Goal: Task Accomplishment & Management: Complete application form

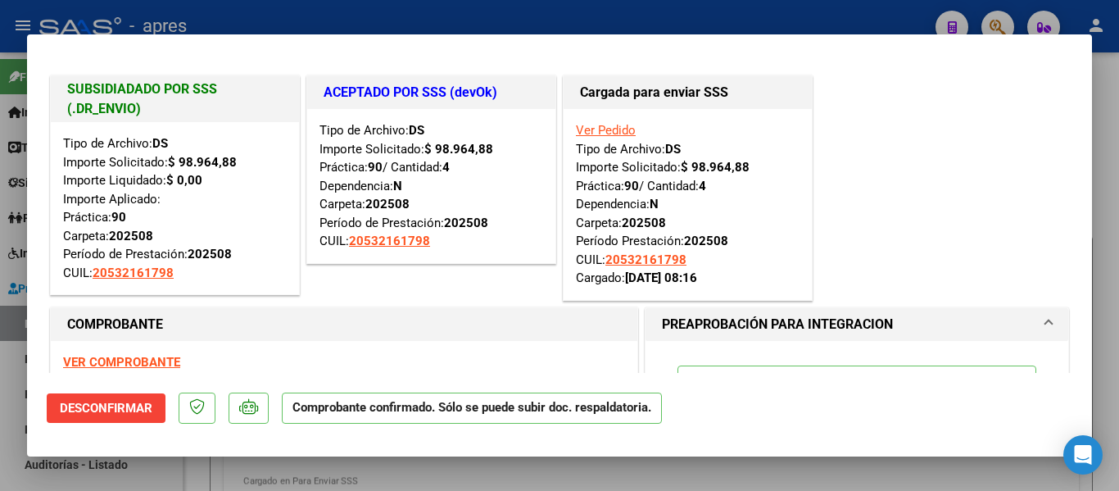
scroll to position [1019, 0]
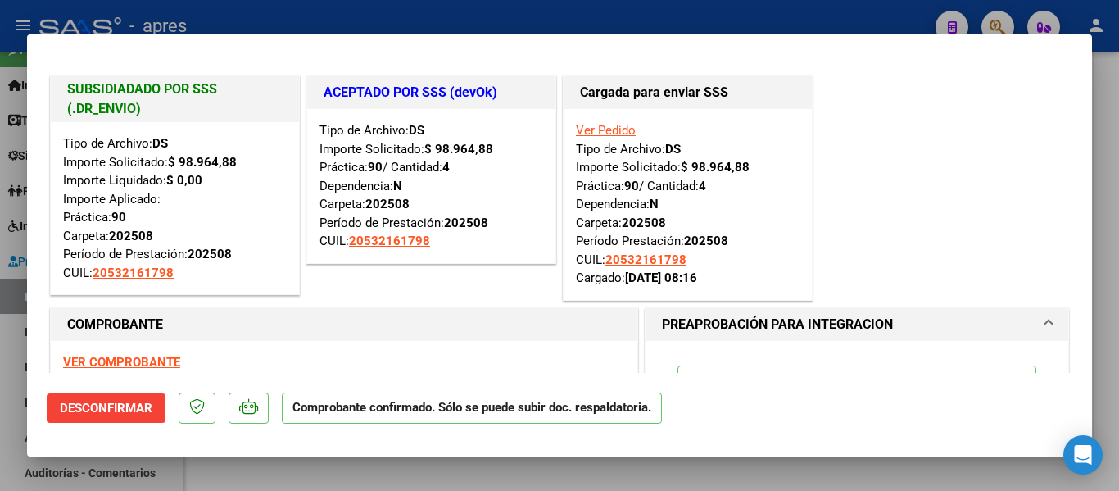
click at [471, 472] on div at bounding box center [559, 245] width 1119 height 491
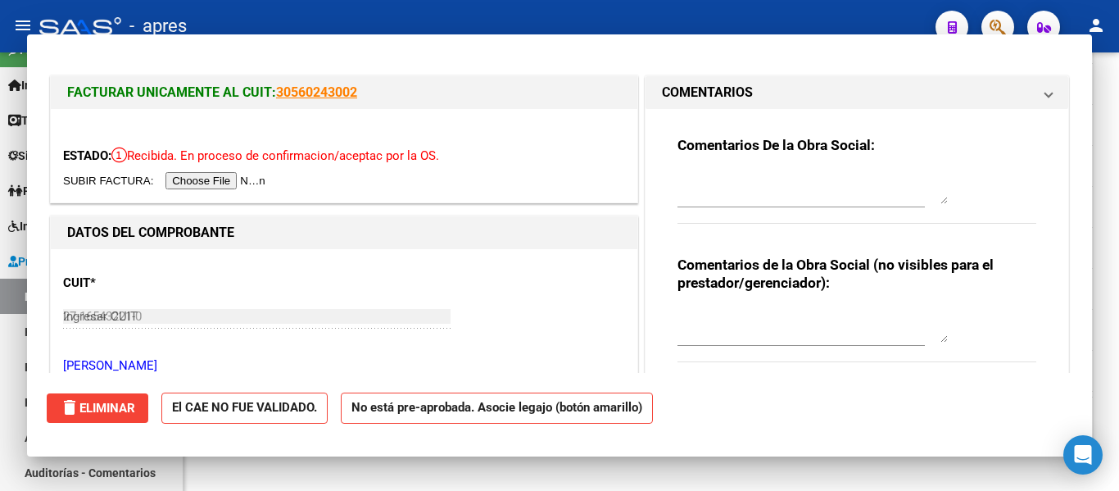
type input "$ 0,00"
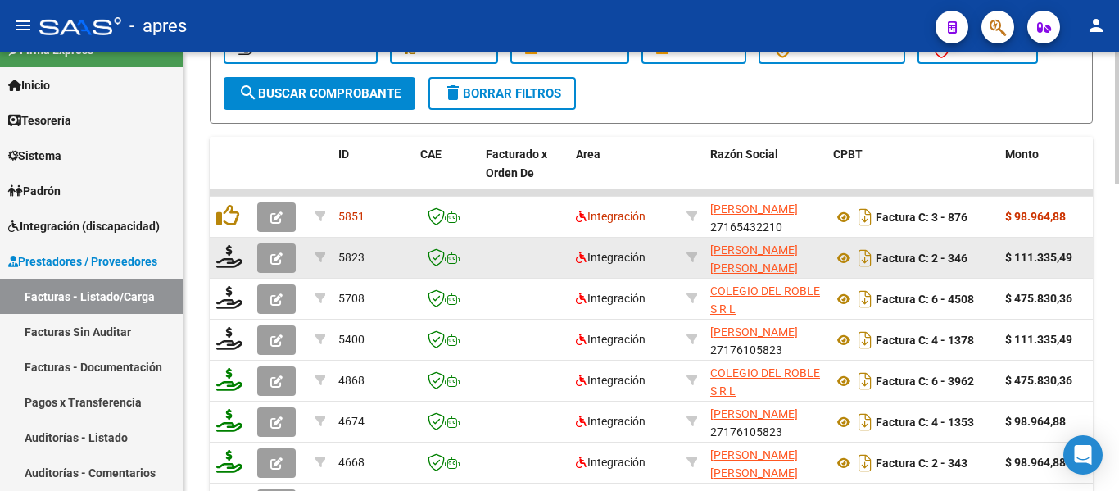
scroll to position [773, 0]
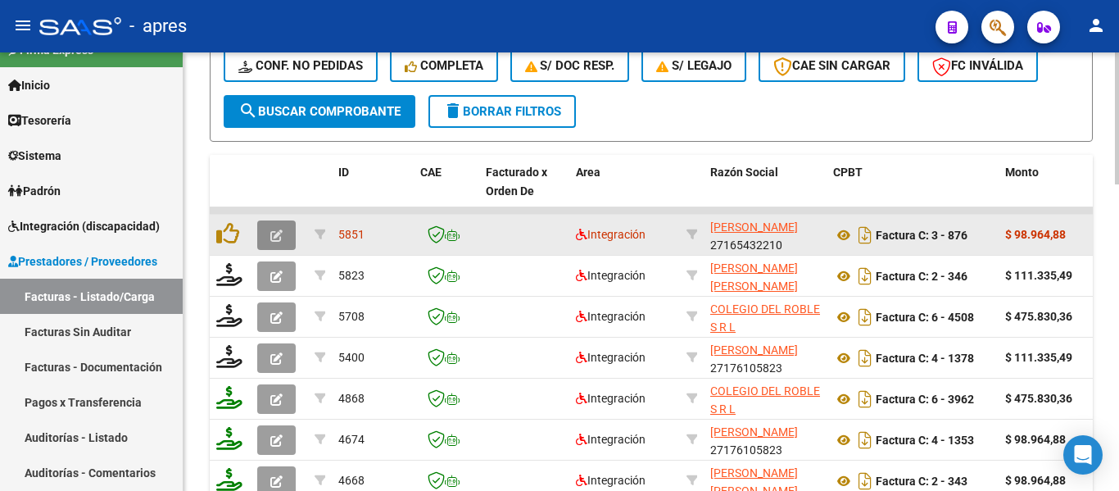
click at [275, 229] on span "button" at bounding box center [276, 235] width 12 height 15
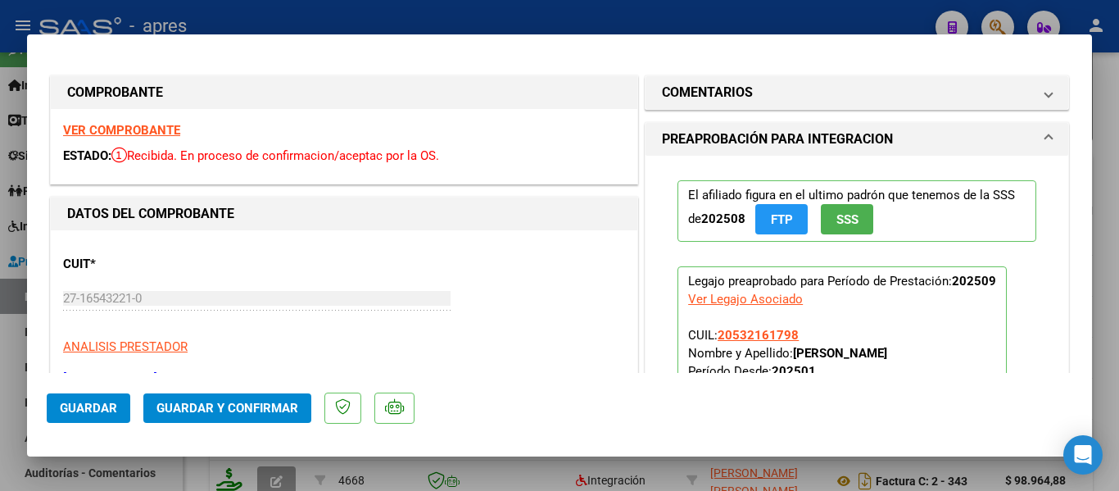
click at [416, 474] on div at bounding box center [559, 245] width 1119 height 491
type input "$ 0,00"
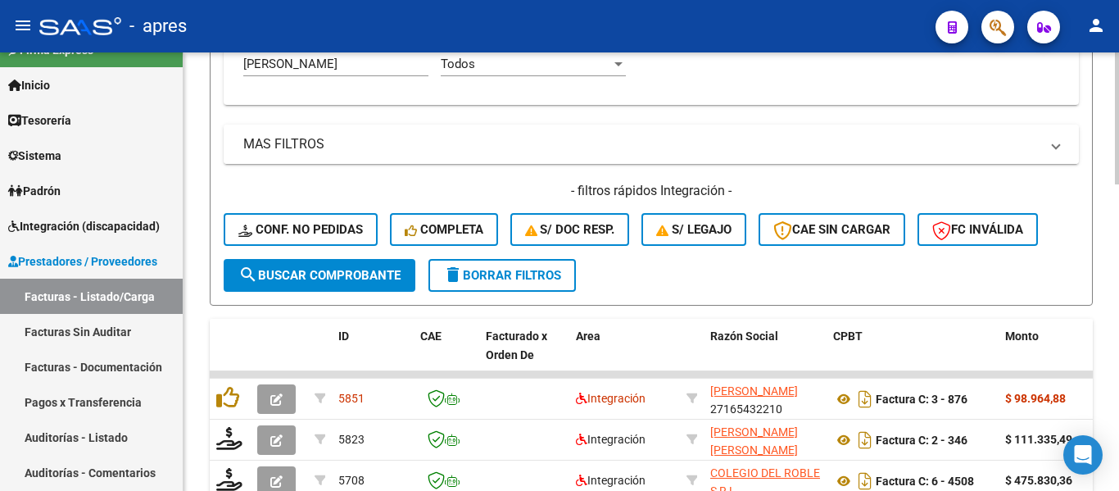
scroll to position [445, 0]
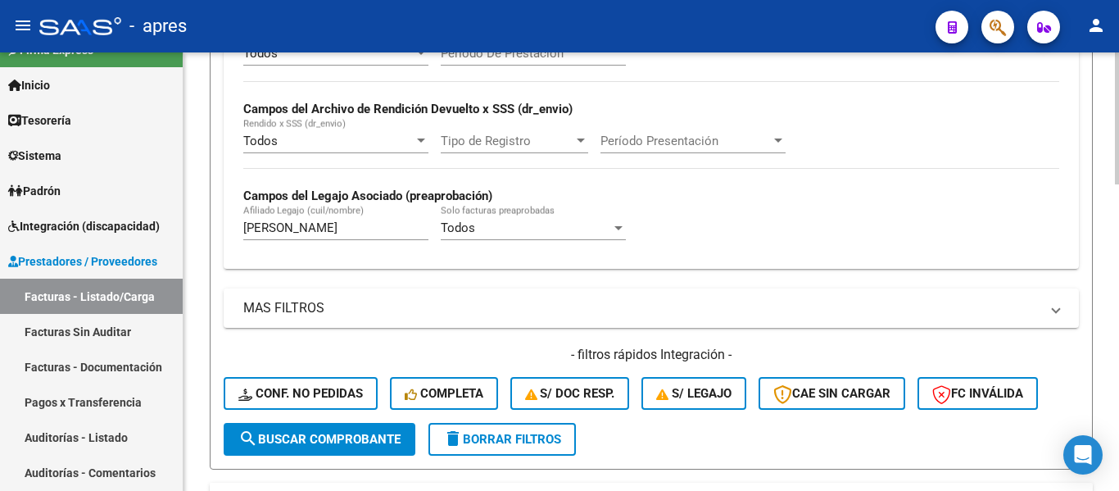
drag, startPoint x: 324, startPoint y: 233, endPoint x: 233, endPoint y: 229, distance: 91.9
click at [233, 229] on div "Todos Cargado en Para Enviar SSS Período De Prestación Campos del Archivo de Re…" at bounding box center [651, 149] width 855 height 238
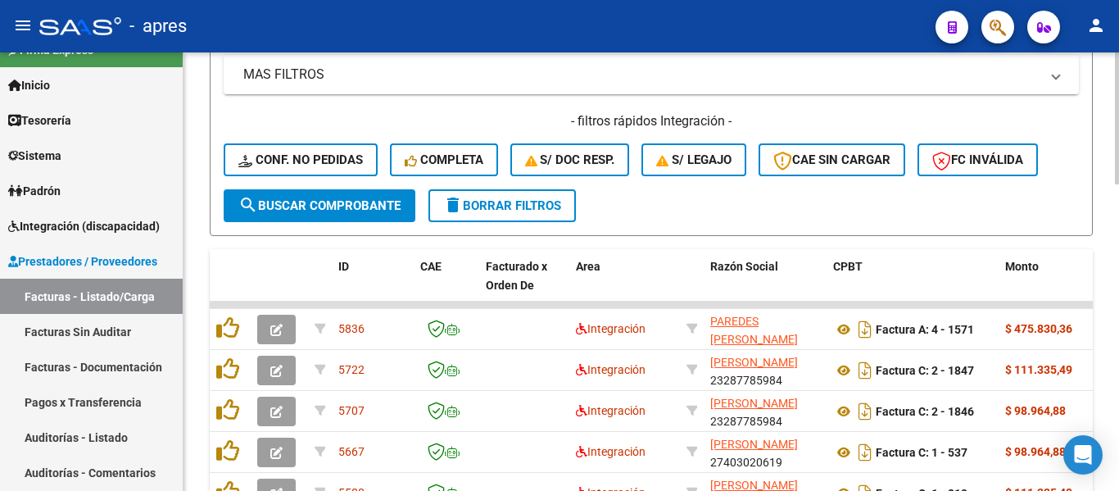
scroll to position [855, 0]
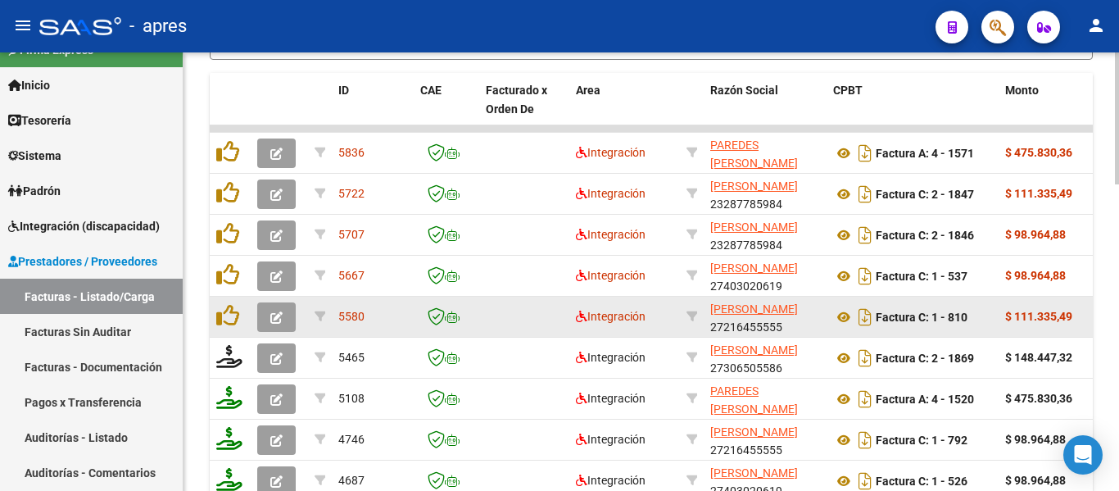
type input "ali insu"
click at [276, 328] on button "button" at bounding box center [276, 316] width 39 height 29
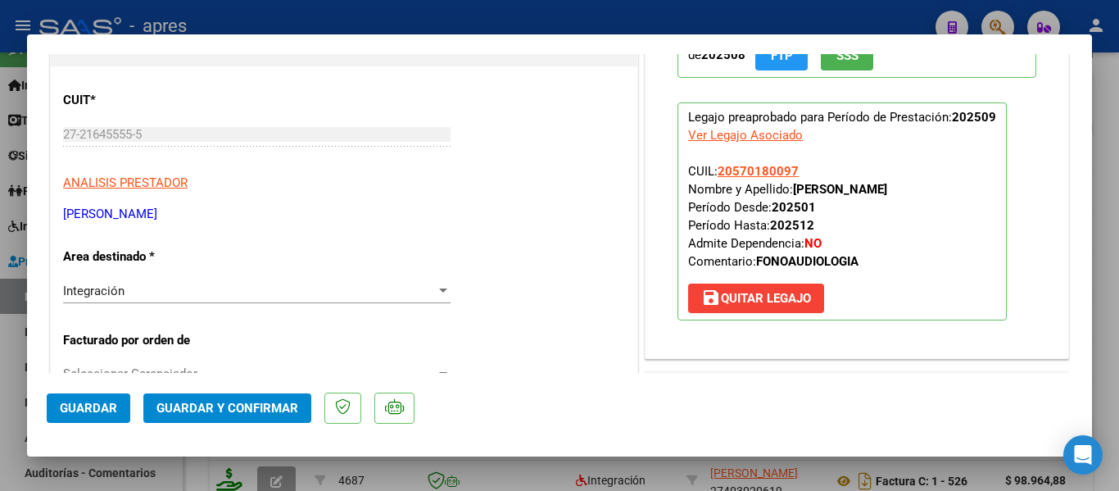
scroll to position [0, 0]
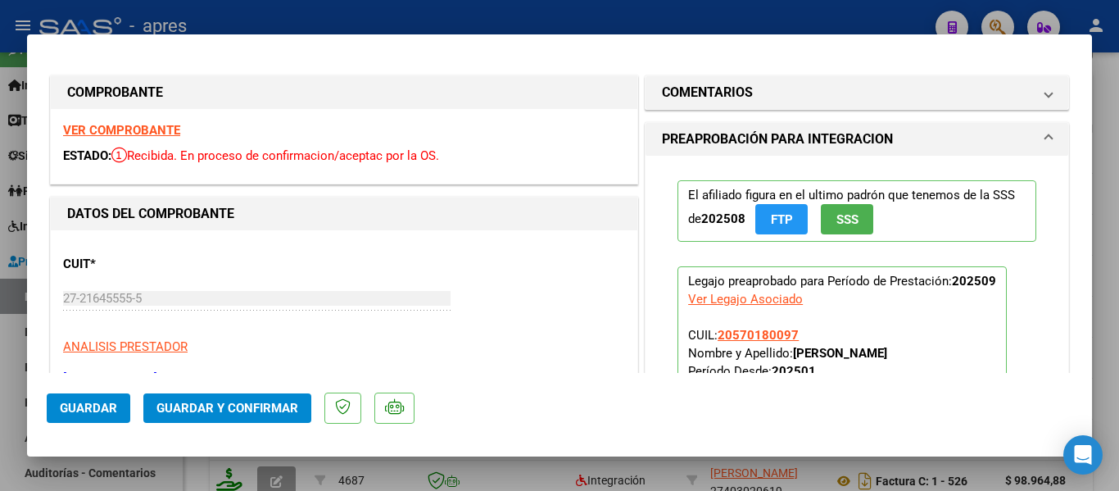
click at [137, 128] on strong "VER COMPROBANTE" at bounding box center [121, 130] width 117 height 15
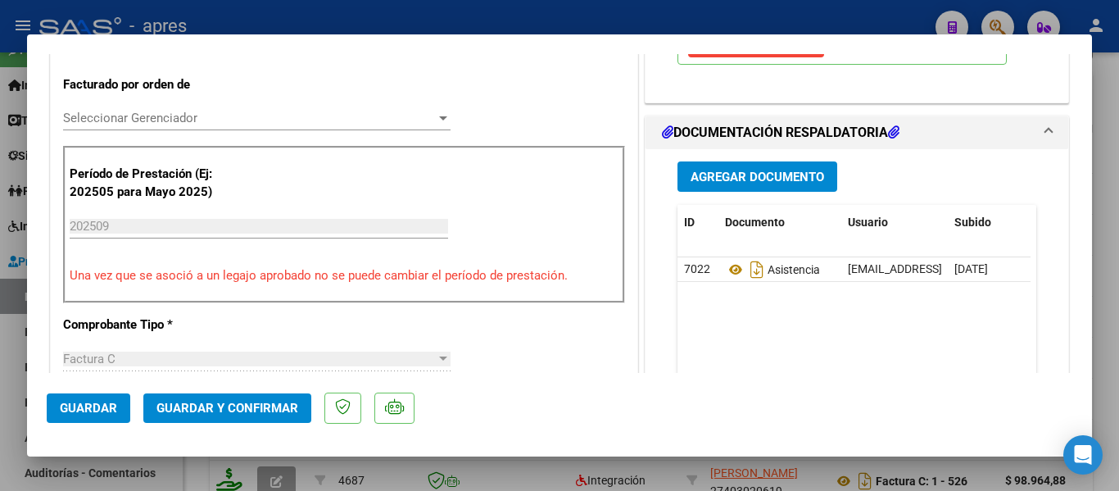
scroll to position [492, 0]
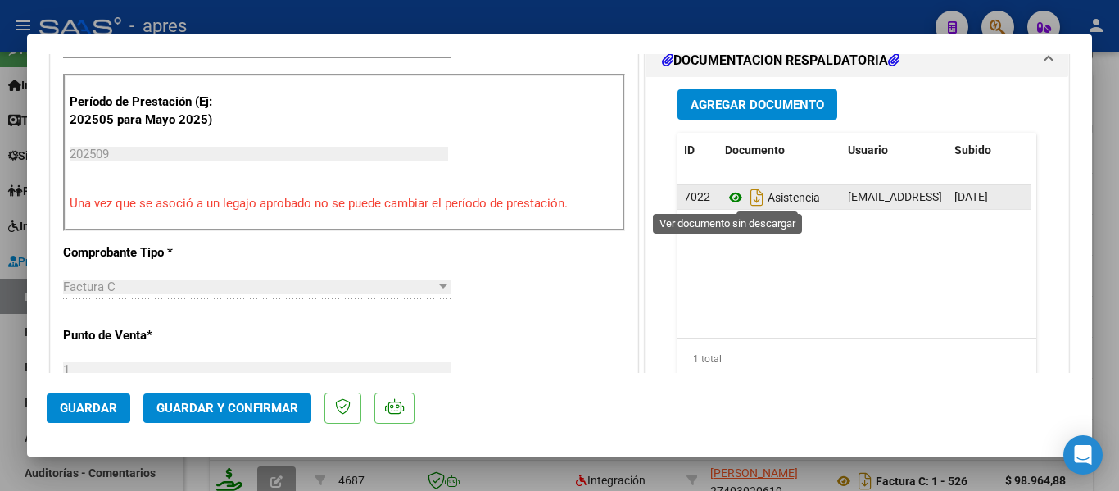
click at [733, 197] on icon at bounding box center [735, 198] width 21 height 20
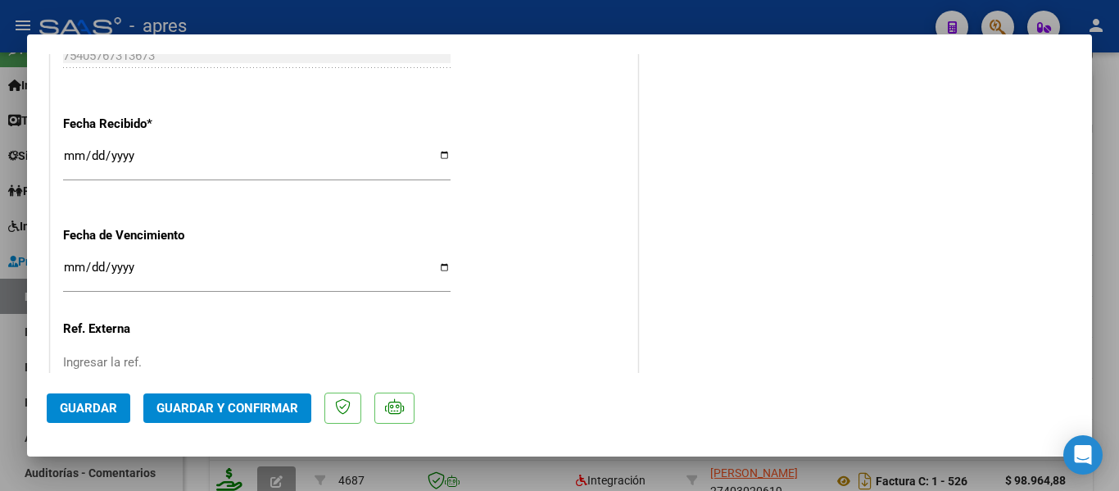
scroll to position [1264, 0]
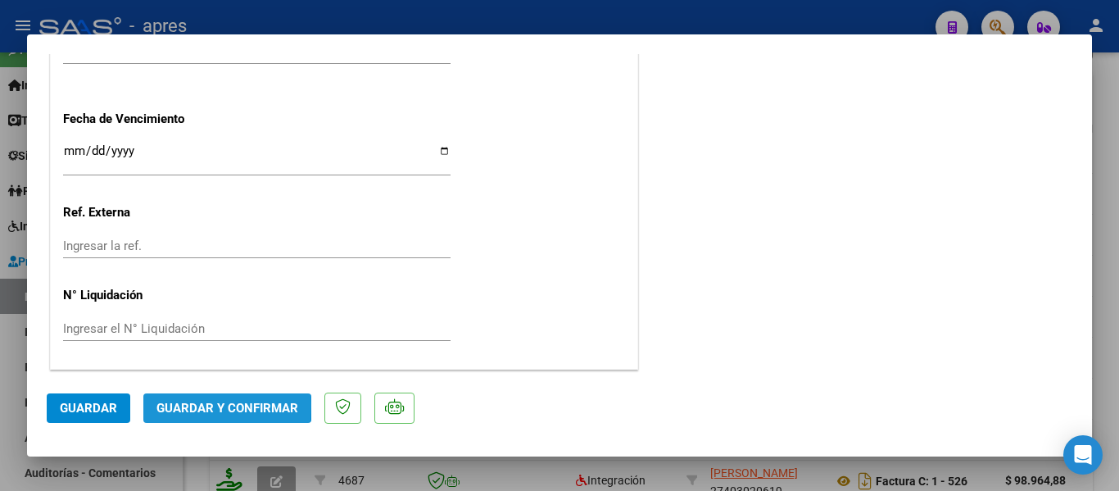
click at [166, 405] on span "Guardar y Confirmar" at bounding box center [228, 408] width 142 height 15
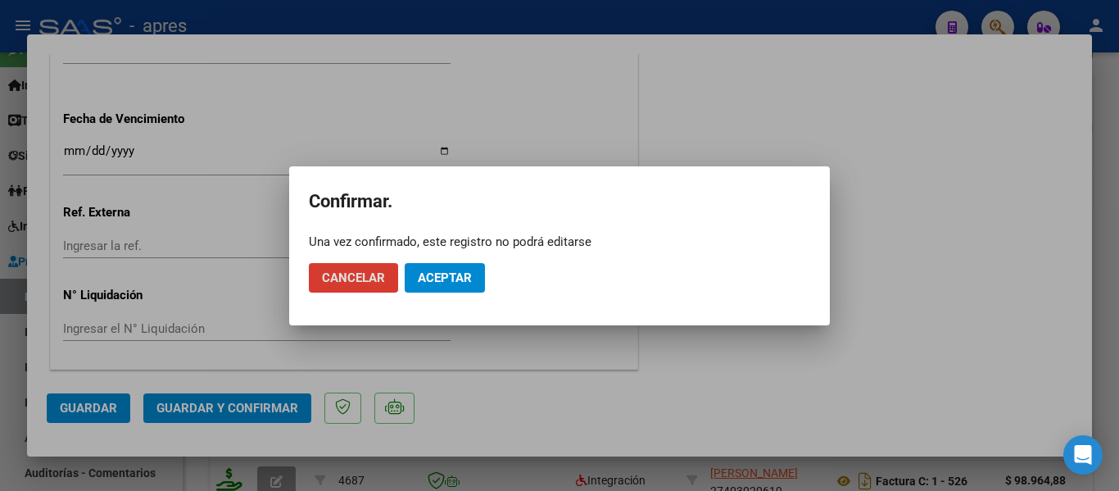
click at [450, 276] on span "Aceptar" at bounding box center [445, 277] width 54 height 15
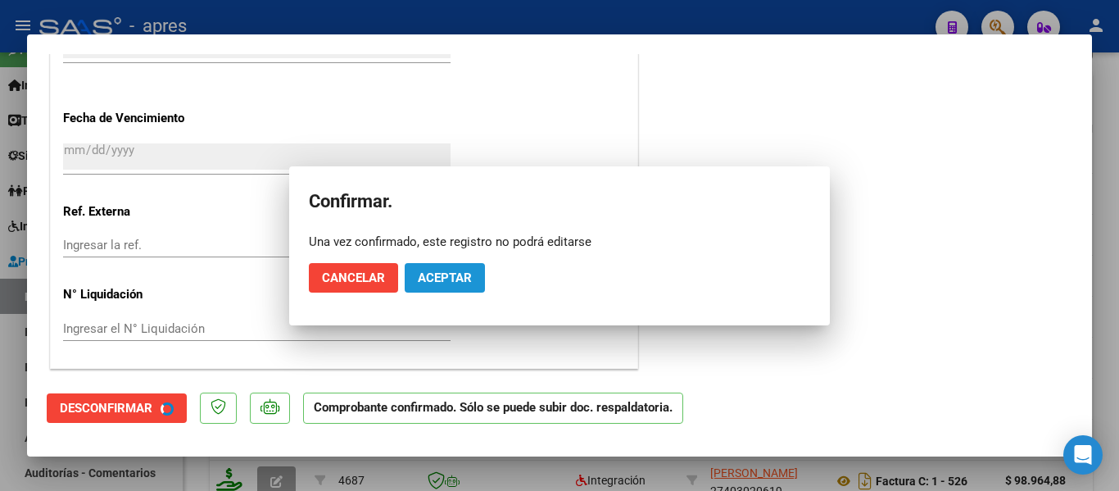
scroll to position [1162, 0]
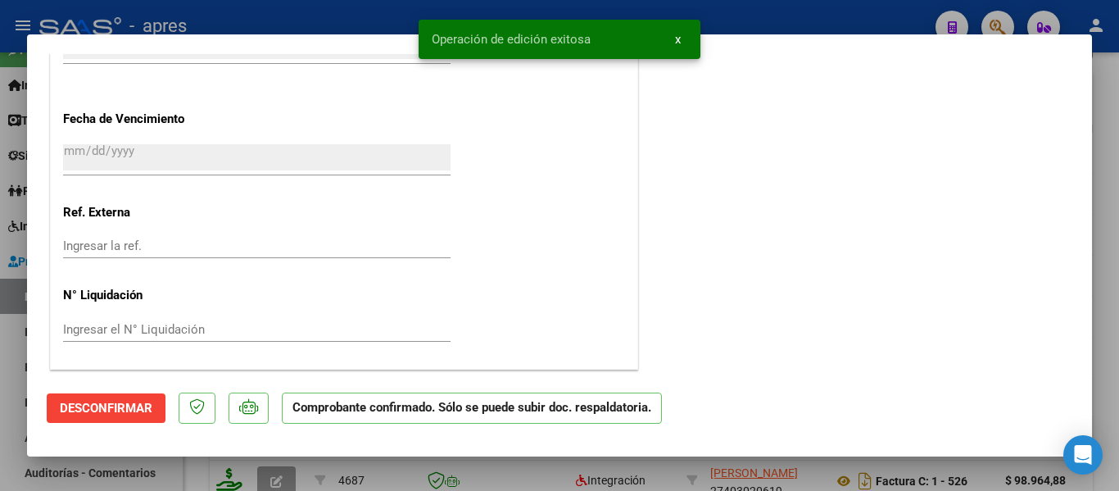
click at [385, 469] on div at bounding box center [559, 245] width 1119 height 491
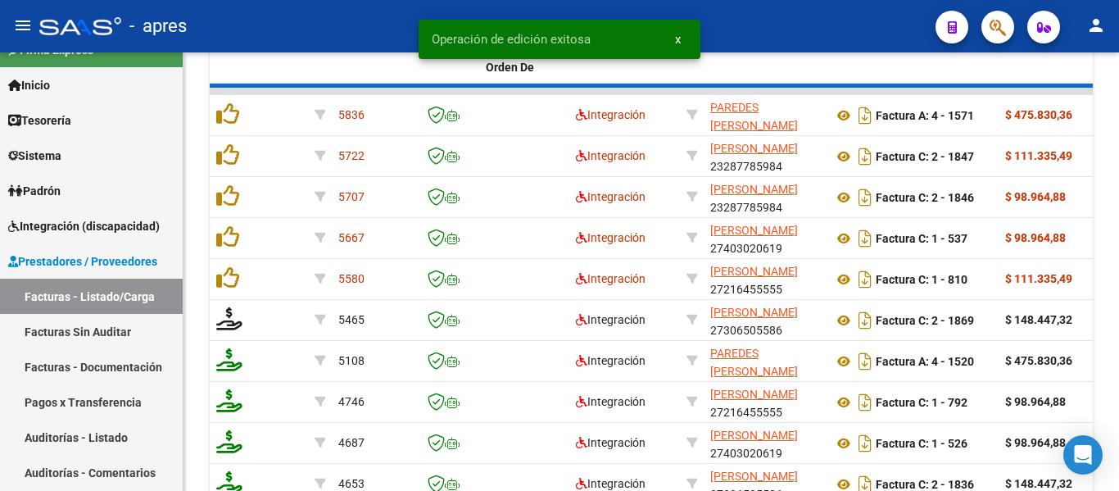
scroll to position [855, 0]
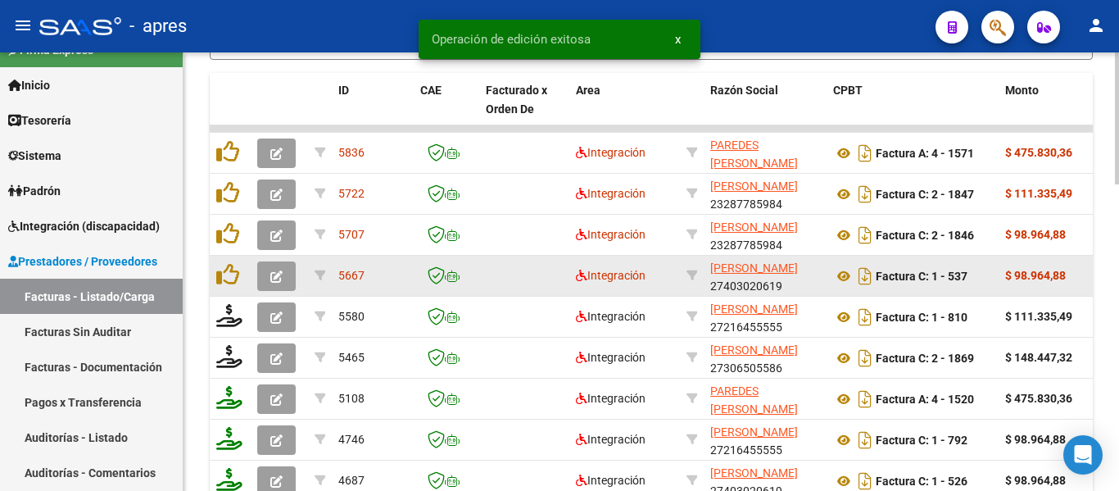
click at [279, 270] on span "button" at bounding box center [276, 276] width 12 height 15
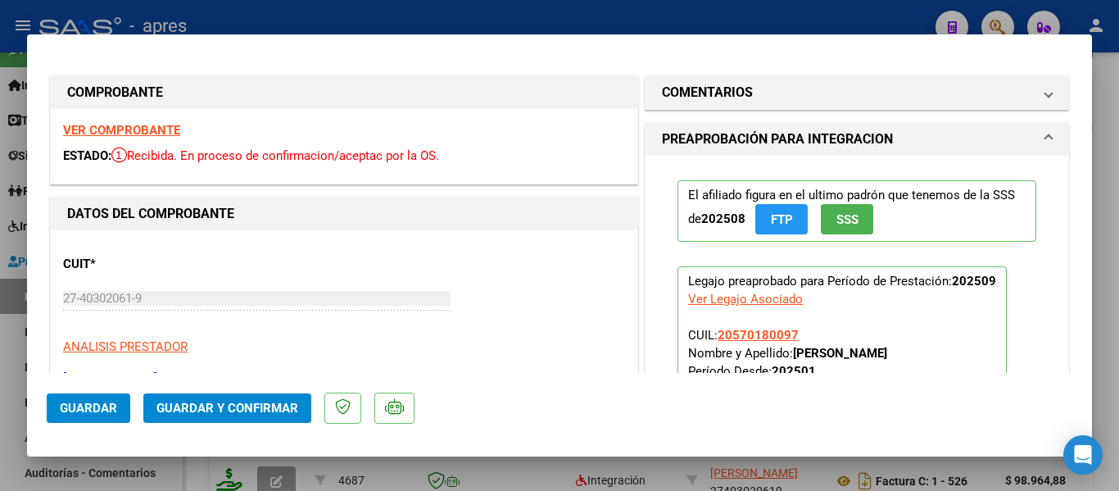
click at [143, 123] on strong "VER COMPROBANTE" at bounding box center [121, 130] width 117 height 15
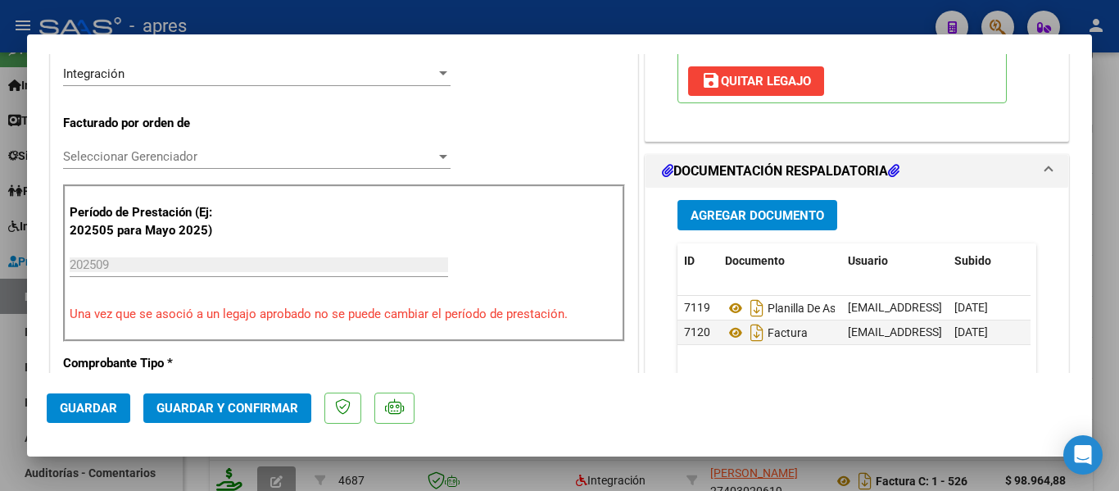
scroll to position [492, 0]
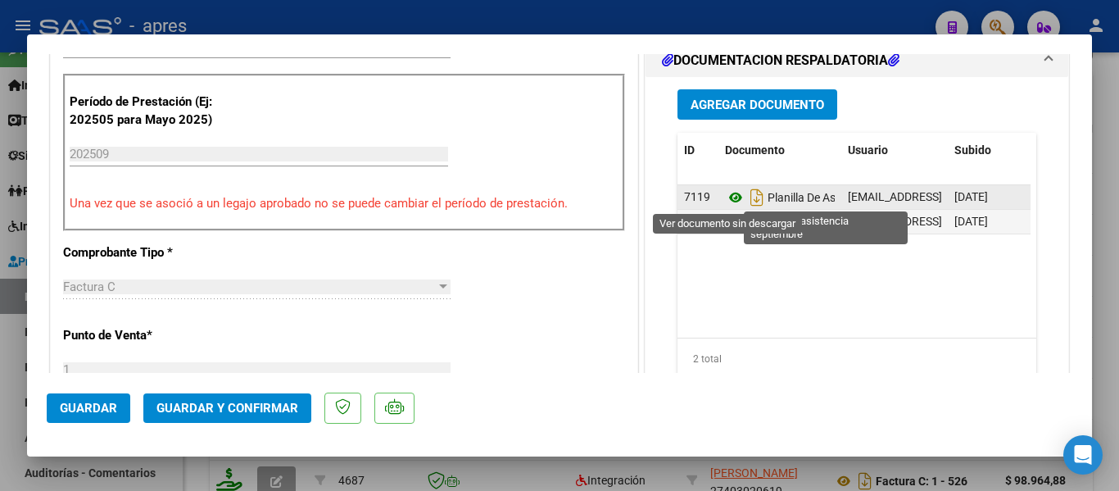
click at [733, 199] on icon at bounding box center [735, 198] width 21 height 20
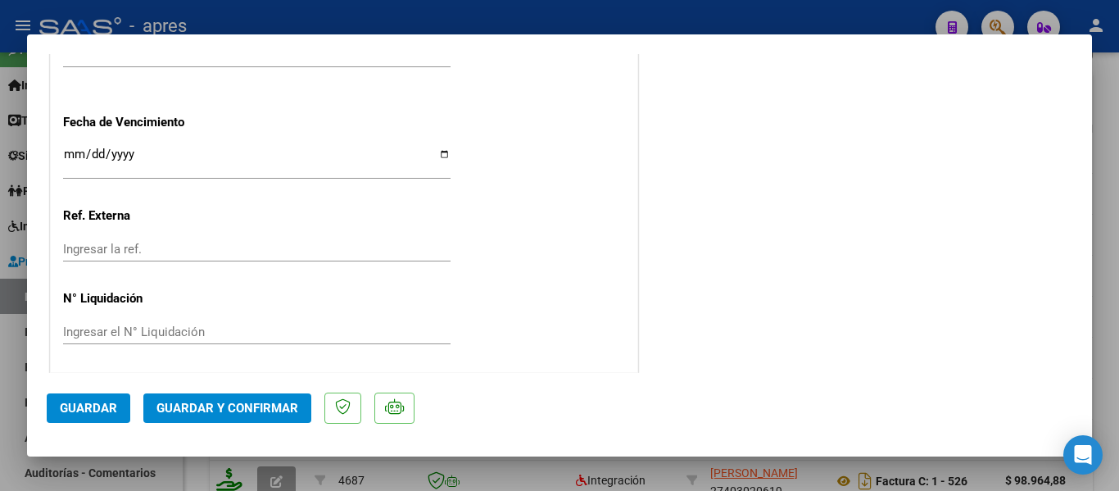
scroll to position [1264, 0]
click at [272, 400] on button "Guardar y Confirmar" at bounding box center [227, 407] width 168 height 29
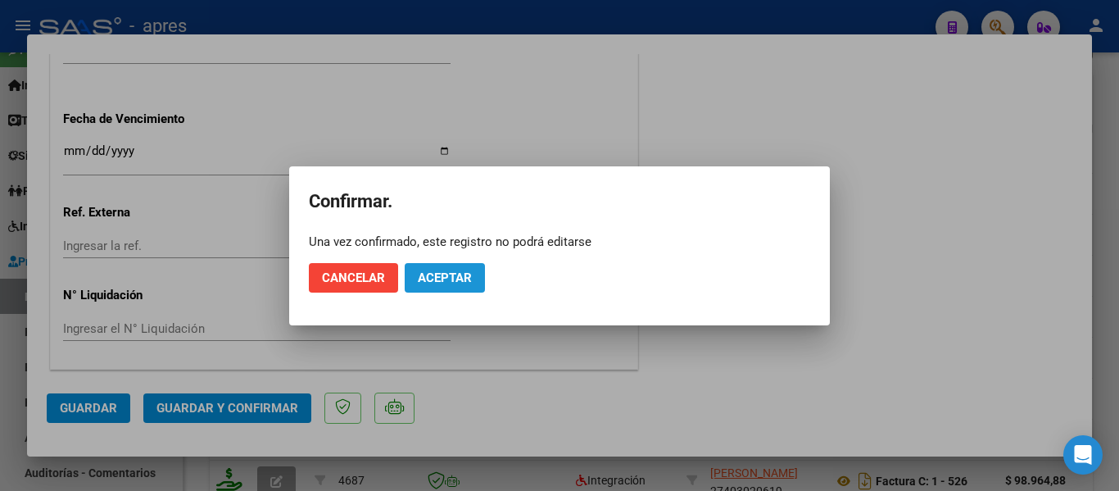
click at [427, 287] on button "Aceptar" at bounding box center [445, 277] width 80 height 29
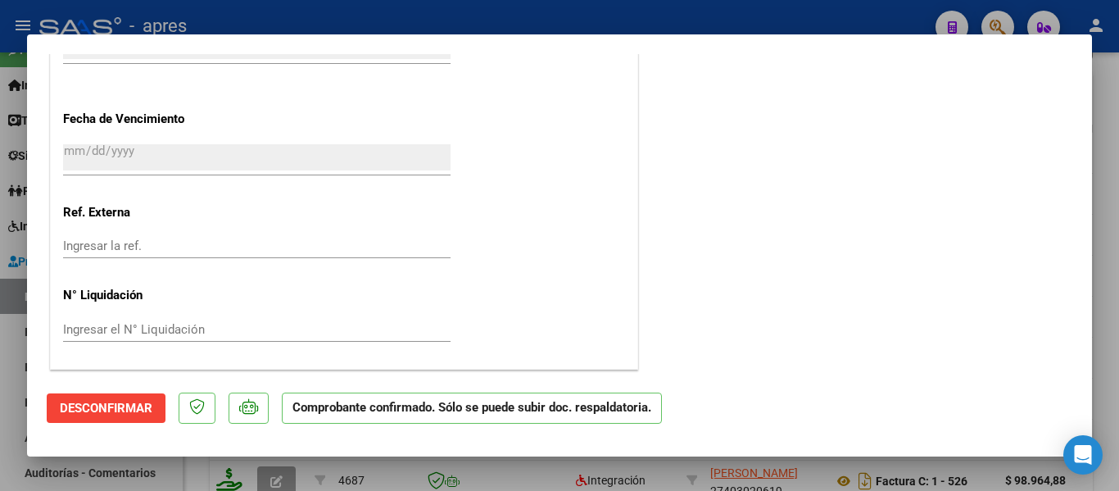
click at [267, 463] on div at bounding box center [559, 245] width 1119 height 491
type input "$ 0,00"
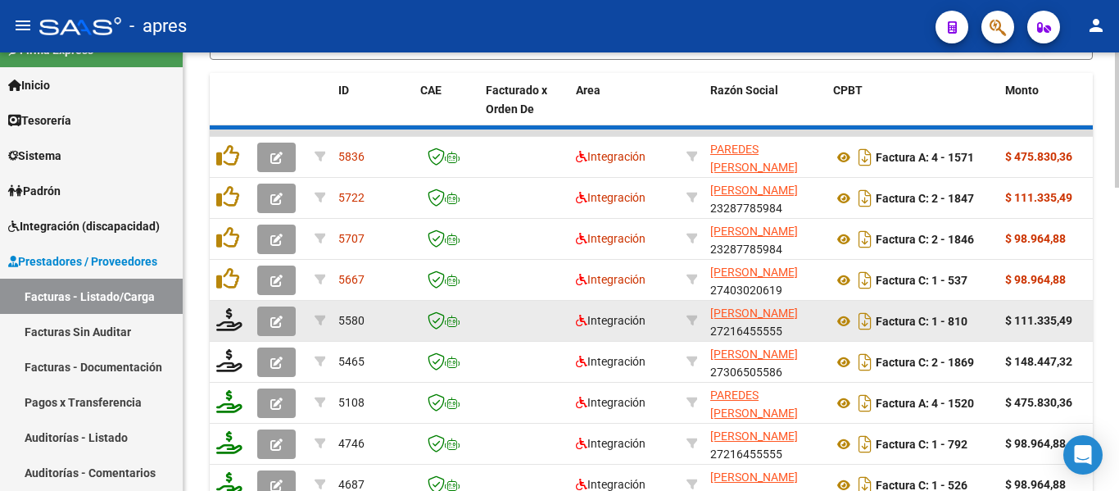
scroll to position [855, 0]
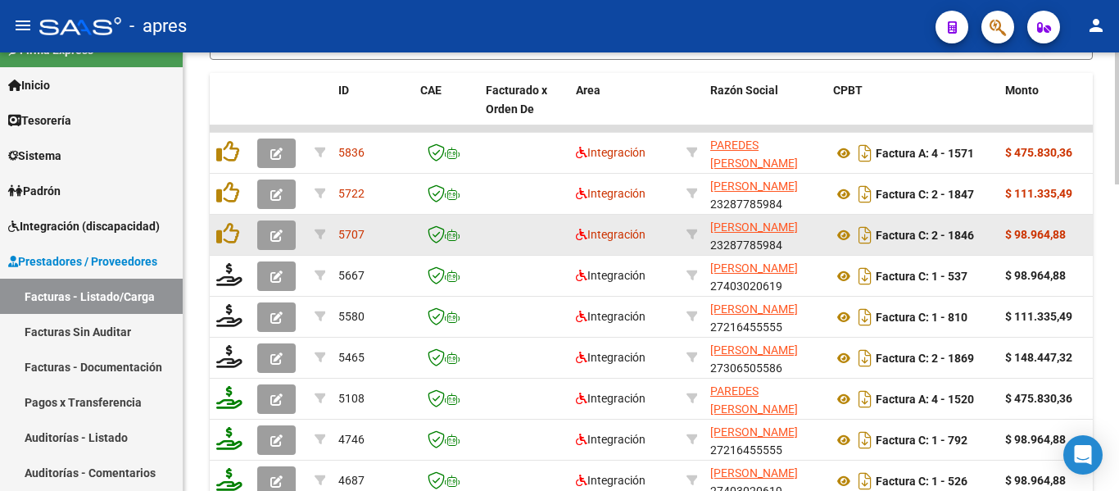
click at [274, 238] on icon "button" at bounding box center [276, 235] width 12 height 12
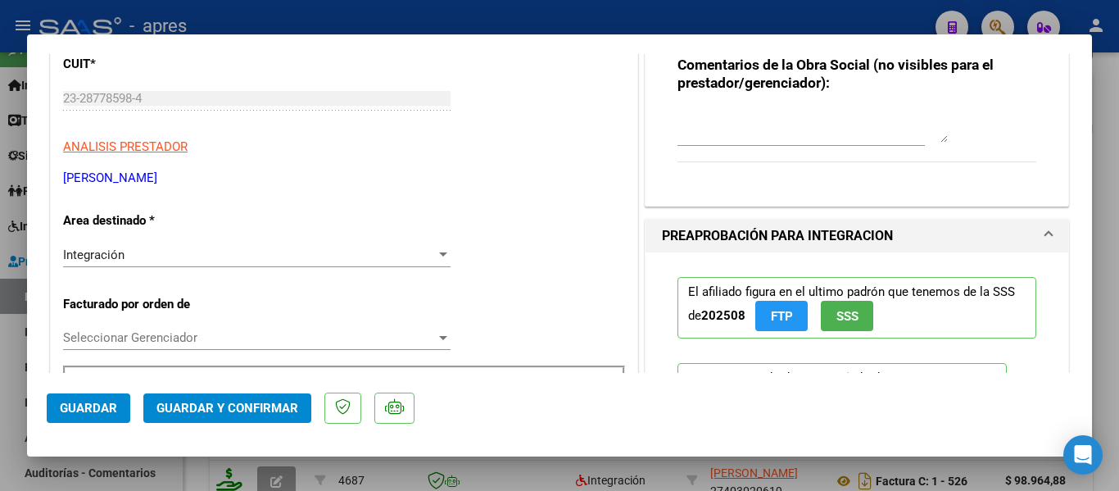
scroll to position [246, 0]
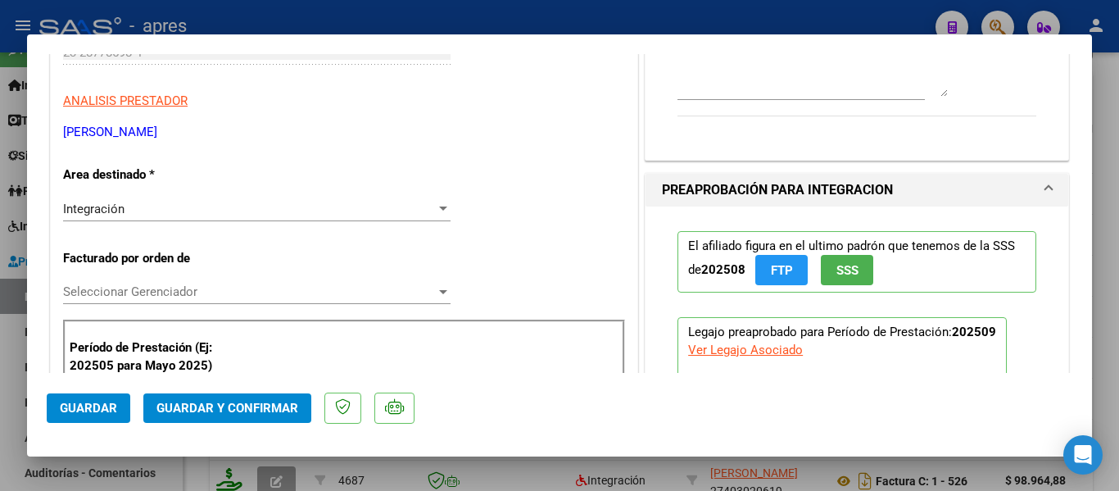
click at [487, 464] on div at bounding box center [559, 245] width 1119 height 491
type input "$ 0,00"
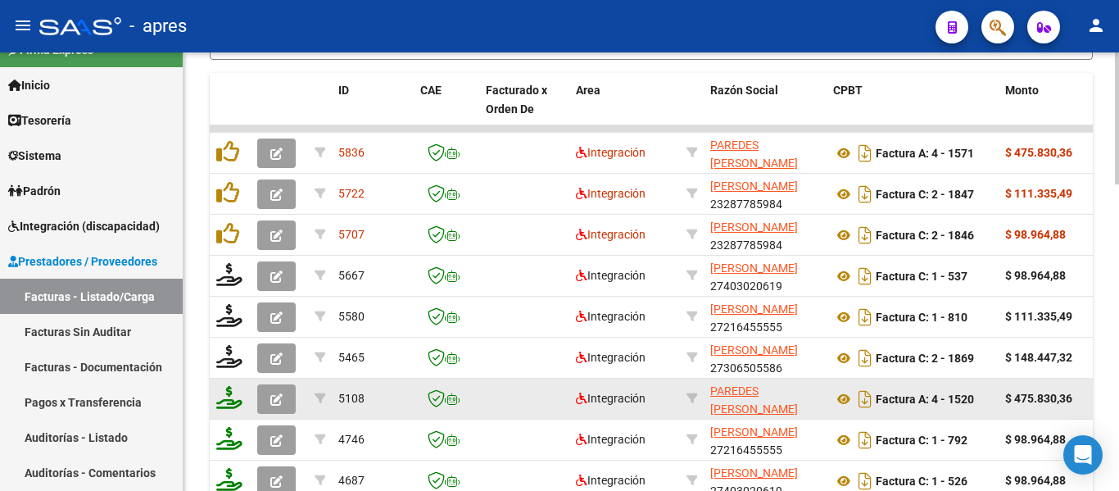
scroll to position [855, 0]
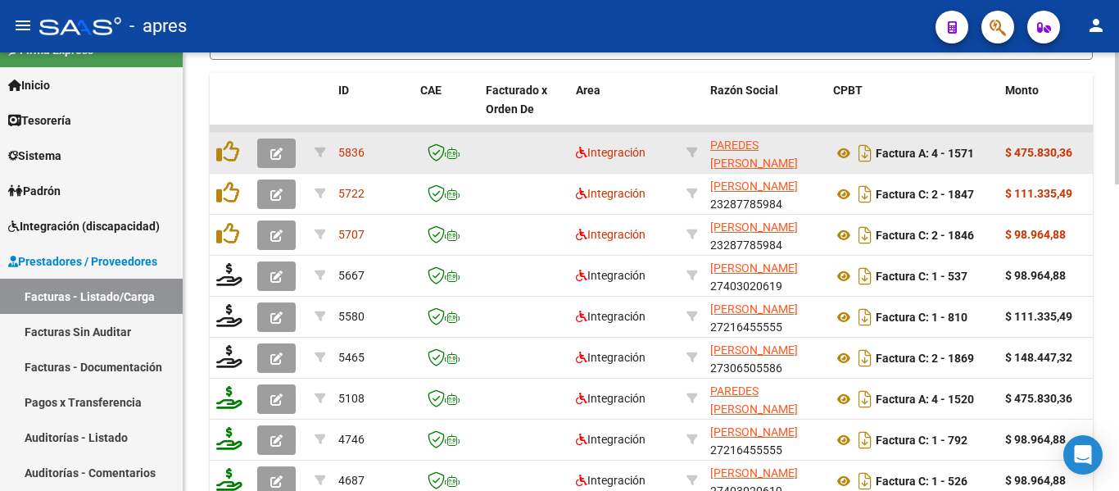
click at [284, 157] on button "button" at bounding box center [276, 152] width 39 height 29
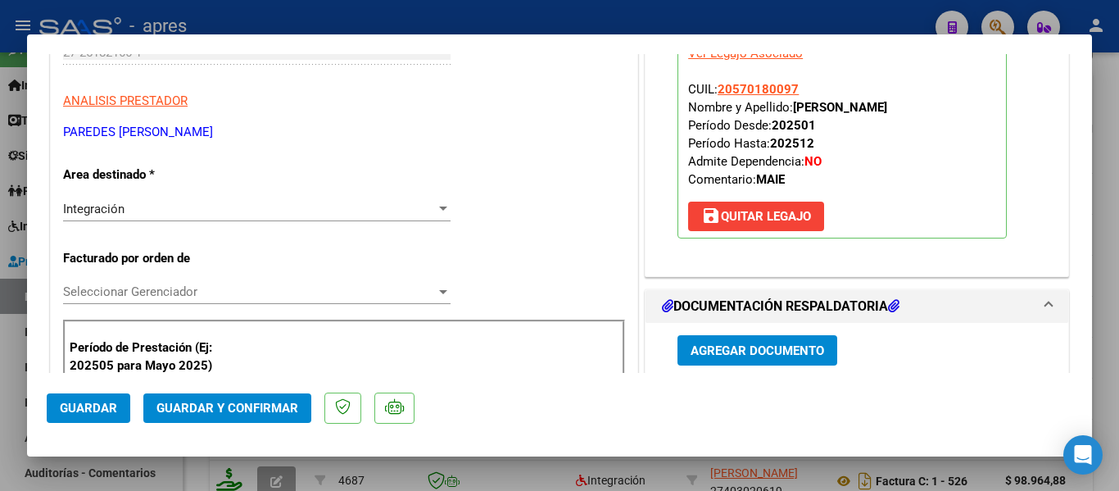
scroll to position [0, 0]
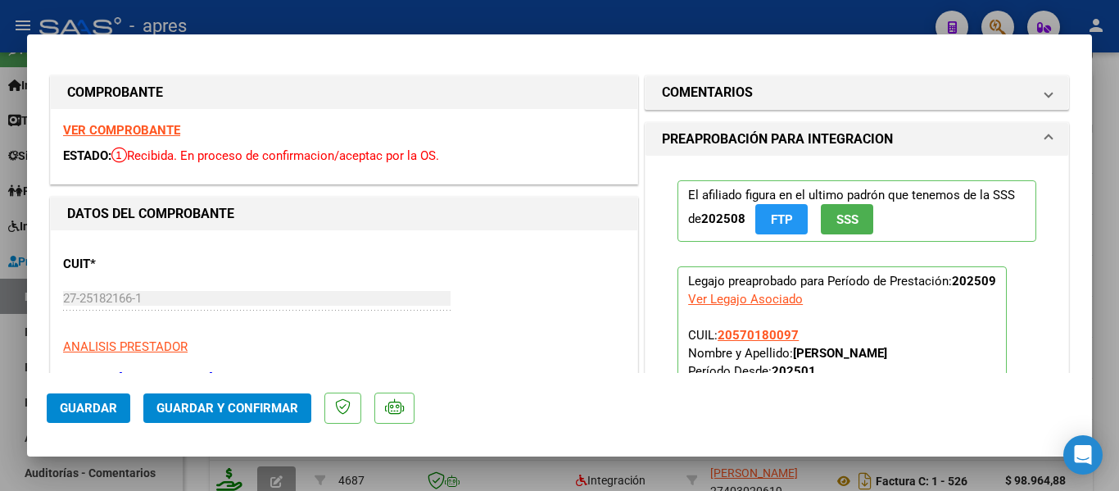
click at [152, 132] on strong "VER COMPROBANTE" at bounding box center [121, 130] width 117 height 15
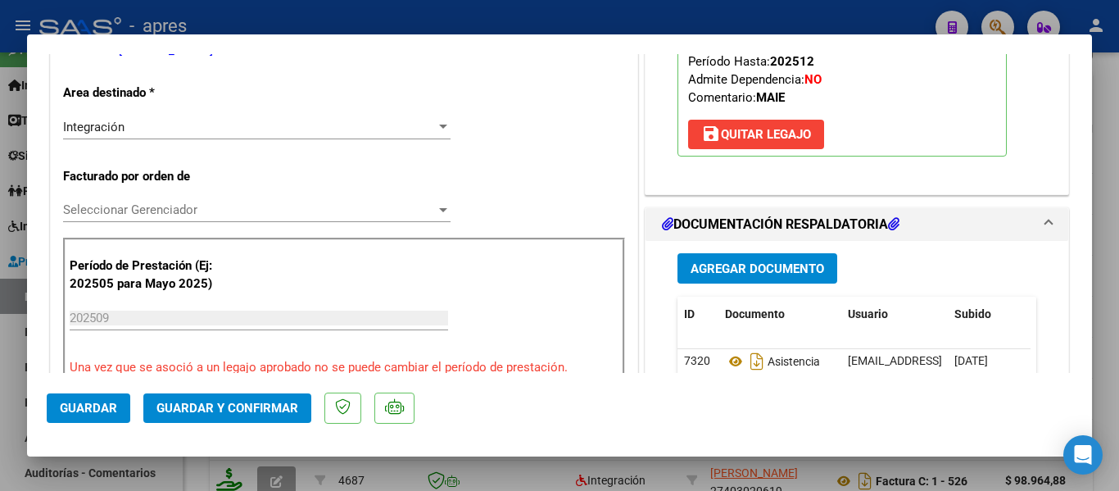
scroll to position [574, 0]
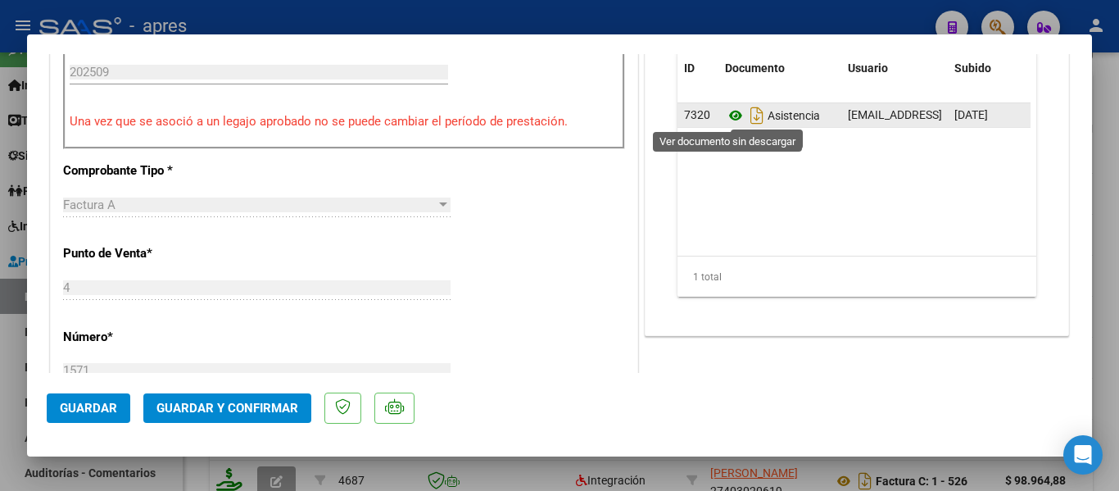
click at [727, 116] on icon at bounding box center [735, 116] width 21 height 20
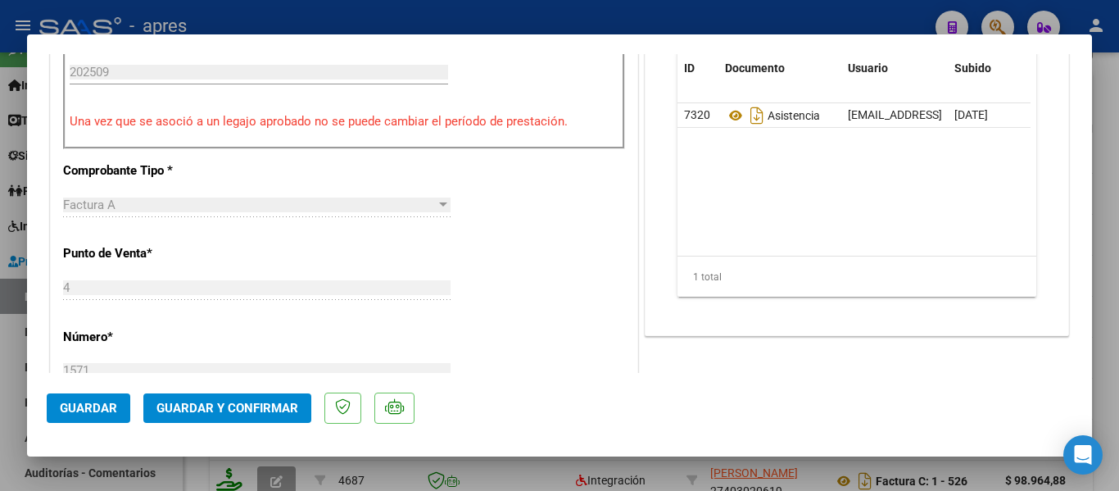
click at [565, 474] on div at bounding box center [559, 245] width 1119 height 491
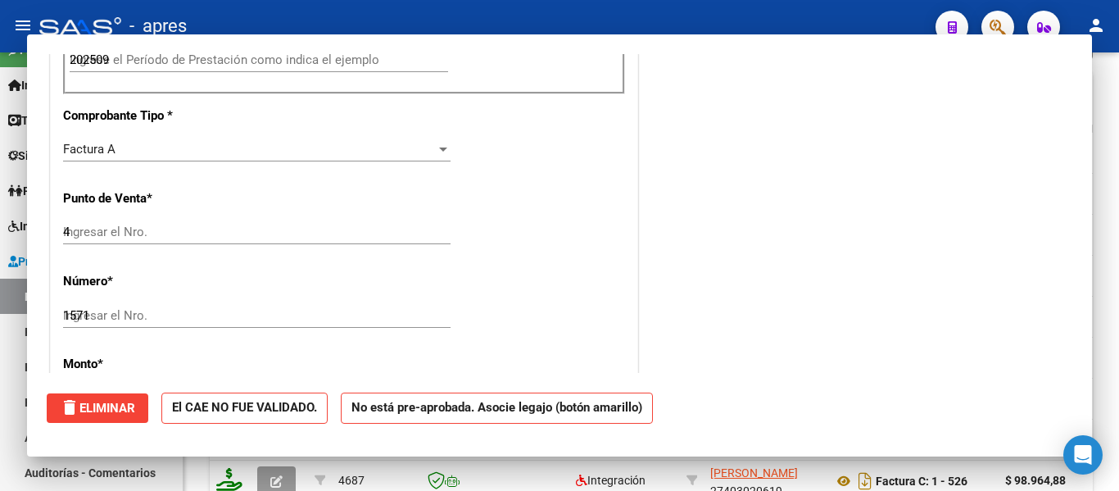
type input "$ 0,00"
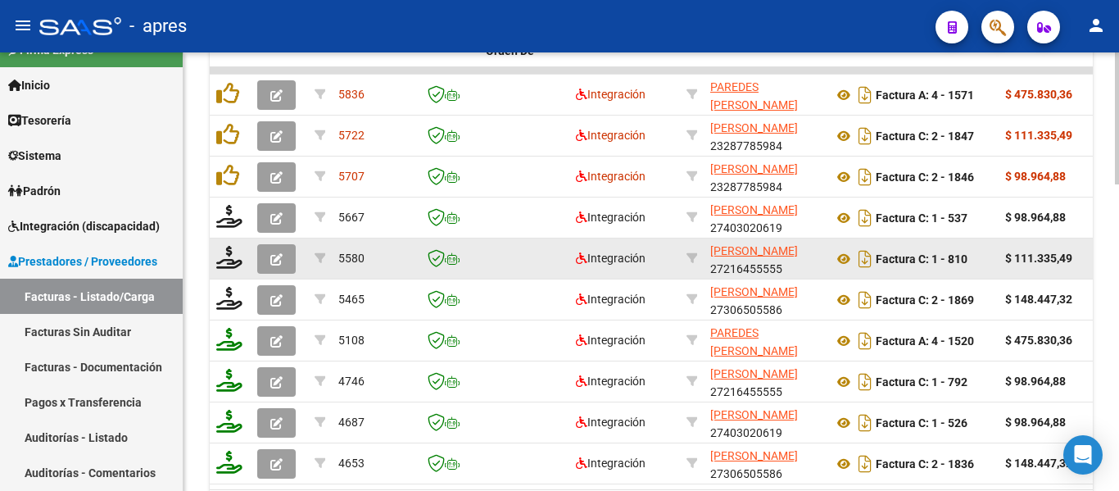
scroll to position [937, 0]
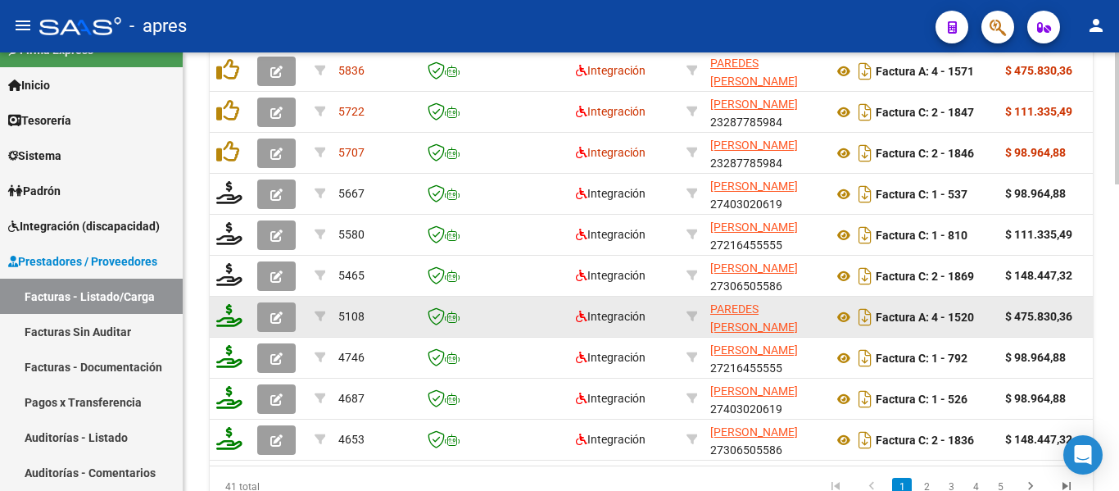
click at [274, 312] on icon "button" at bounding box center [276, 317] width 12 height 12
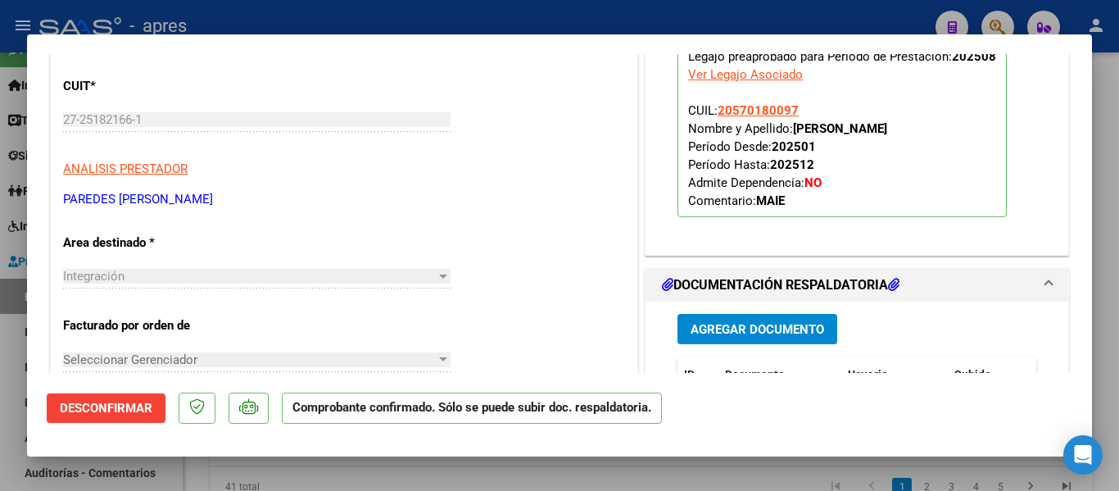
scroll to position [574, 0]
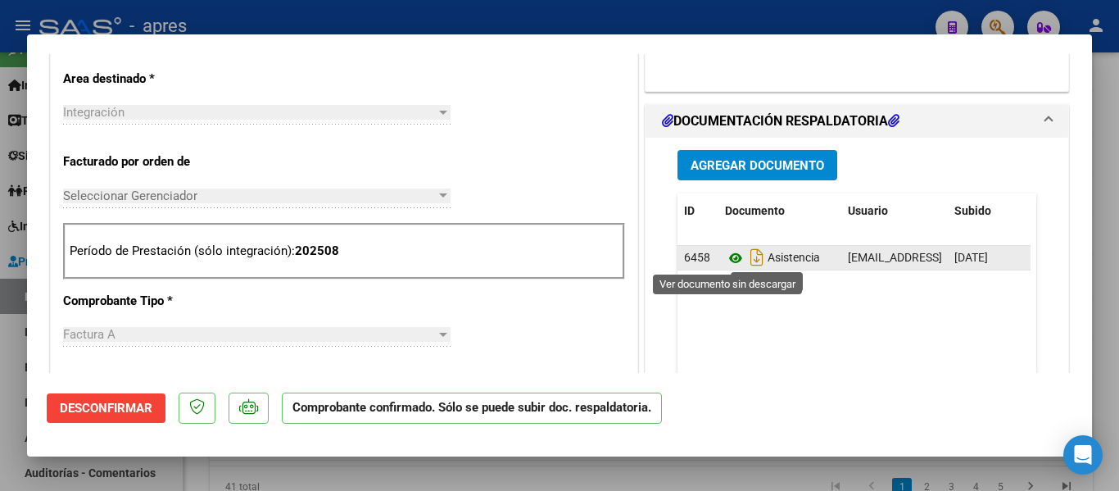
click at [732, 256] on icon at bounding box center [735, 258] width 21 height 20
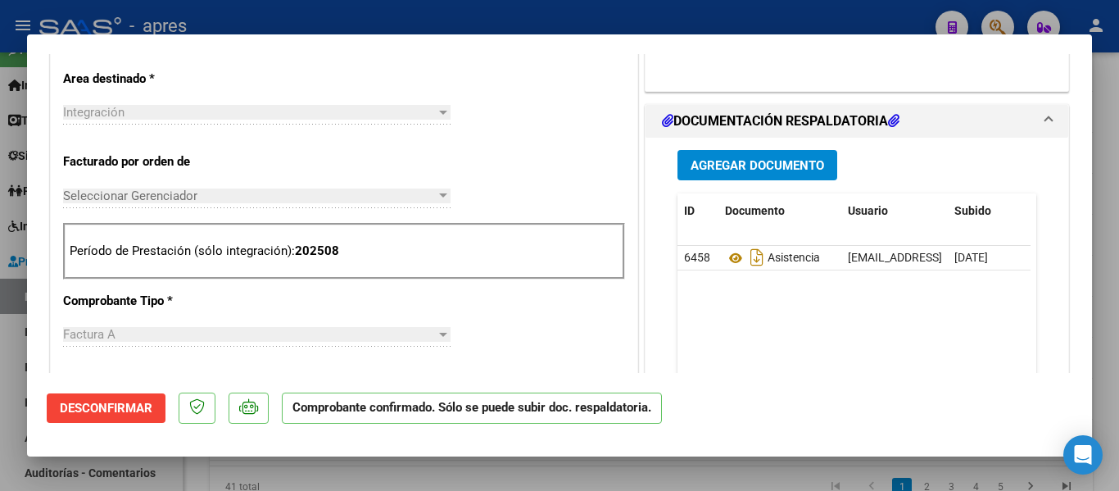
click at [333, 476] on div at bounding box center [559, 245] width 1119 height 491
type input "$ 0,00"
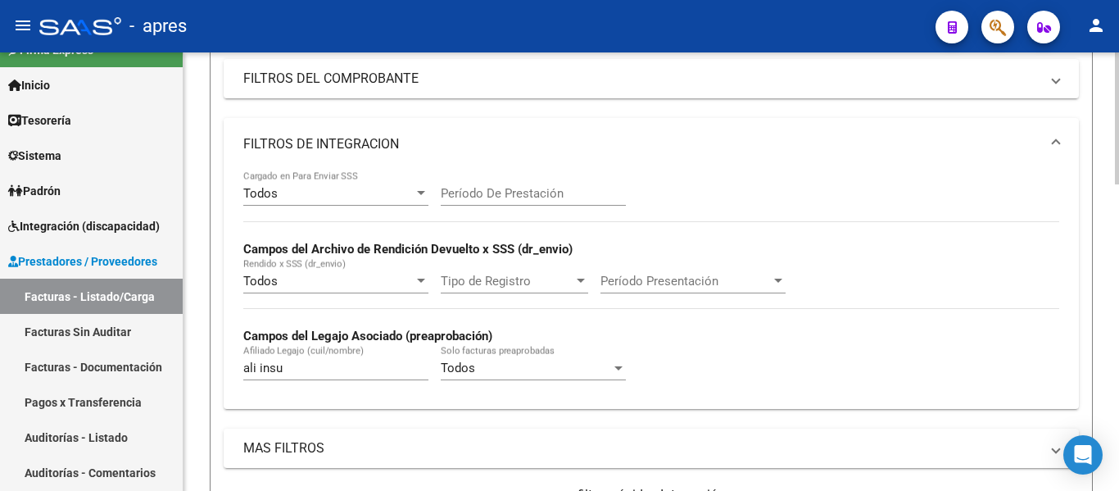
scroll to position [328, 0]
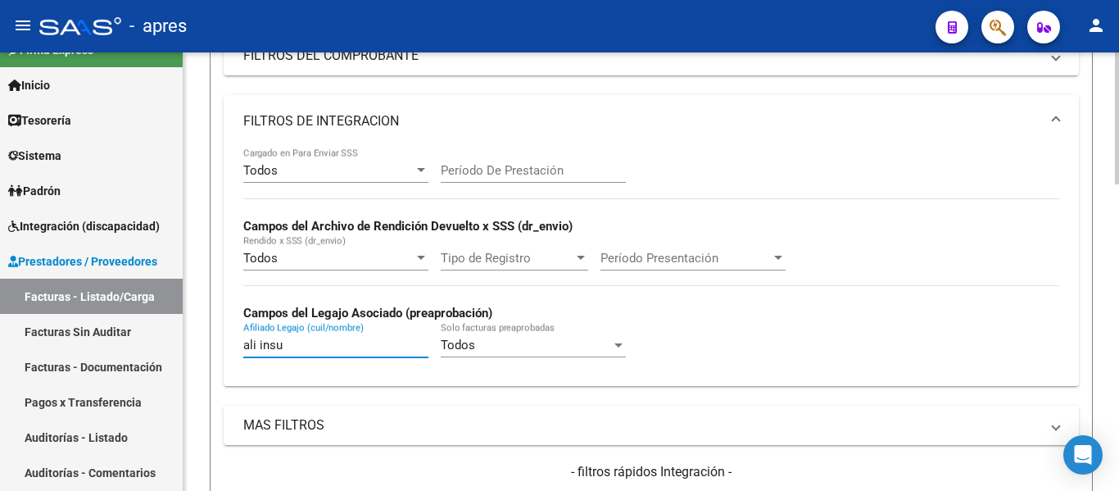
drag, startPoint x: 279, startPoint y: 346, endPoint x: 219, endPoint y: 338, distance: 60.4
click at [219, 338] on form "Filtros Id Integración Area Todos Seleccionar Gerenciador Todos Confirmado Todo…" at bounding box center [651, 247] width 883 height 678
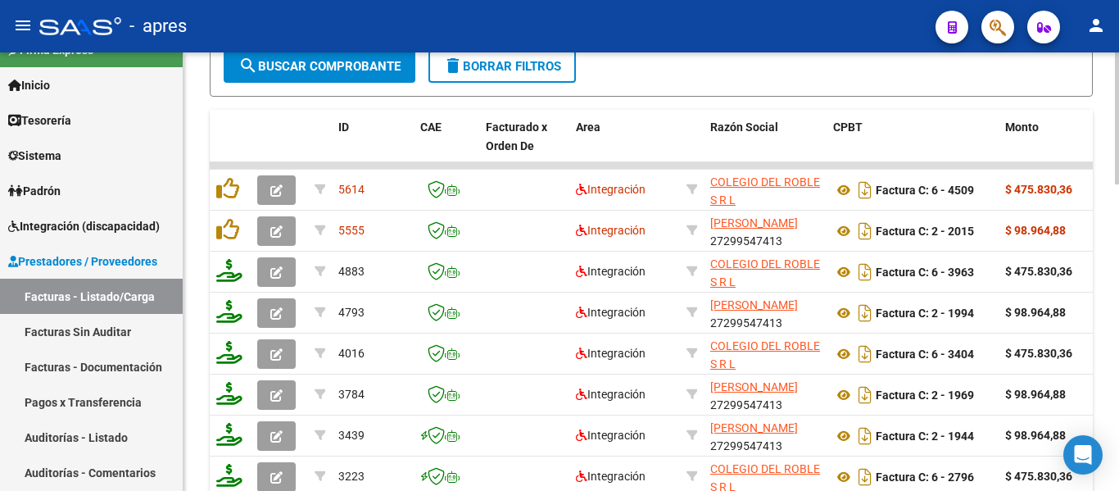
scroll to position [819, 0]
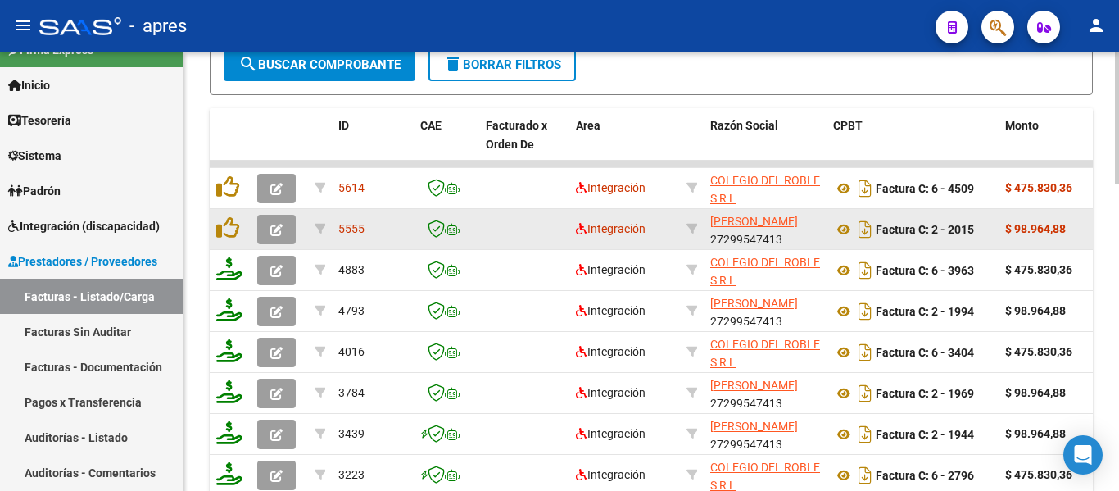
type input "[PERSON_NAME]"
click at [280, 227] on icon "button" at bounding box center [276, 230] width 12 height 12
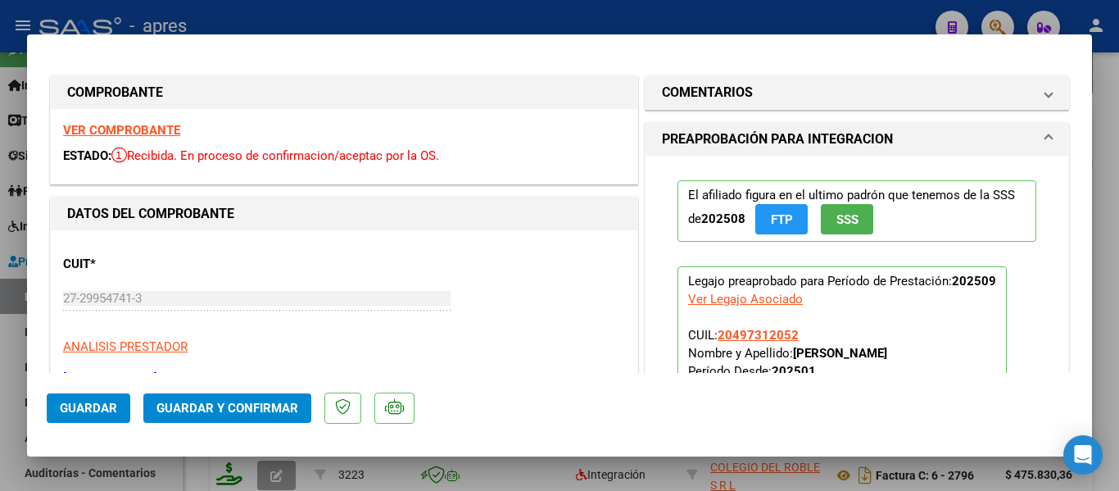
click at [164, 129] on strong "VER COMPROBANTE" at bounding box center [121, 130] width 117 height 15
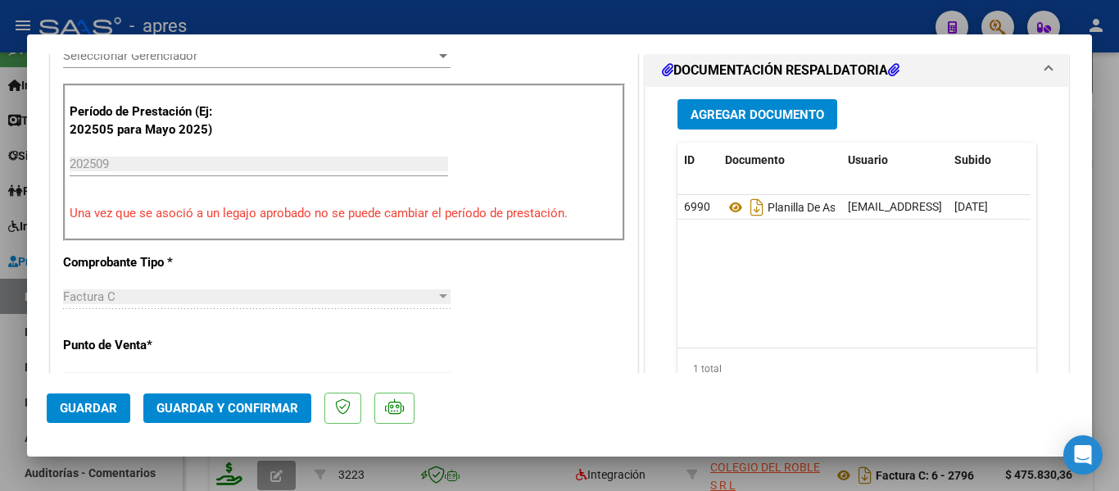
scroll to position [492, 0]
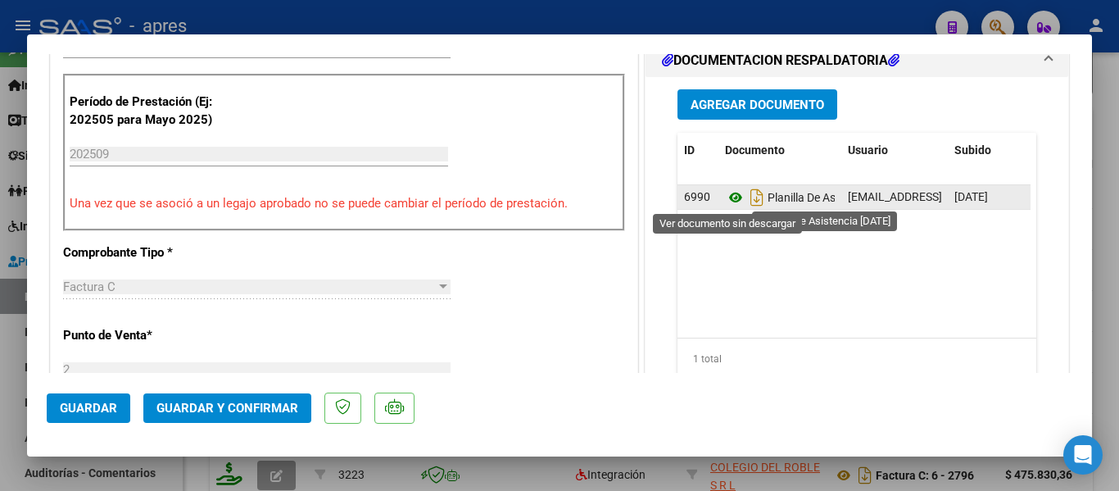
click at [725, 199] on icon at bounding box center [735, 198] width 21 height 20
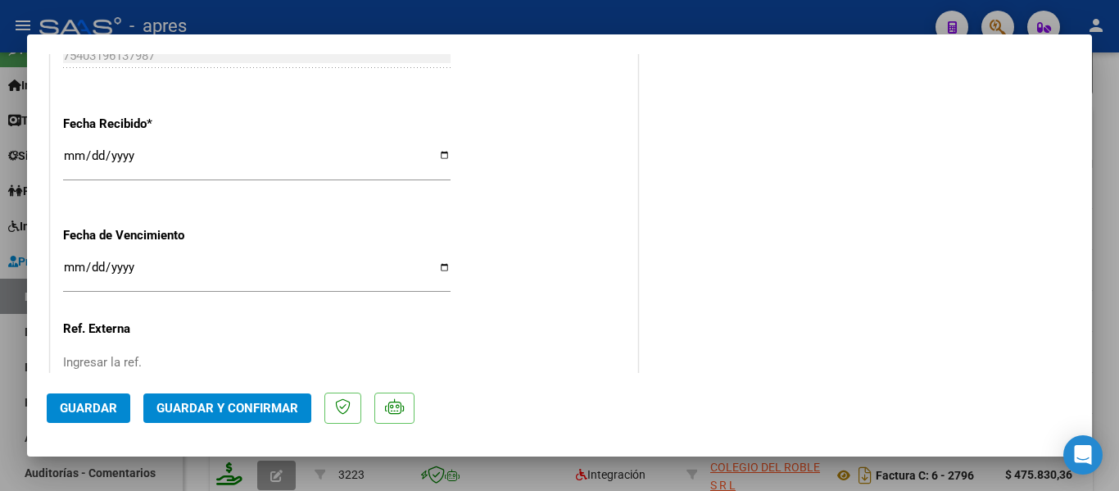
scroll to position [1229, 0]
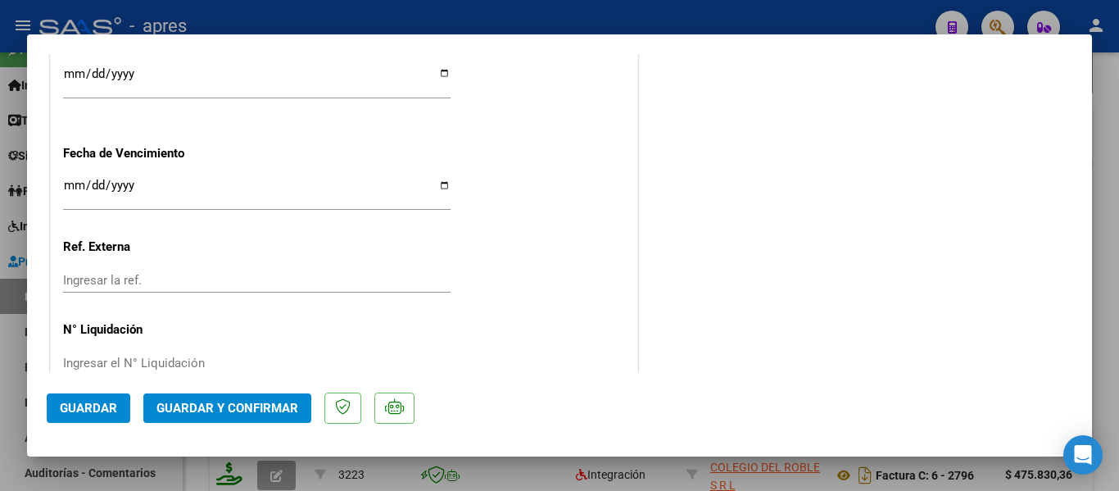
click at [68, 184] on input "Ingresar la fecha" at bounding box center [257, 192] width 388 height 26
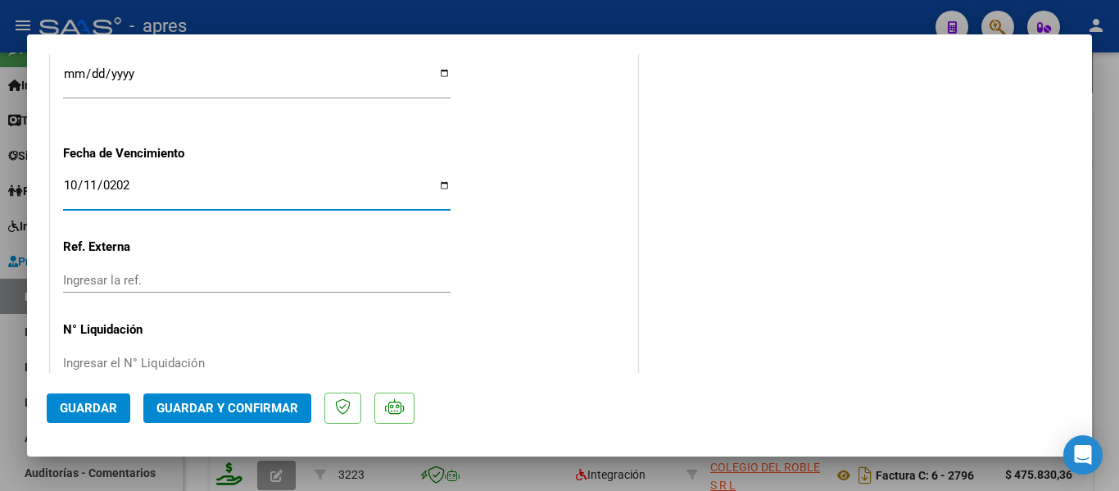
type input "[DATE]"
click at [233, 205] on div "[DATE] Ingresar la fecha" at bounding box center [257, 192] width 388 height 35
click at [234, 412] on span "Guardar y Confirmar" at bounding box center [228, 408] width 142 height 15
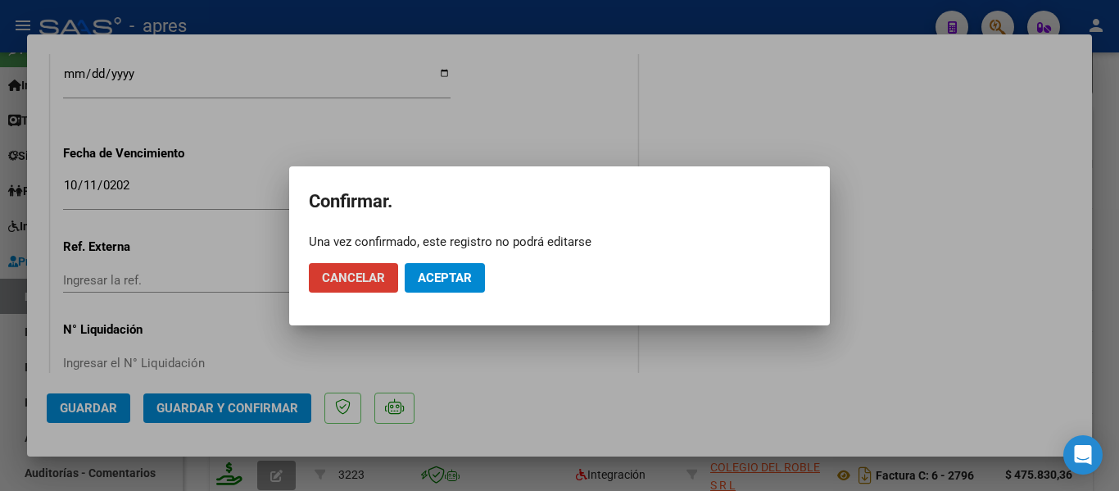
click at [420, 288] on button "Aceptar" at bounding box center [445, 277] width 80 height 29
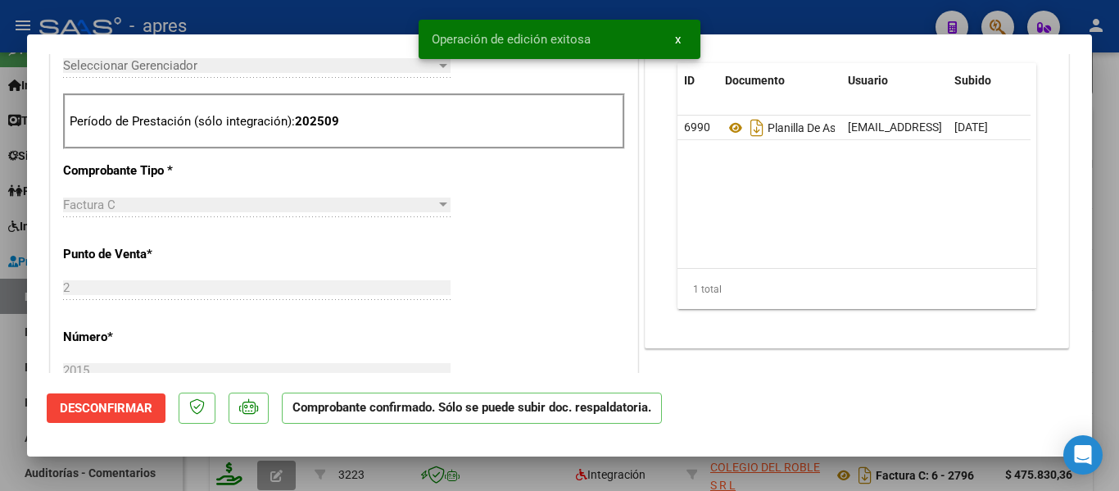
click at [525, 476] on div at bounding box center [559, 245] width 1119 height 491
type input "$ 0,00"
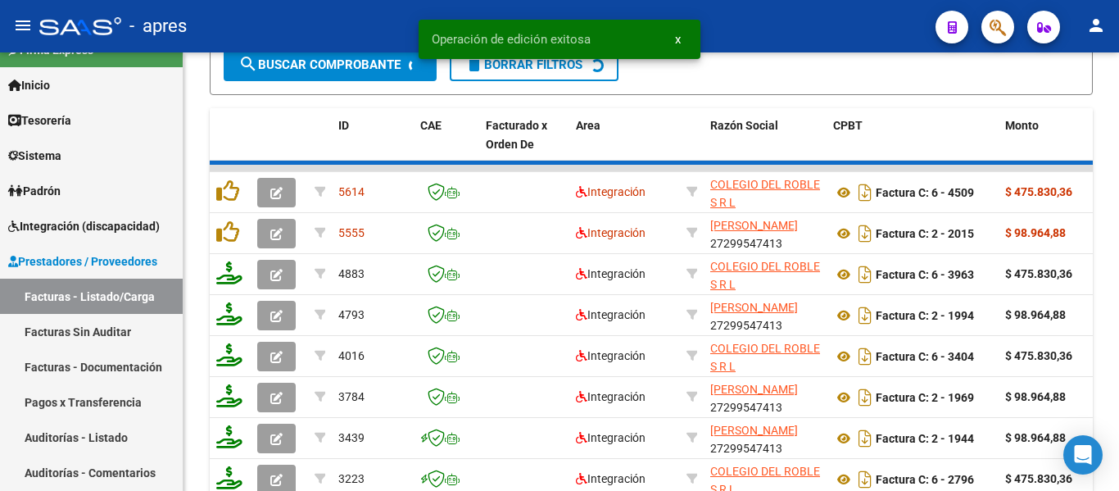
scroll to position [819, 0]
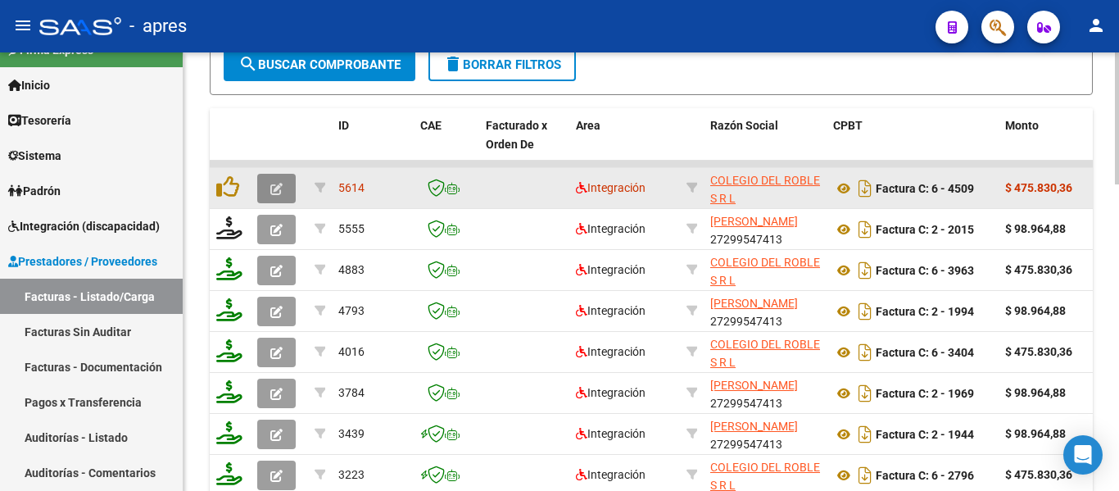
click at [284, 196] on button "button" at bounding box center [276, 188] width 39 height 29
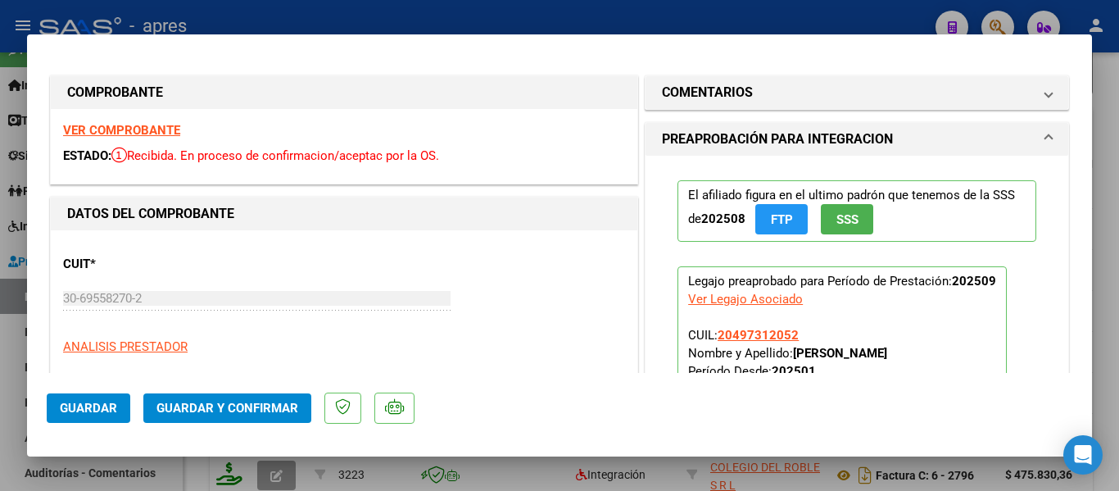
click at [117, 124] on strong "VER COMPROBANTE" at bounding box center [121, 130] width 117 height 15
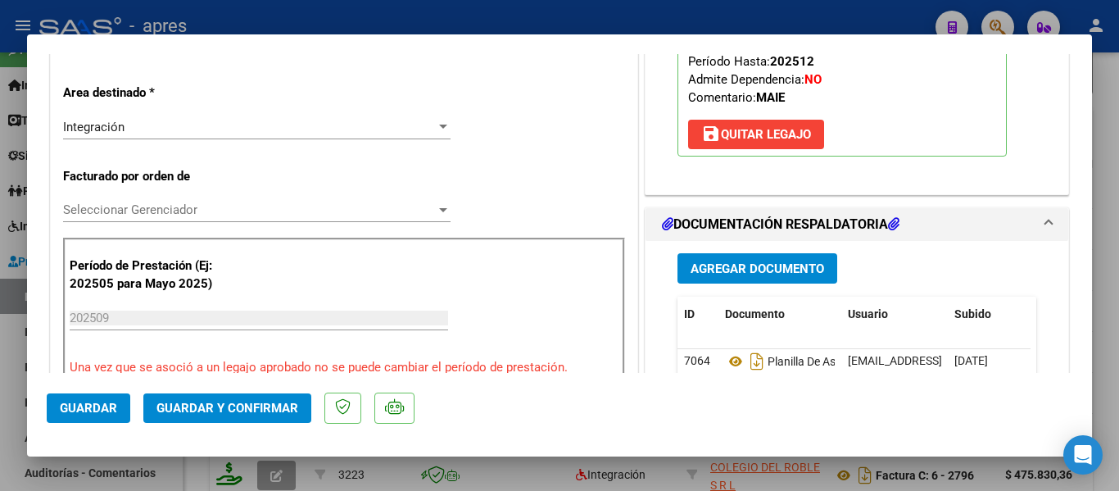
scroll to position [574, 0]
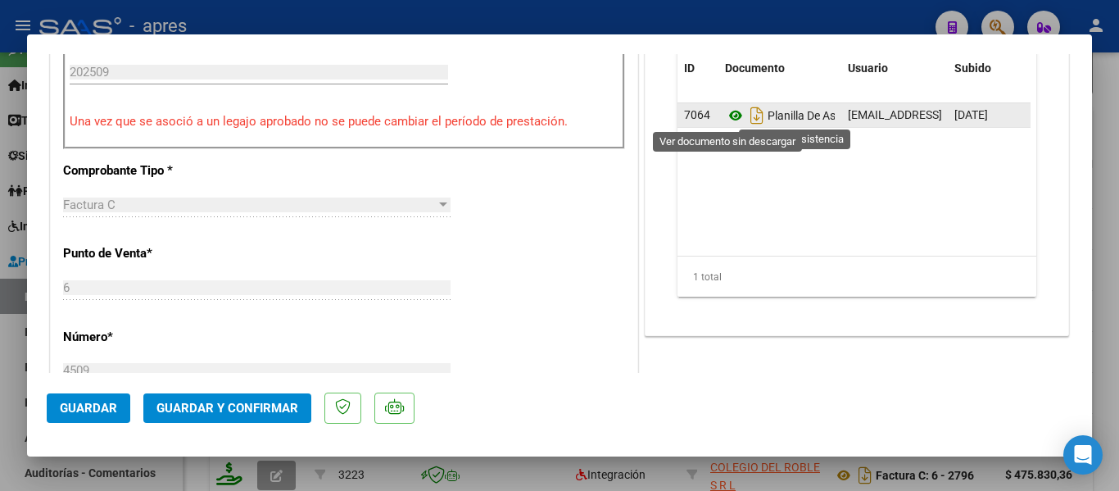
click at [726, 120] on icon at bounding box center [735, 116] width 21 height 20
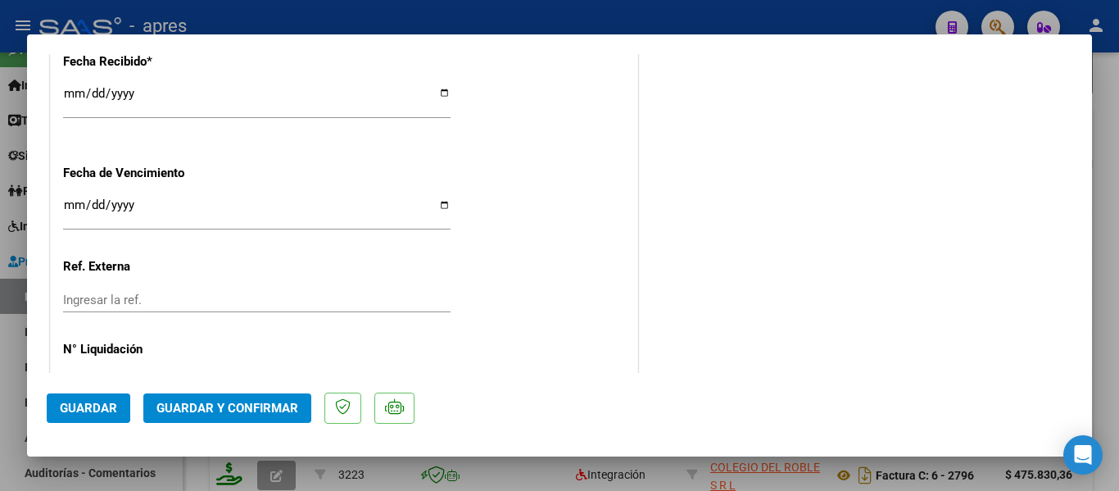
scroll to position [1264, 0]
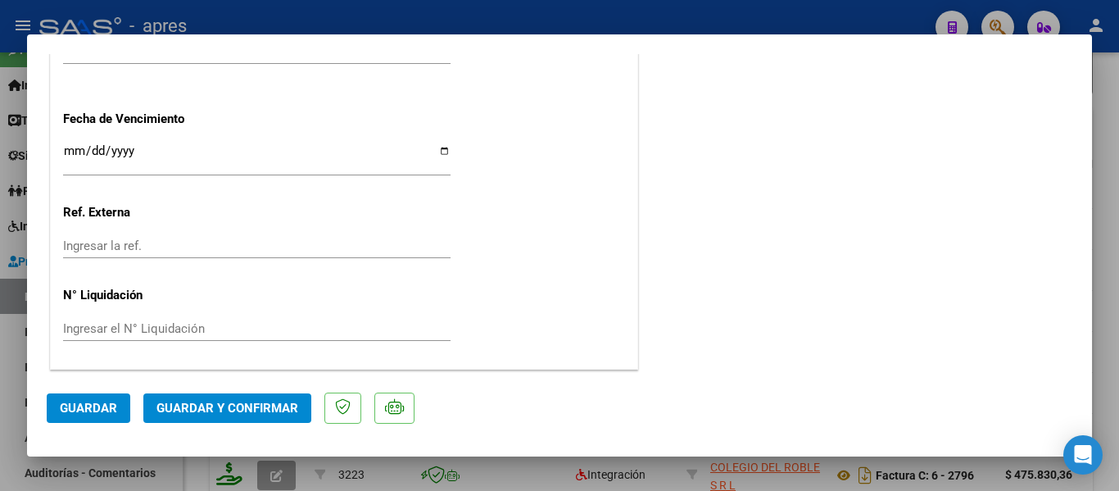
click at [75, 146] on input "Ingresar la fecha" at bounding box center [257, 157] width 388 height 26
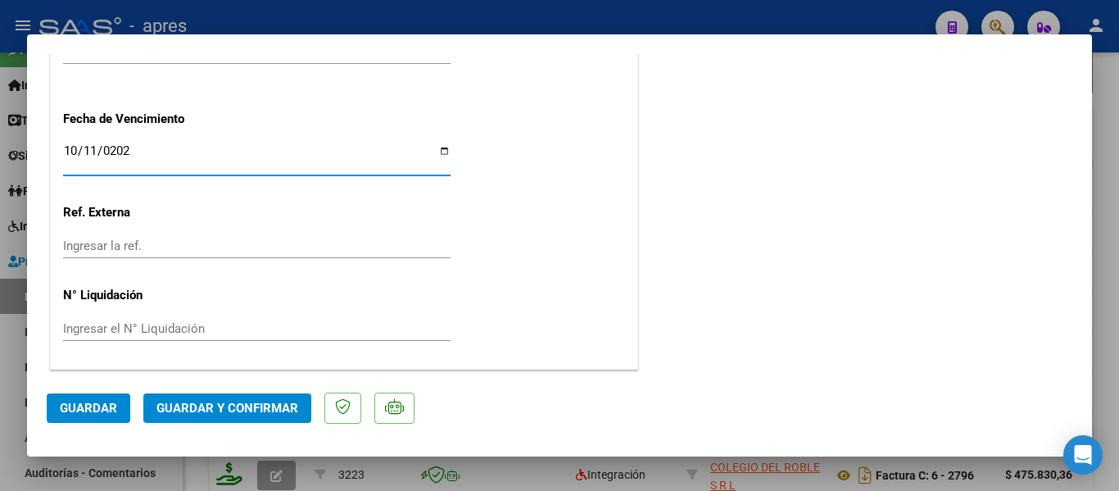
type input "[DATE]"
click at [247, 397] on button "Guardar y Confirmar" at bounding box center [227, 407] width 168 height 29
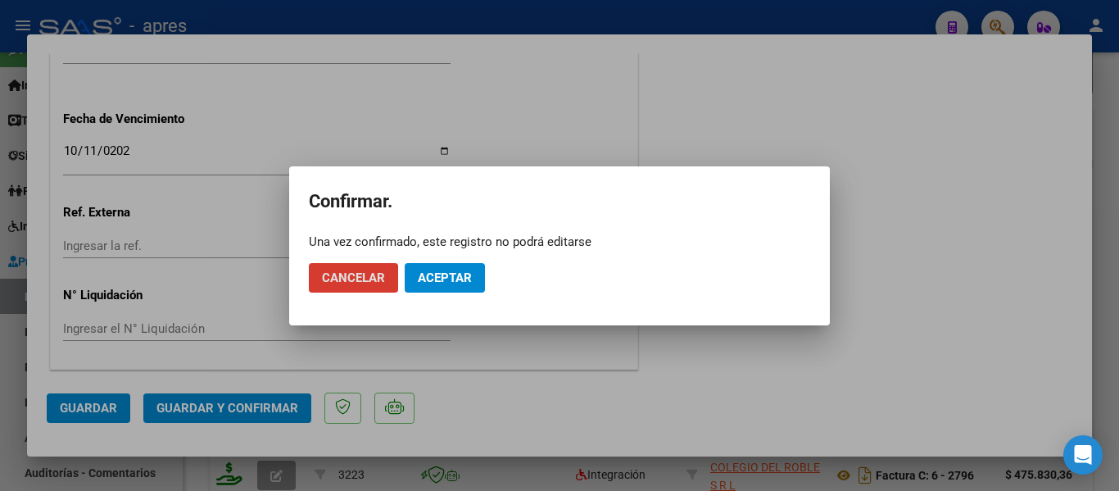
click at [433, 288] on button "Aceptar" at bounding box center [445, 277] width 80 height 29
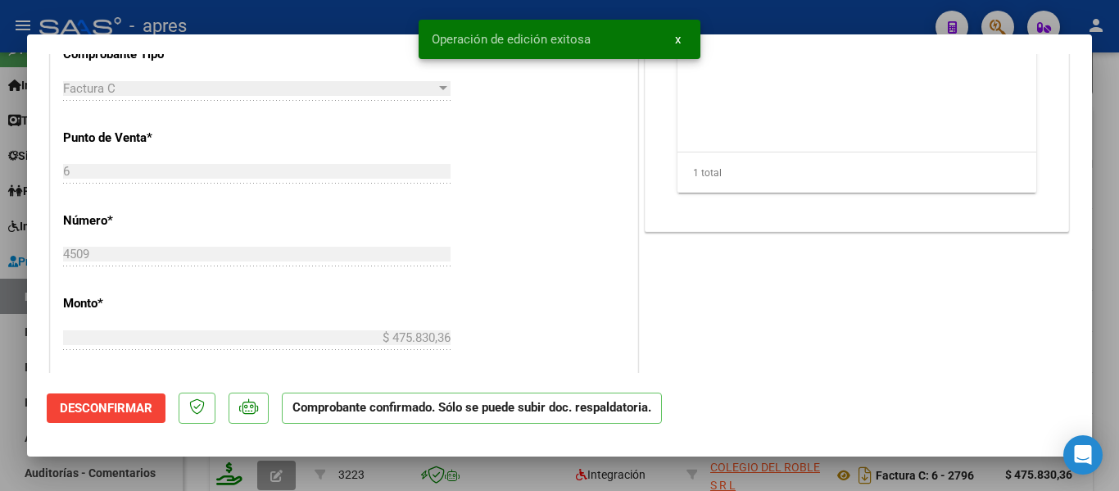
scroll to position [343, 0]
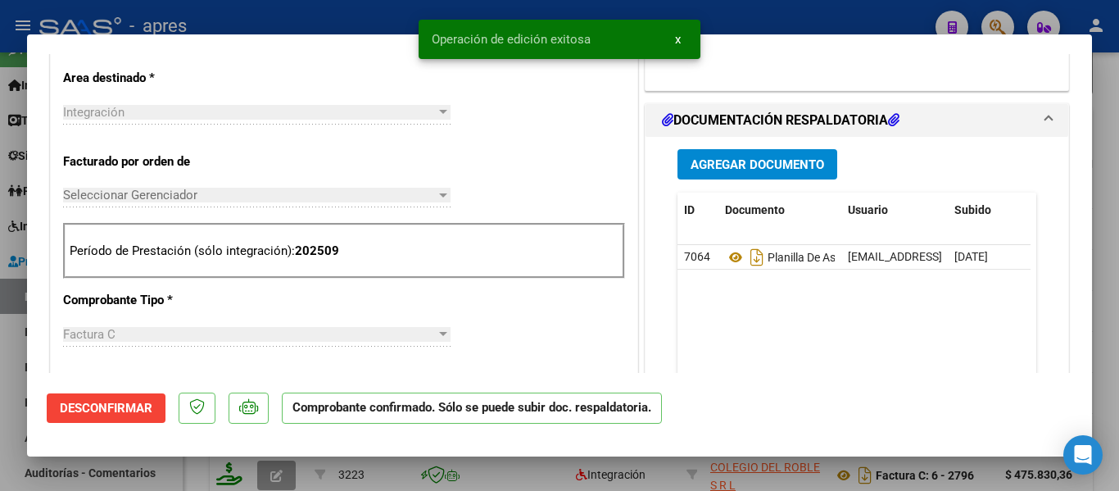
click at [483, 473] on div at bounding box center [559, 245] width 1119 height 491
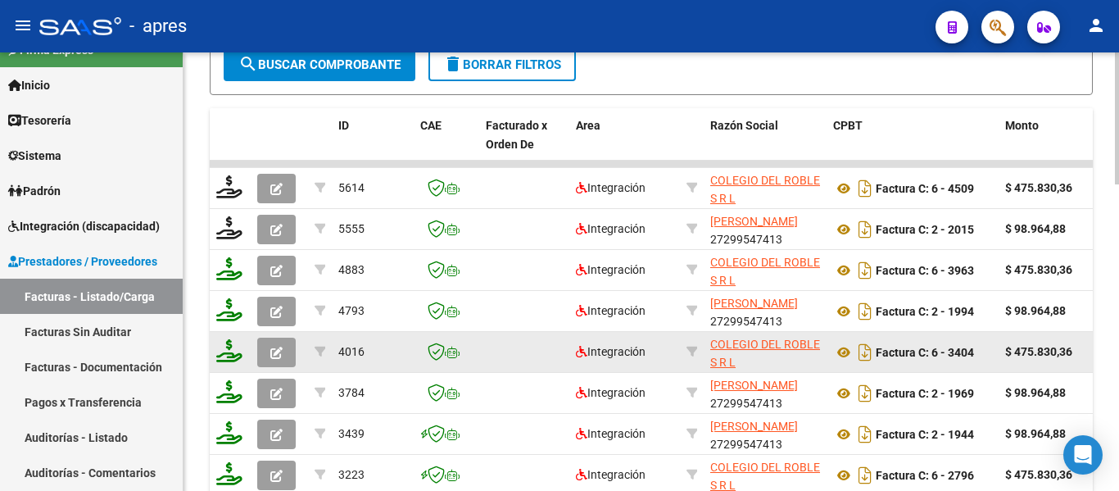
scroll to position [492, 0]
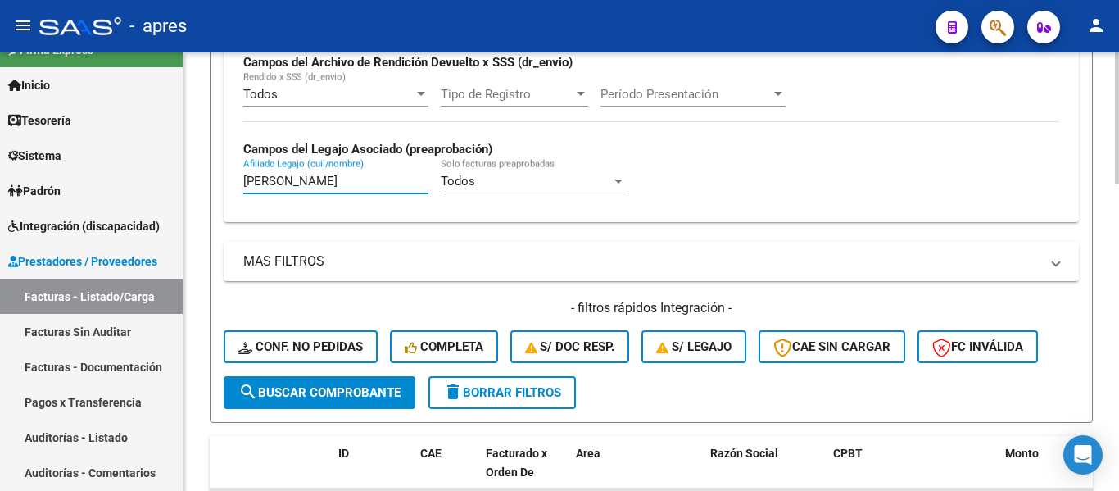
drag, startPoint x: 320, startPoint y: 183, endPoint x: 202, endPoint y: 182, distance: 118.8
click at [202, 182] on div "Video tutorial PRESTADORES -> Listado de CPBTs Emitidos por Prestadores / Prove…" at bounding box center [652, 283] width 936 height 1444
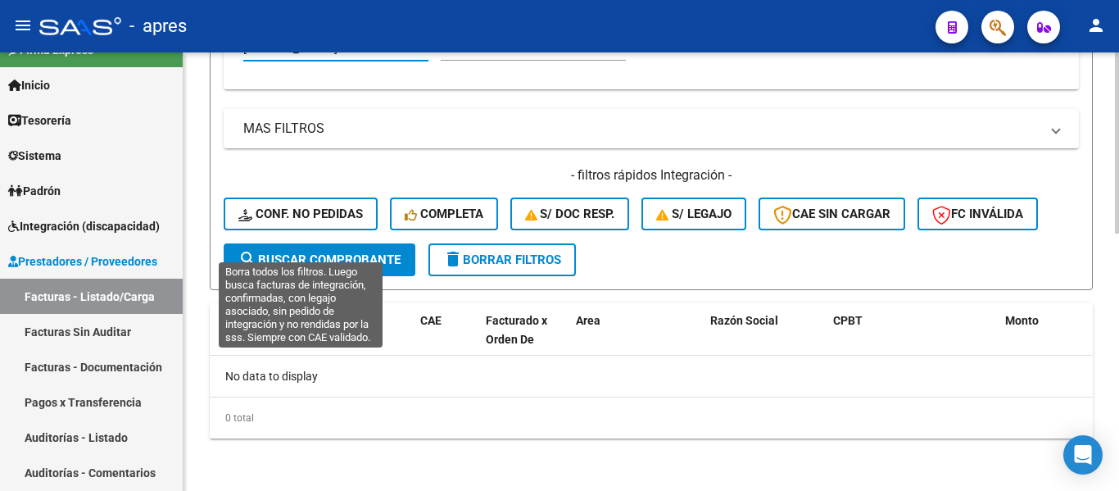
scroll to position [379, 0]
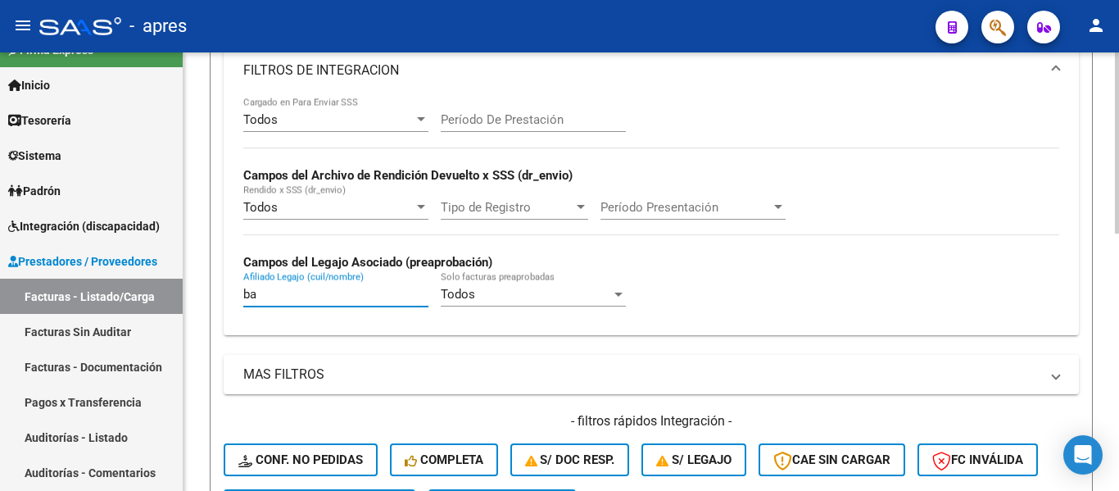
type input "b"
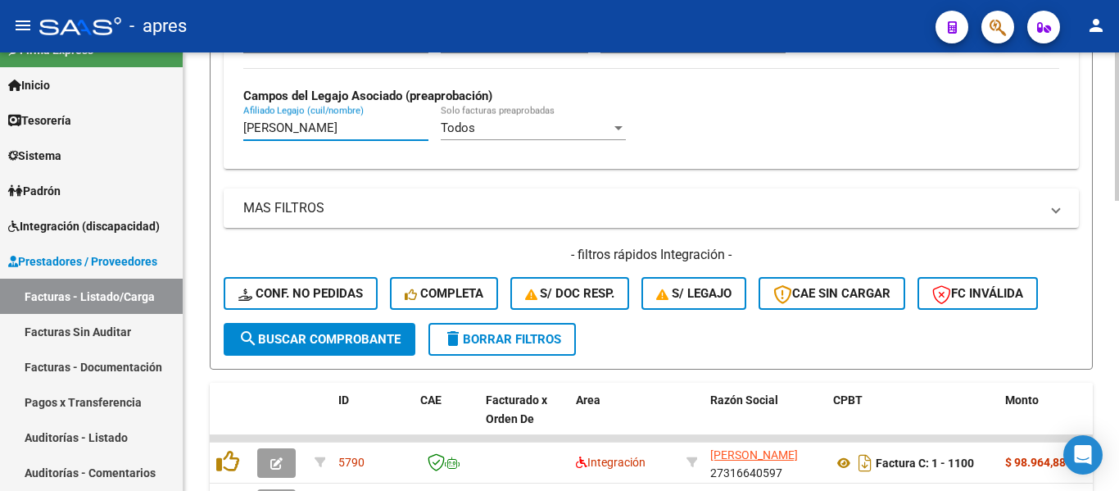
scroll to position [788, 0]
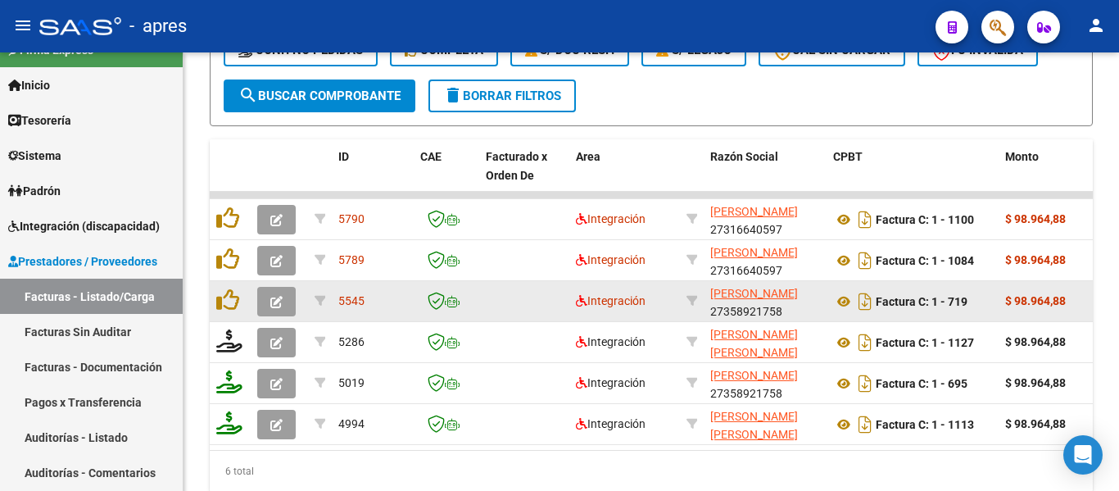
type input "[PERSON_NAME]"
click at [272, 300] on icon "button" at bounding box center [276, 302] width 12 height 12
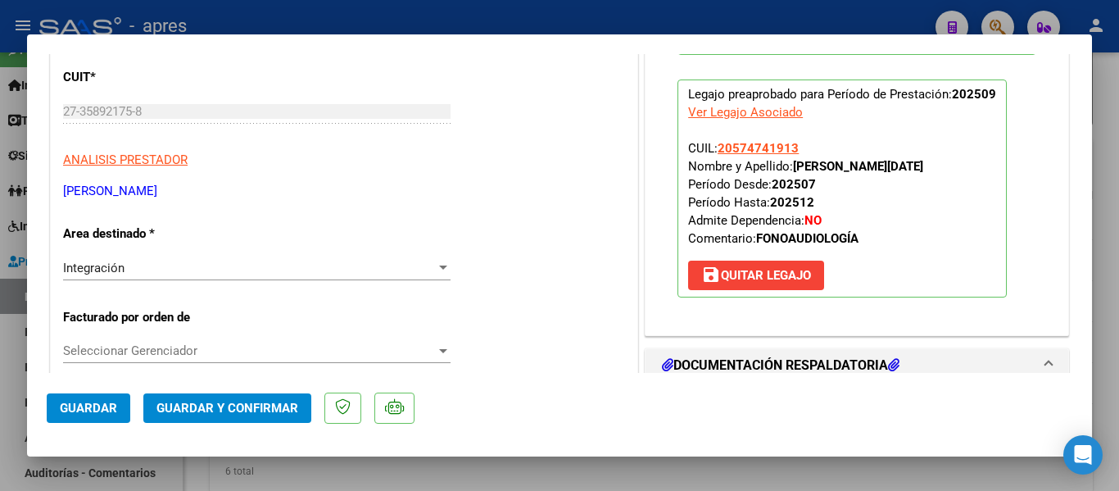
scroll to position [0, 0]
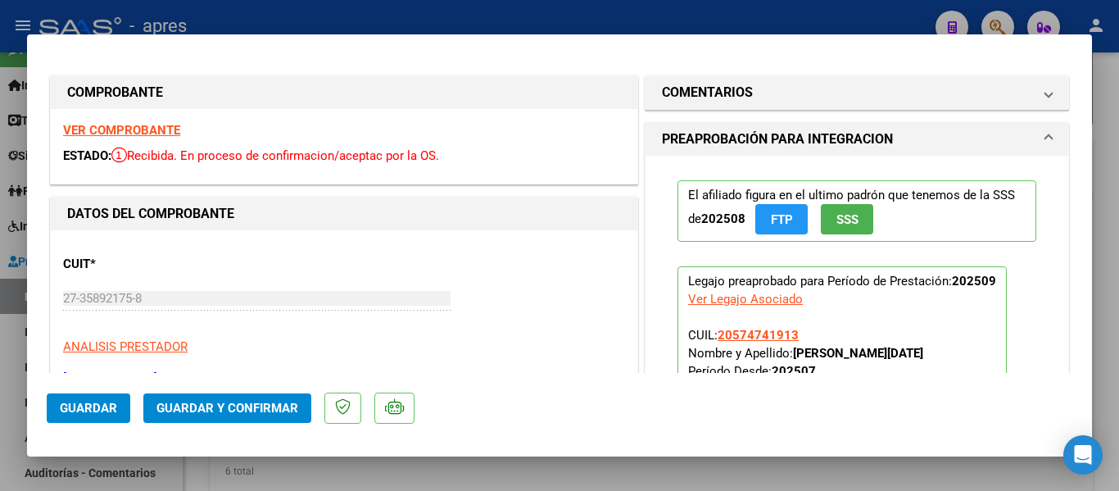
click at [144, 126] on strong "VER COMPROBANTE" at bounding box center [121, 130] width 117 height 15
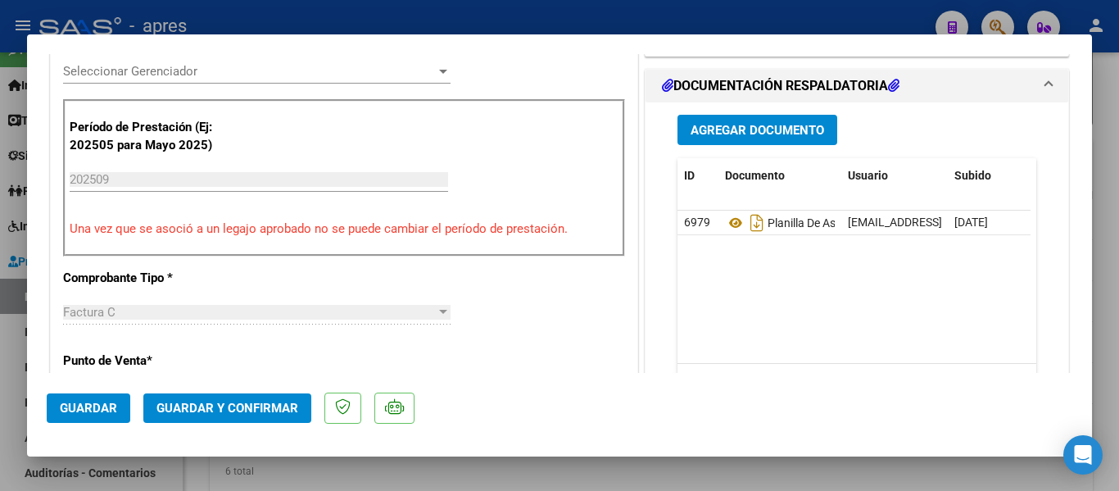
scroll to position [492, 0]
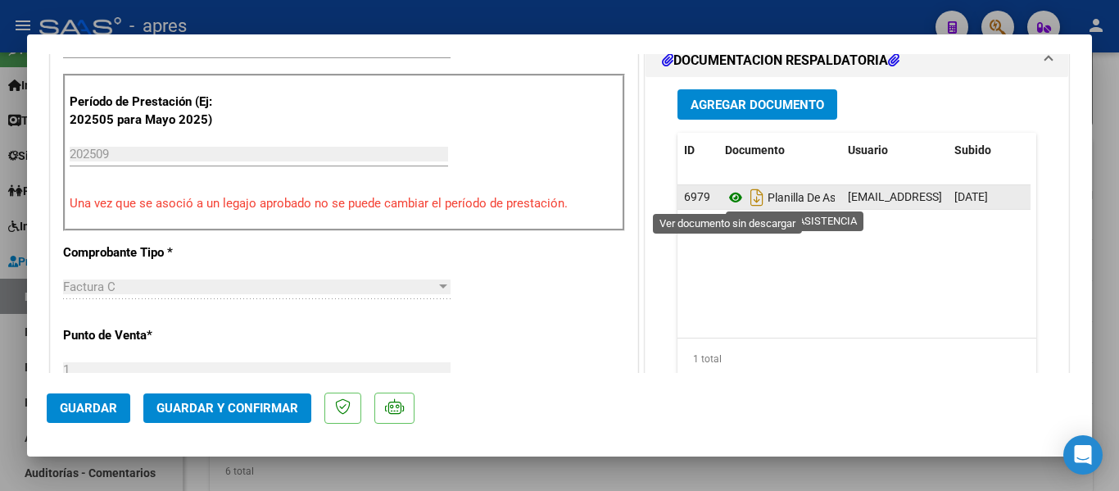
click at [725, 197] on icon at bounding box center [735, 198] width 21 height 20
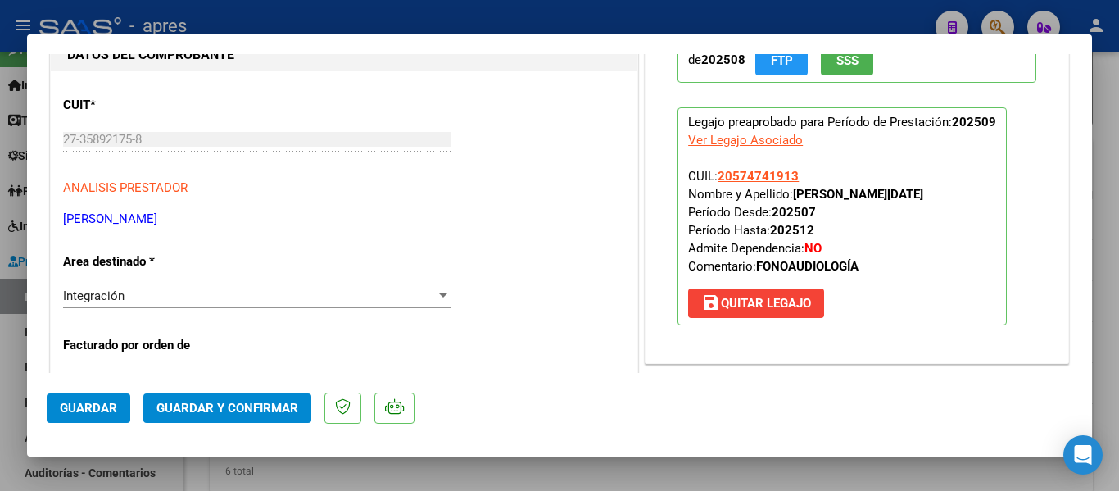
scroll to position [0, 0]
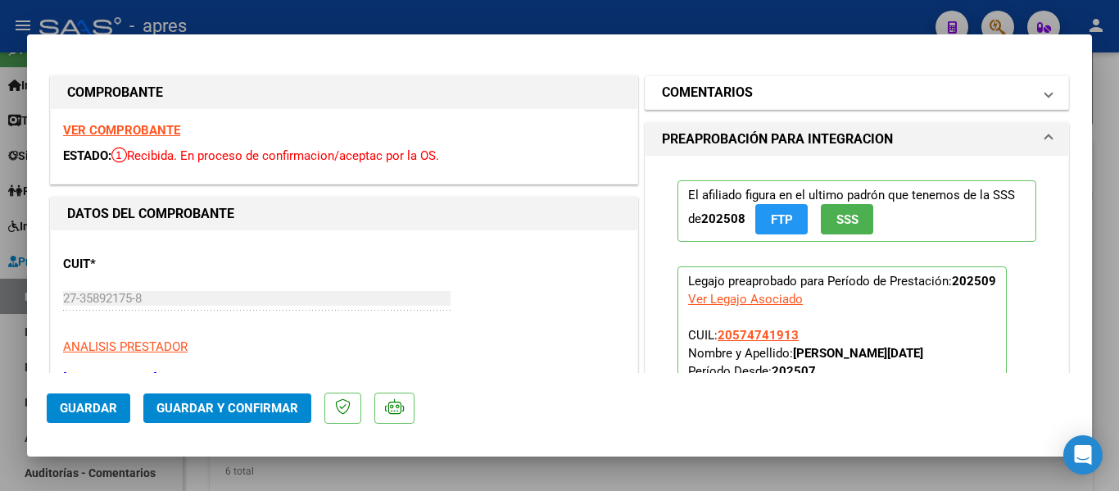
click at [765, 98] on mat-panel-title "COMENTARIOS" at bounding box center [847, 93] width 370 height 20
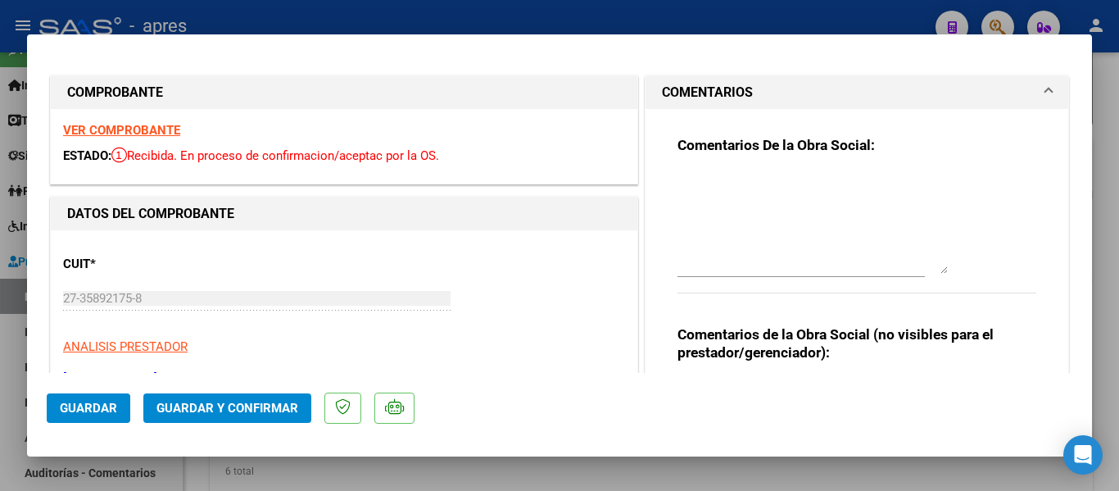
drag, startPoint x: 936, startPoint y: 198, endPoint x: 952, endPoint y: 268, distance: 71.6
click at [952, 268] on div "Comentarios De la Obra Social:" at bounding box center [857, 223] width 359 height 175
click at [815, 175] on textarea at bounding box center [813, 222] width 270 height 102
click at [706, 300] on div "Comentarios De la Obra Social:" at bounding box center [857, 223] width 359 height 175
drag, startPoint x: 931, startPoint y: 274, endPoint x: 869, endPoint y: 193, distance: 101.1
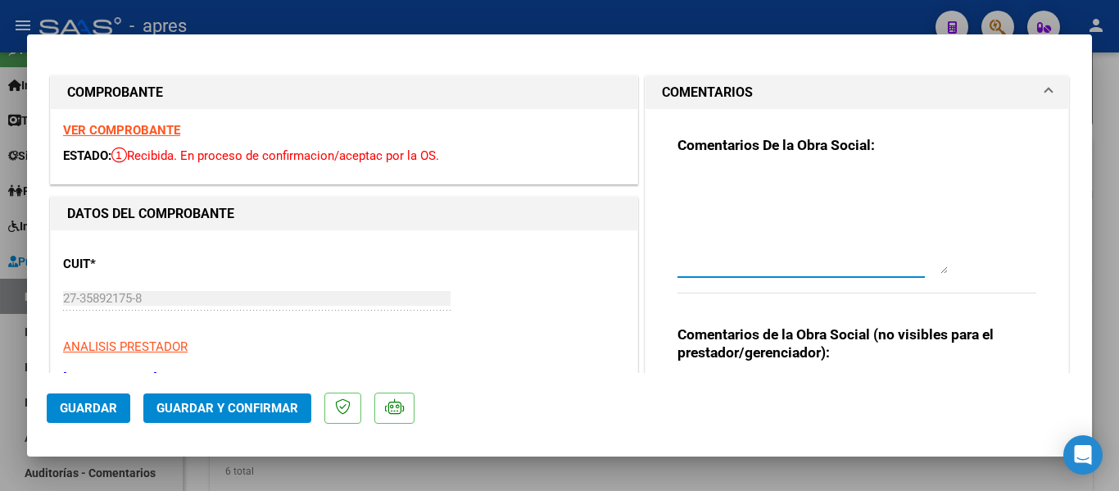
click at [869, 193] on textarea at bounding box center [813, 222] width 270 height 102
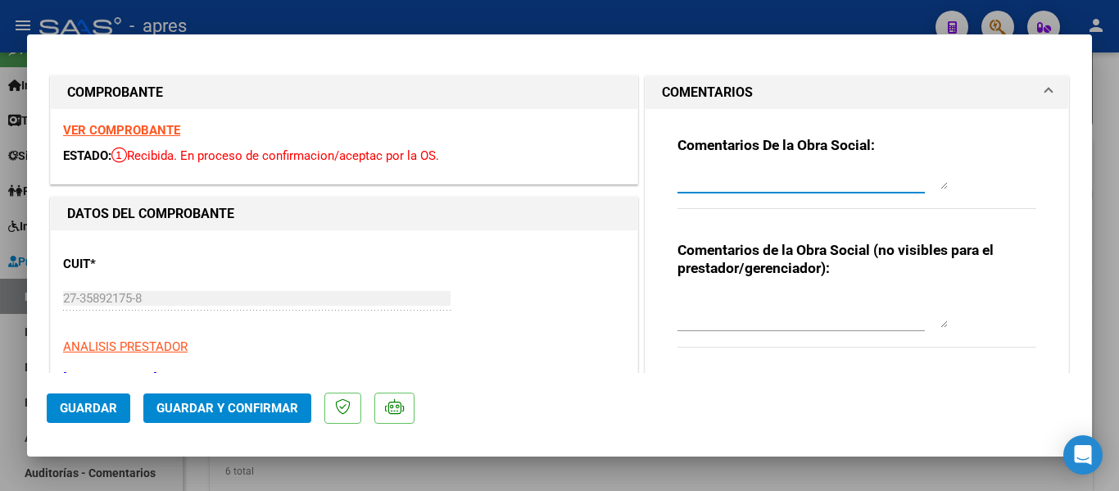
drag, startPoint x: 919, startPoint y: 252, endPoint x: 859, endPoint y: 175, distance: 98.0
click at [859, 175] on div at bounding box center [813, 180] width 270 height 25
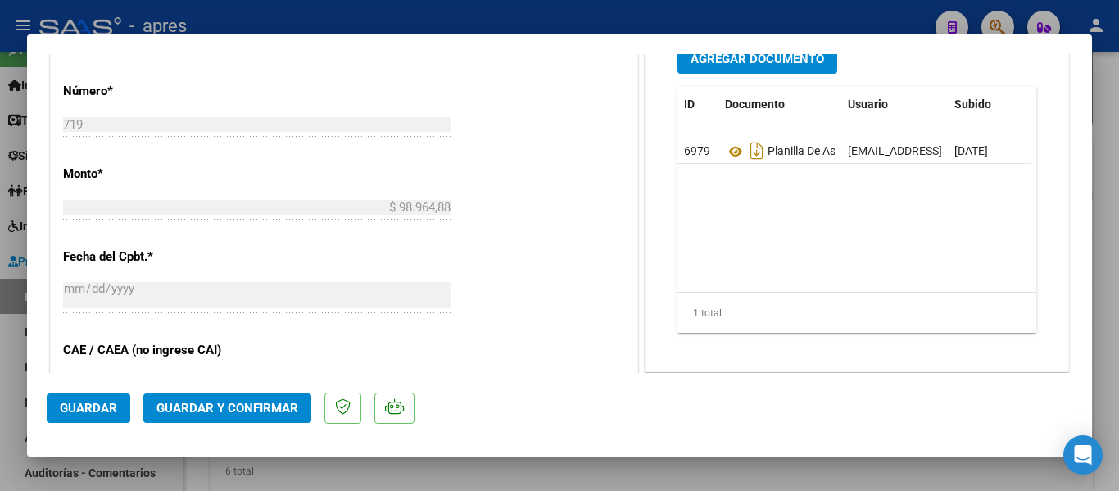
scroll to position [1264, 0]
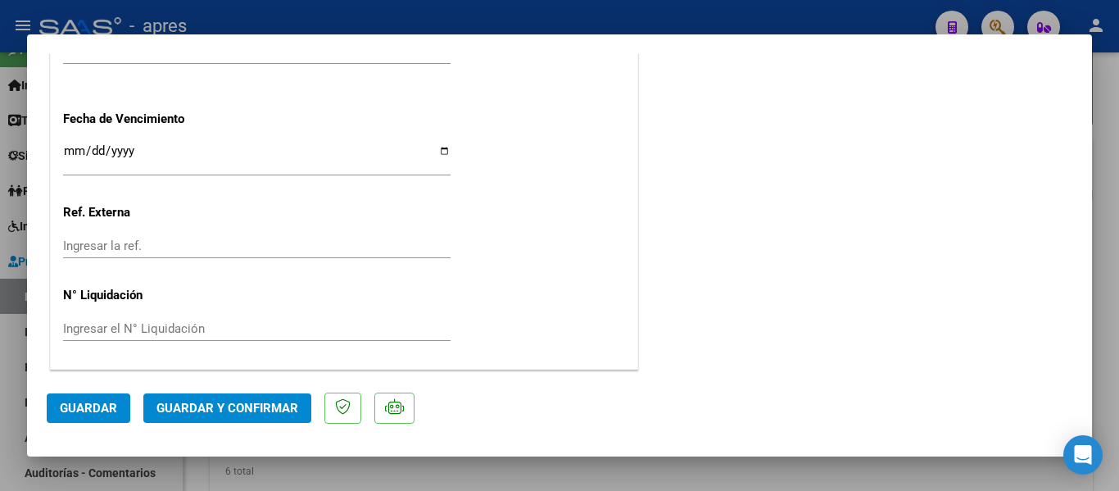
click at [69, 147] on input "Ingresar la fecha" at bounding box center [257, 157] width 388 height 26
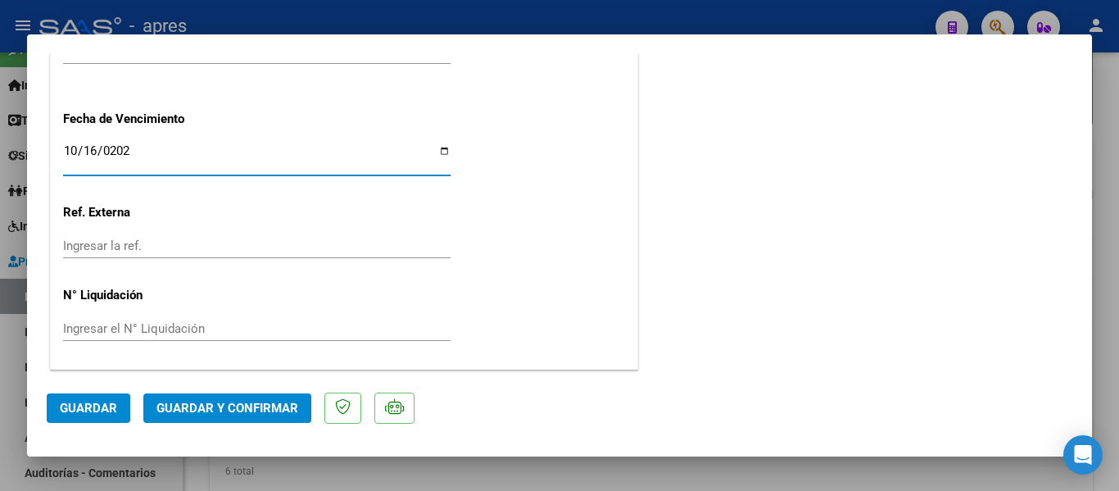
type input "[DATE]"
click at [238, 400] on button "Guardar y Confirmar" at bounding box center [227, 407] width 168 height 29
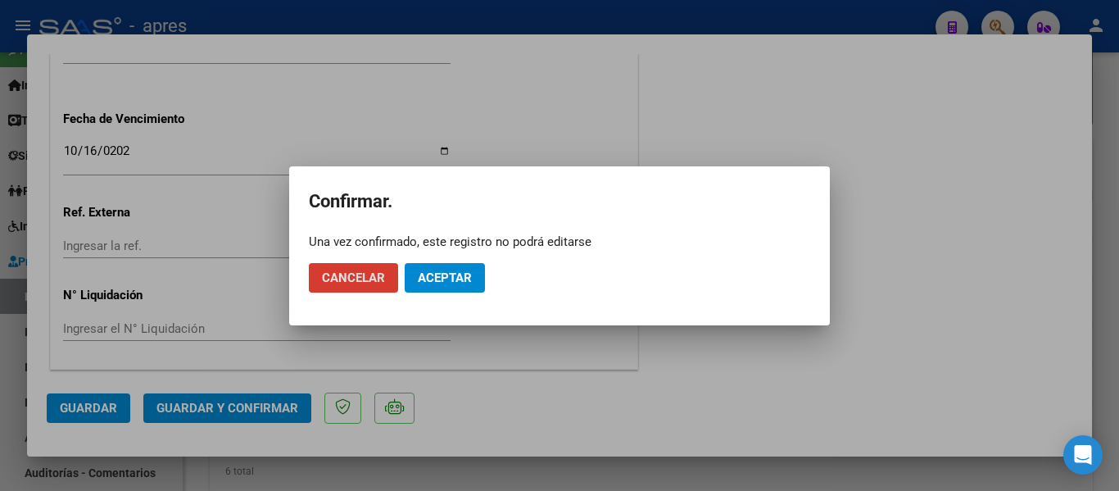
click at [446, 272] on span "Aceptar" at bounding box center [445, 277] width 54 height 15
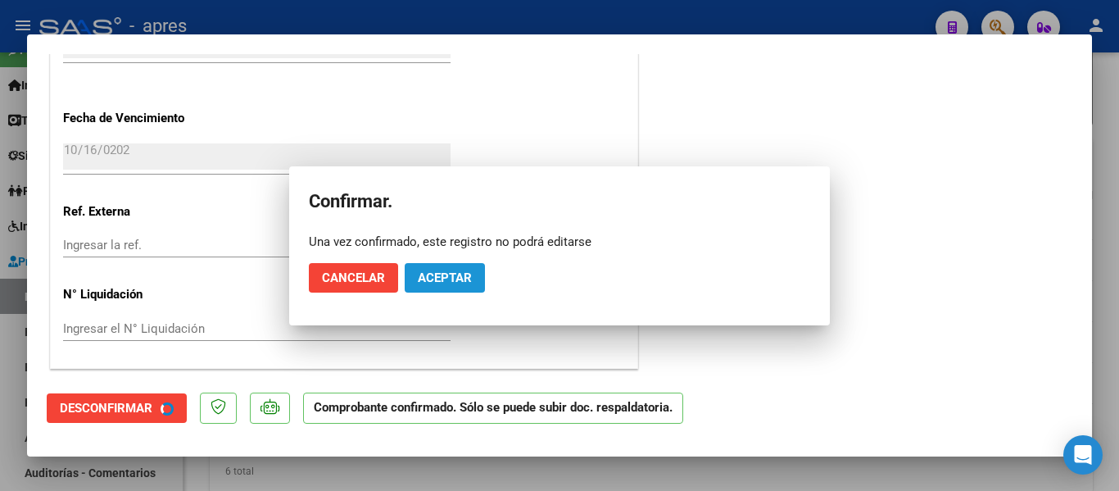
scroll to position [1162, 0]
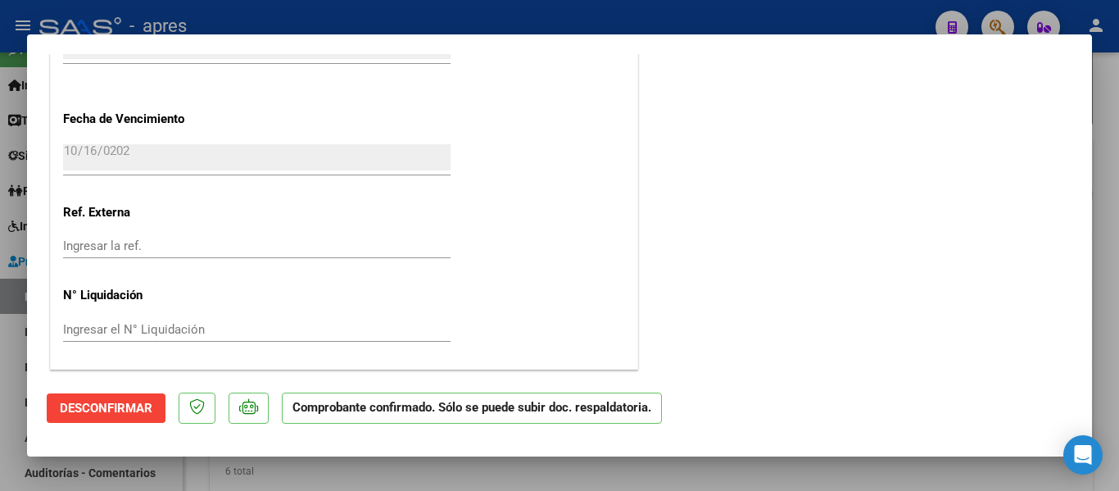
click at [350, 473] on div at bounding box center [559, 245] width 1119 height 491
type input "$ 0,00"
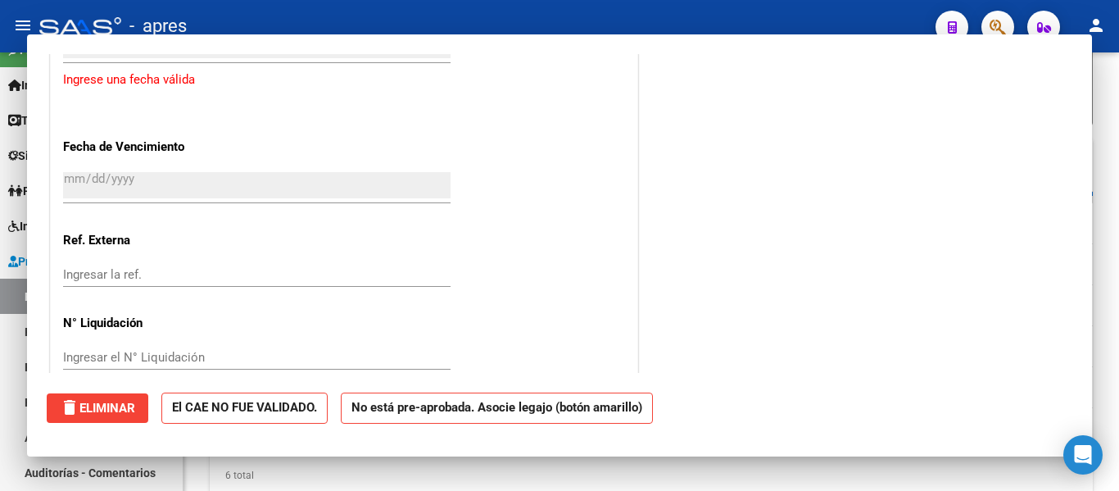
scroll to position [788, 0]
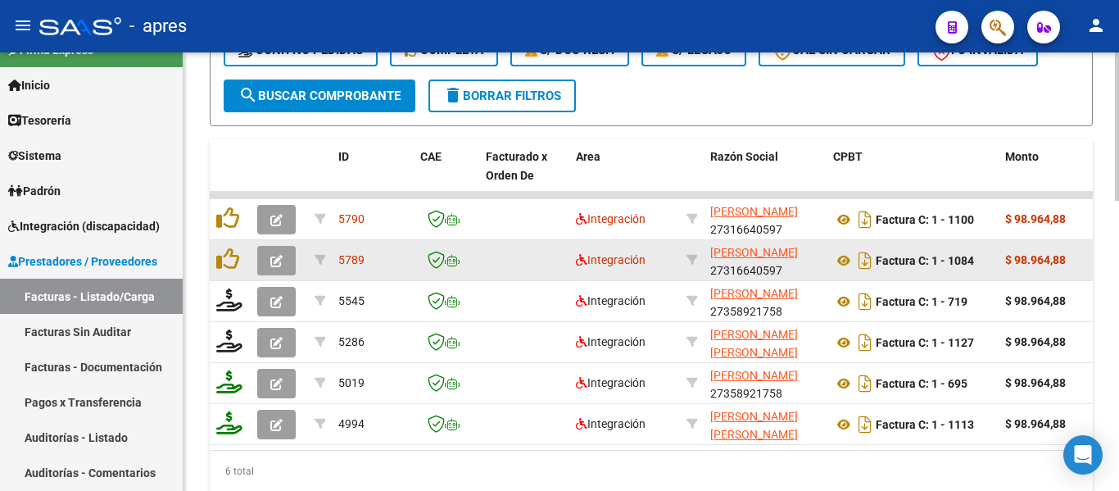
click at [286, 261] on button "button" at bounding box center [276, 260] width 39 height 29
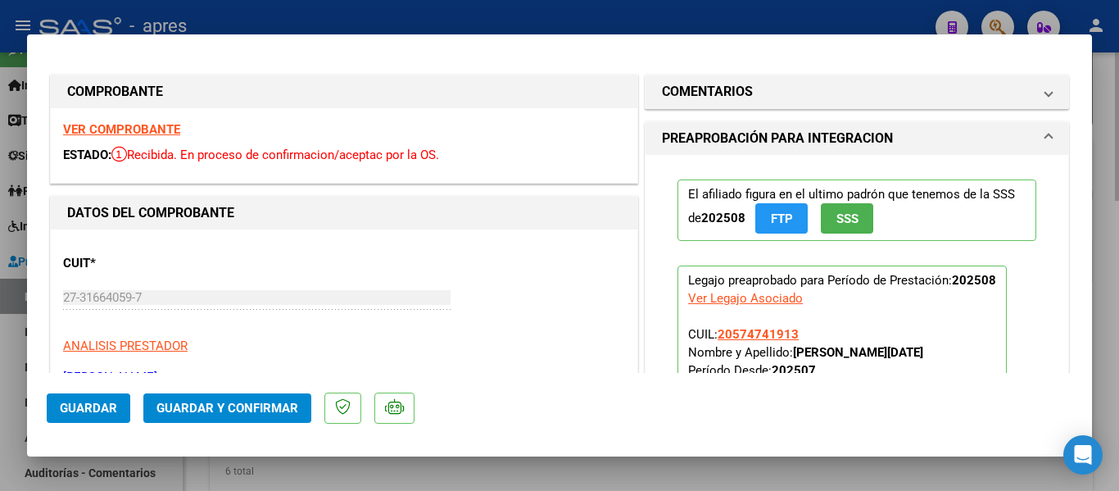
scroll to position [0, 0]
click at [144, 129] on strong "VER COMPROBANTE" at bounding box center [121, 130] width 117 height 15
click at [524, 477] on div at bounding box center [559, 245] width 1119 height 491
type input "$ 0,00"
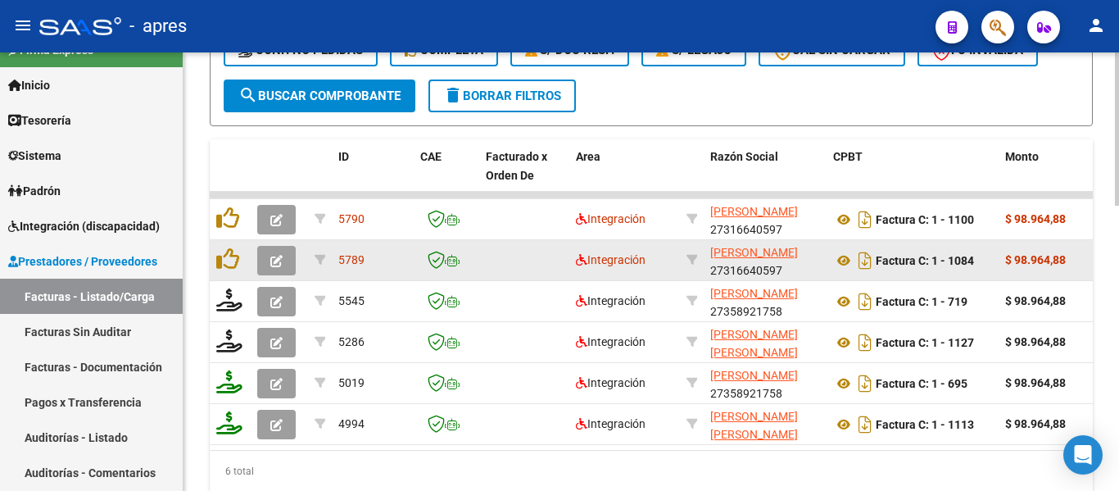
scroll to position [788, 0]
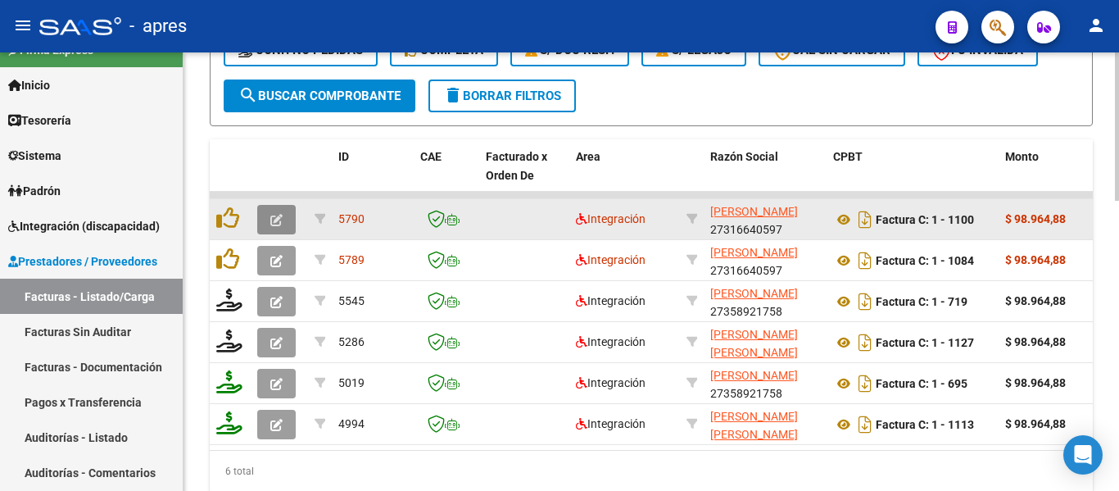
click at [285, 220] on button "button" at bounding box center [276, 219] width 39 height 29
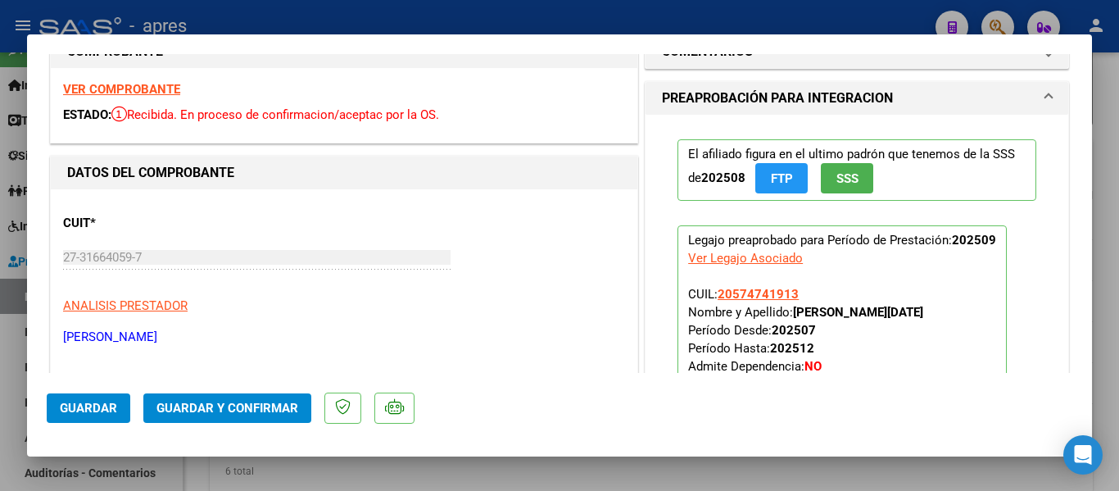
scroll to position [0, 0]
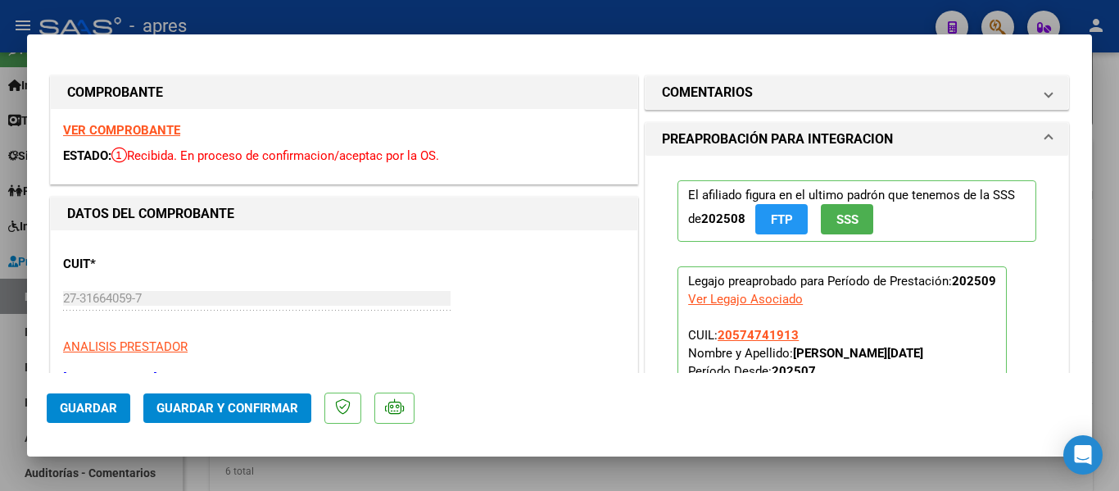
click at [402, 24] on div at bounding box center [559, 245] width 1119 height 491
type input "$ 0,00"
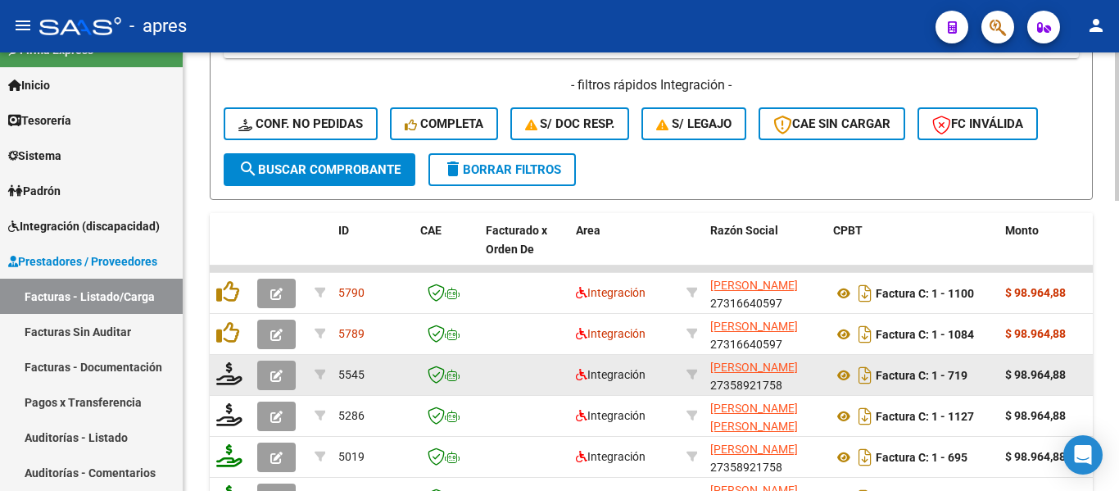
scroll to position [461, 0]
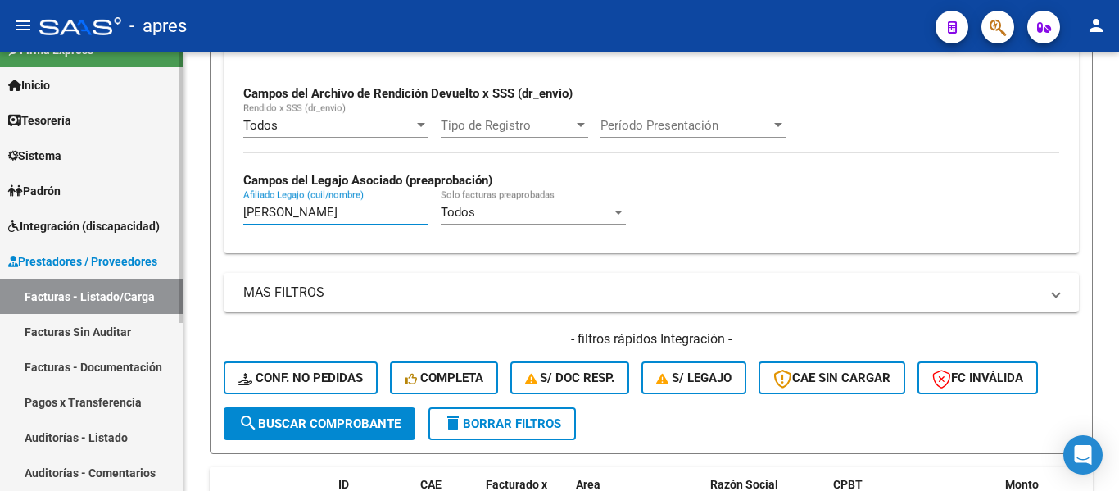
drag, startPoint x: 319, startPoint y: 209, endPoint x: 94, endPoint y: 210, distance: 224.5
click at [94, 210] on mat-sidenav-container "Firma Express Inicio Calendario SSS Instructivos Contacto OS Tesorería Extracto…" at bounding box center [559, 271] width 1119 height 438
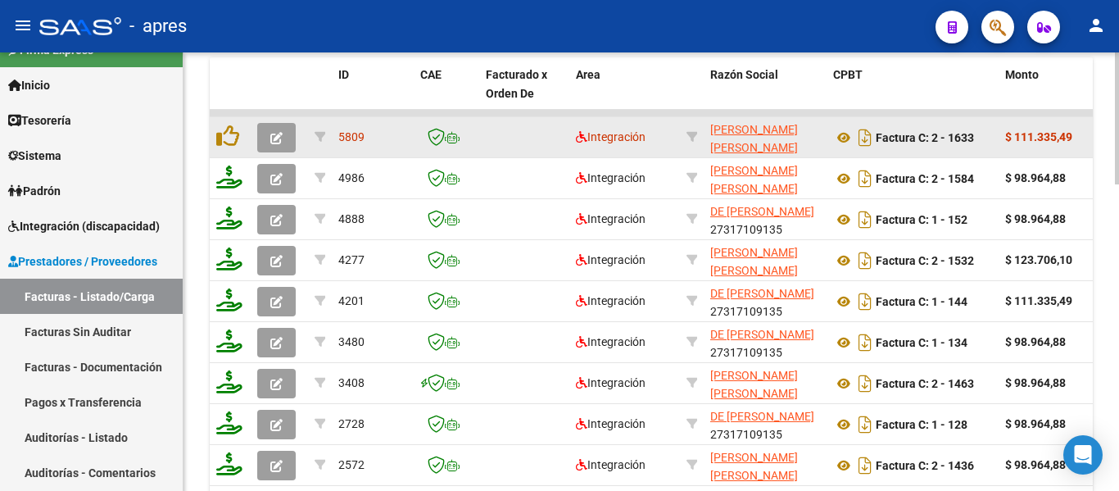
type input "campos d"
click at [284, 140] on button "button" at bounding box center [276, 137] width 39 height 29
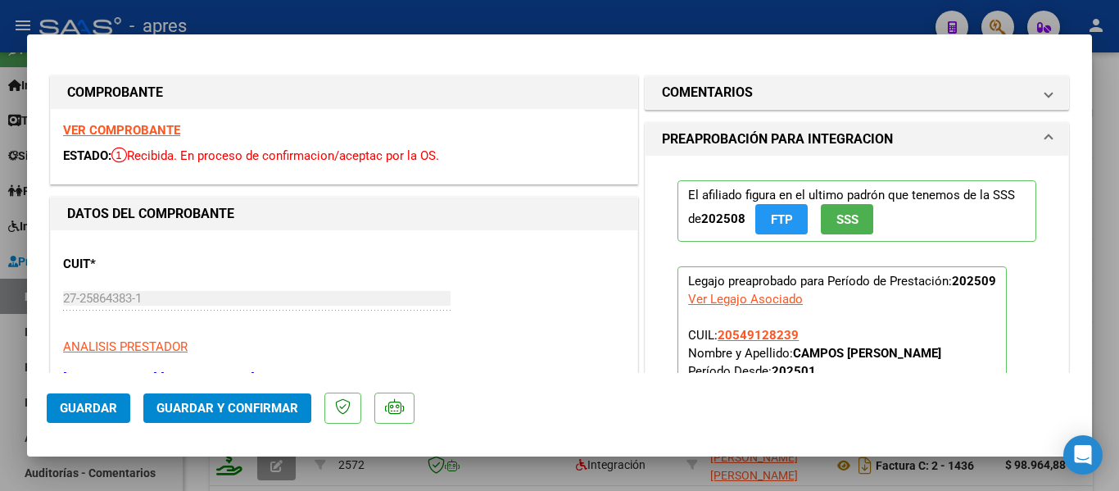
click at [125, 131] on strong "VER COMPROBANTE" at bounding box center [121, 130] width 117 height 15
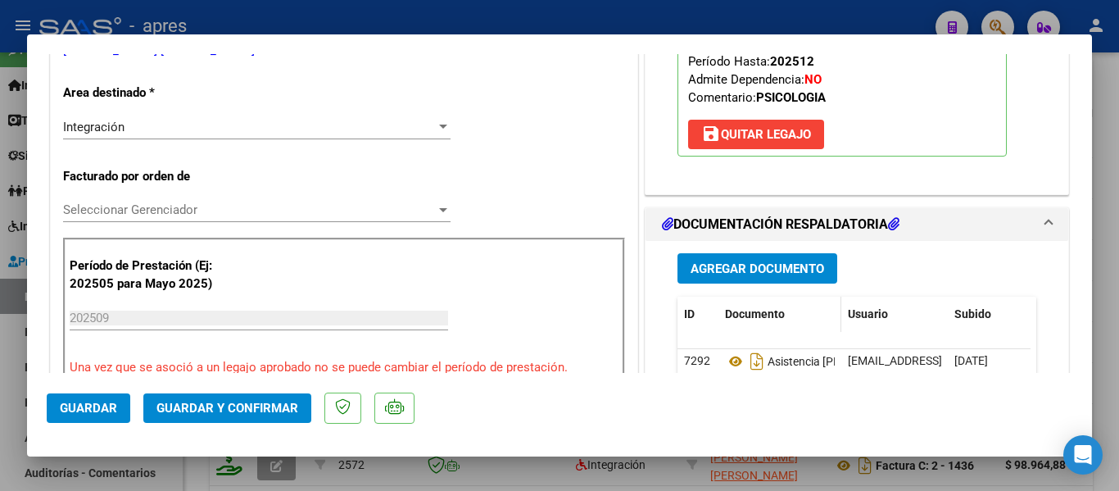
scroll to position [656, 0]
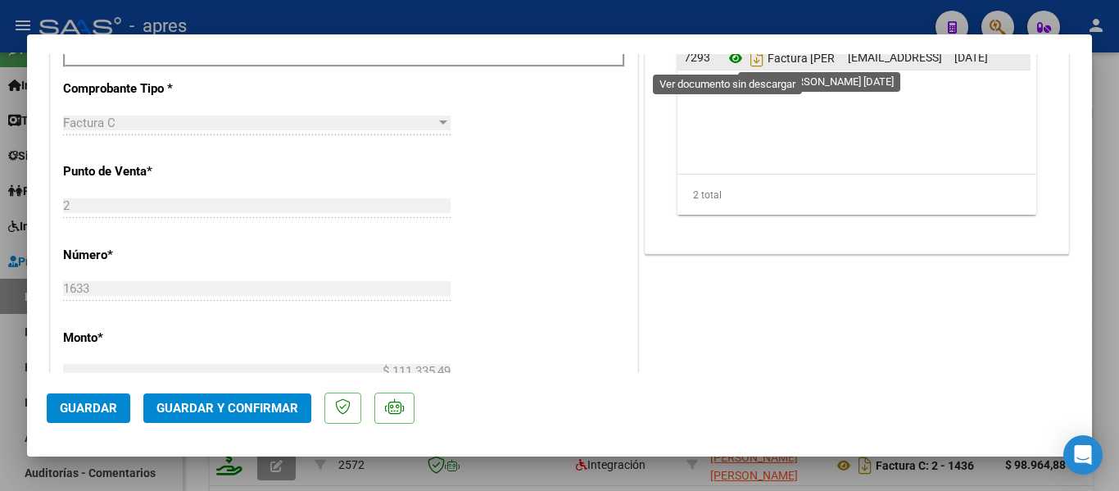
click at [731, 57] on icon at bounding box center [735, 58] width 21 height 20
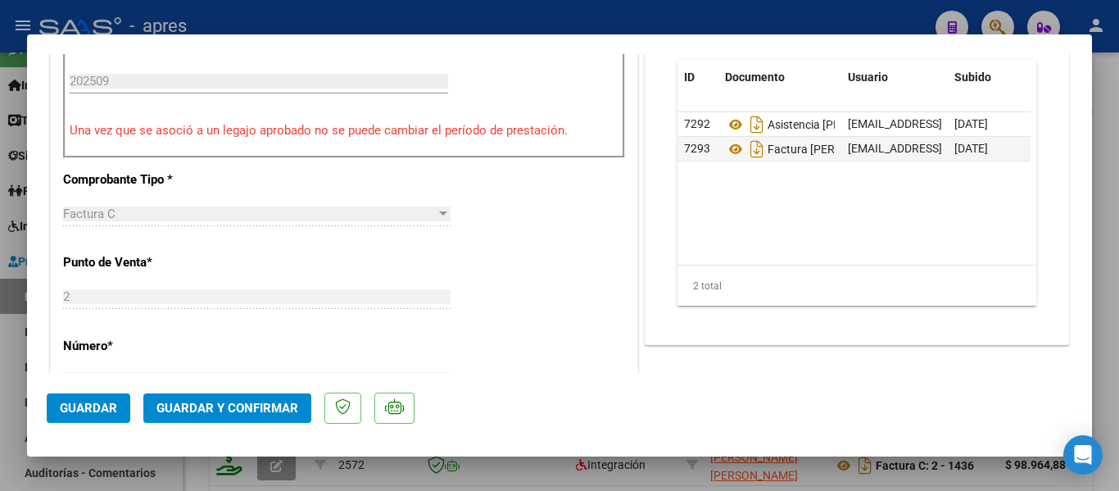
scroll to position [492, 0]
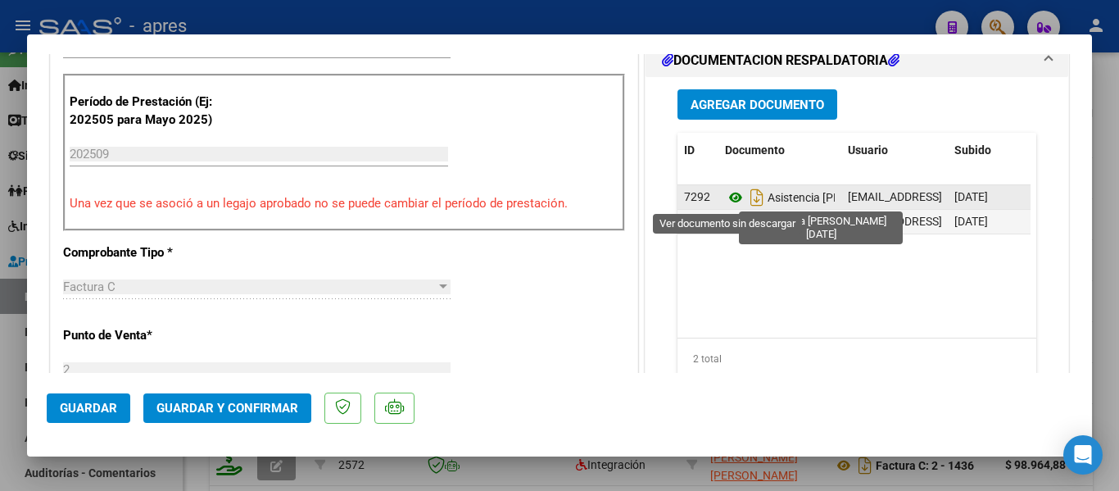
click at [734, 197] on icon at bounding box center [735, 198] width 21 height 20
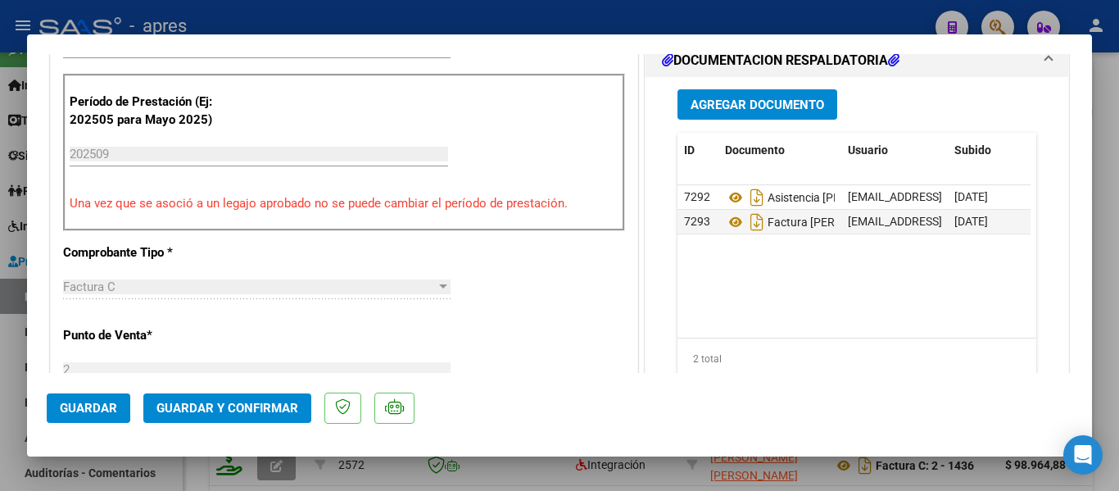
click at [621, 466] on div at bounding box center [559, 245] width 1119 height 491
type input "$ 0,00"
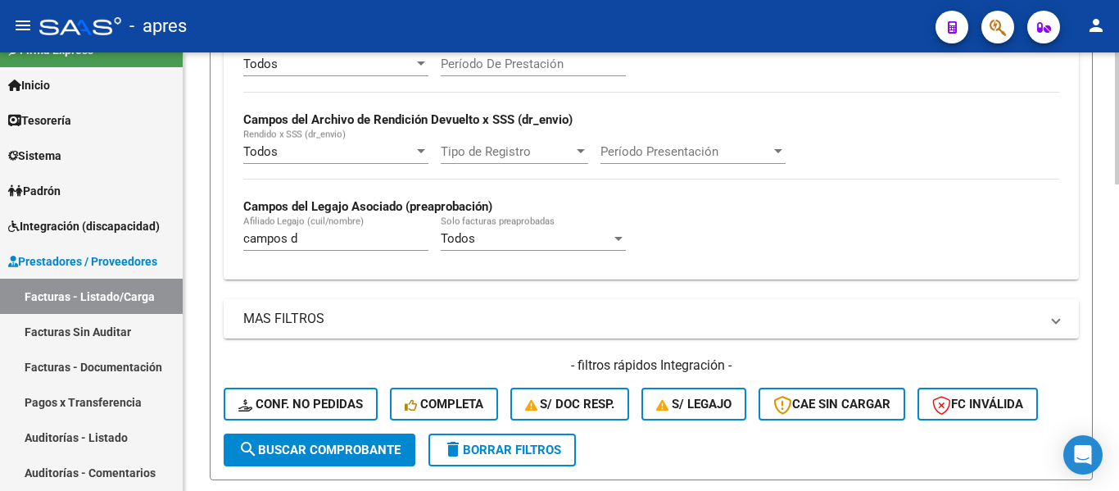
scroll to position [379, 0]
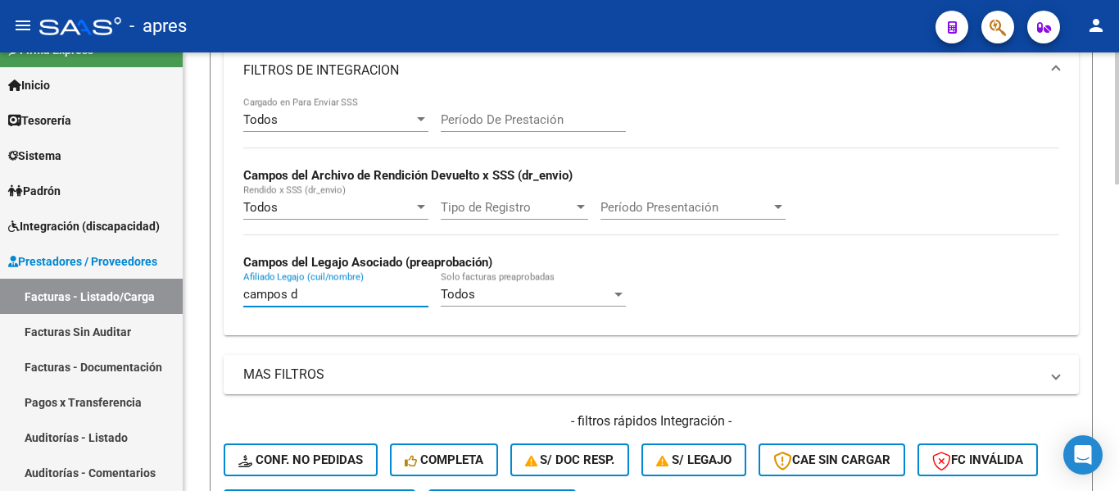
drag, startPoint x: 369, startPoint y: 297, endPoint x: 257, endPoint y: 315, distance: 112.9
click at [258, 315] on div "campos d [PERSON_NAME] (cuil/nombre)" at bounding box center [335, 296] width 185 height 51
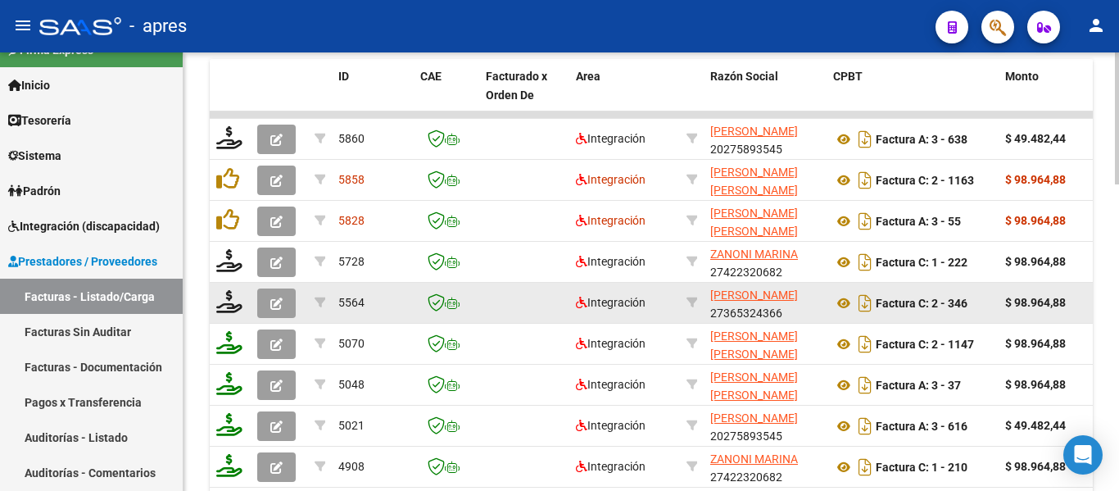
scroll to position [870, 0]
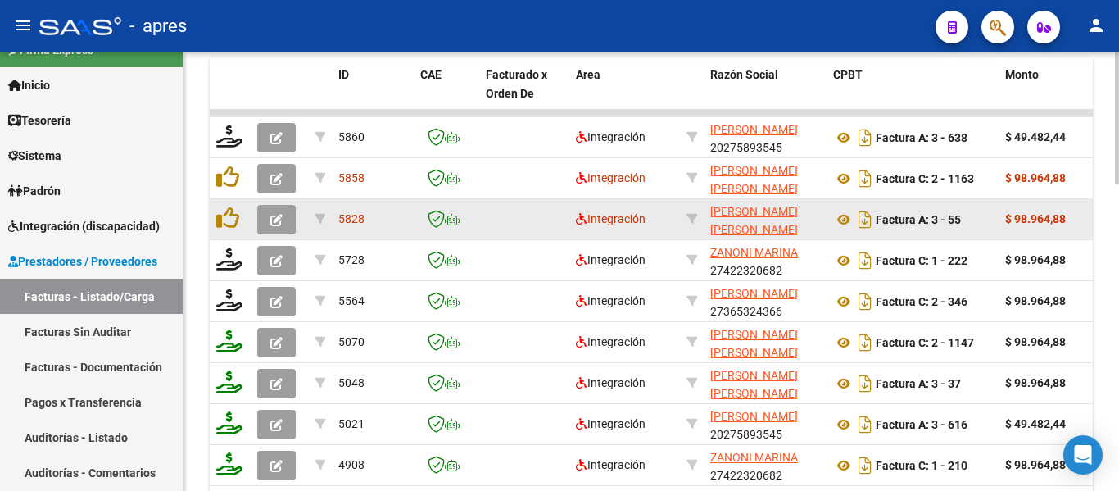
type input "[PERSON_NAME]"
click at [285, 214] on button "button" at bounding box center [276, 219] width 39 height 29
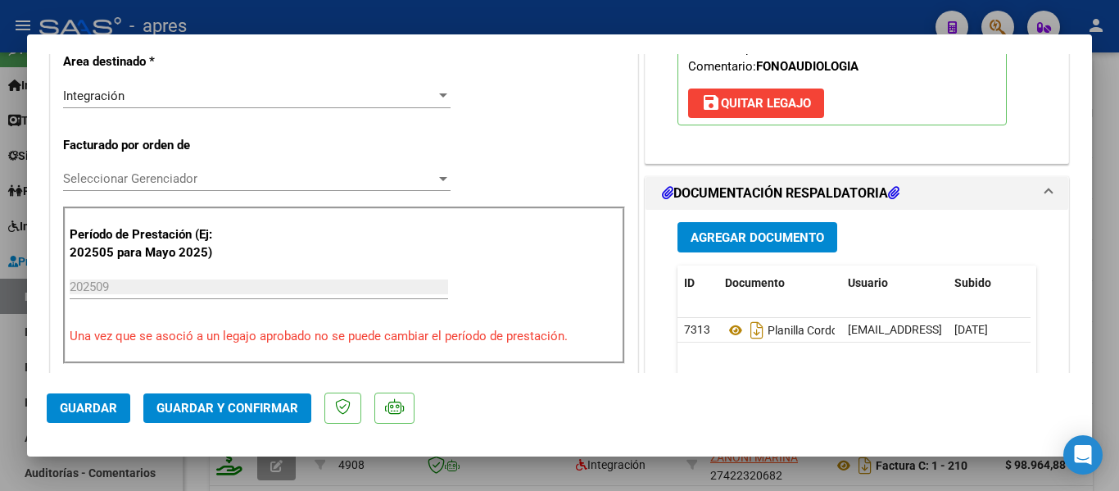
scroll to position [0, 0]
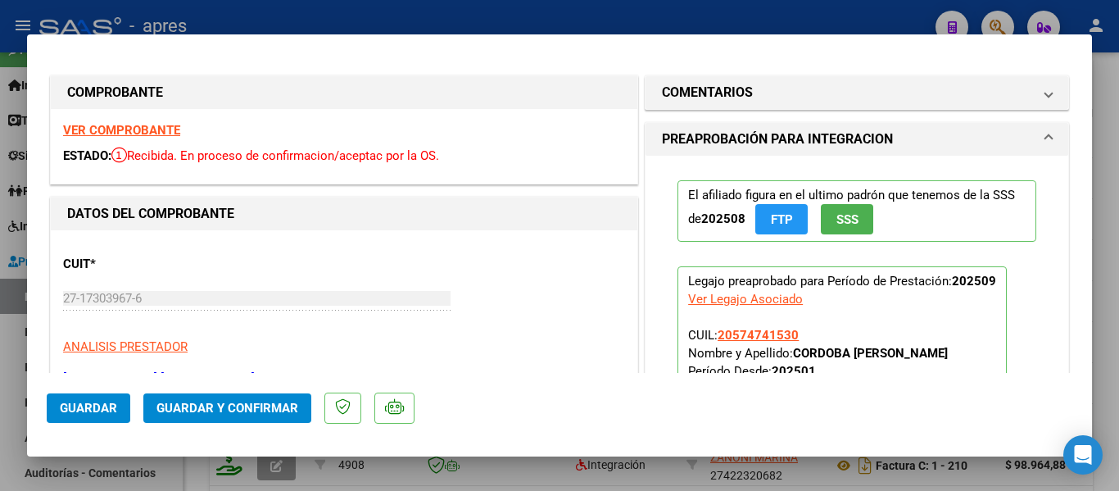
click at [148, 134] on strong "VER COMPROBANTE" at bounding box center [121, 130] width 117 height 15
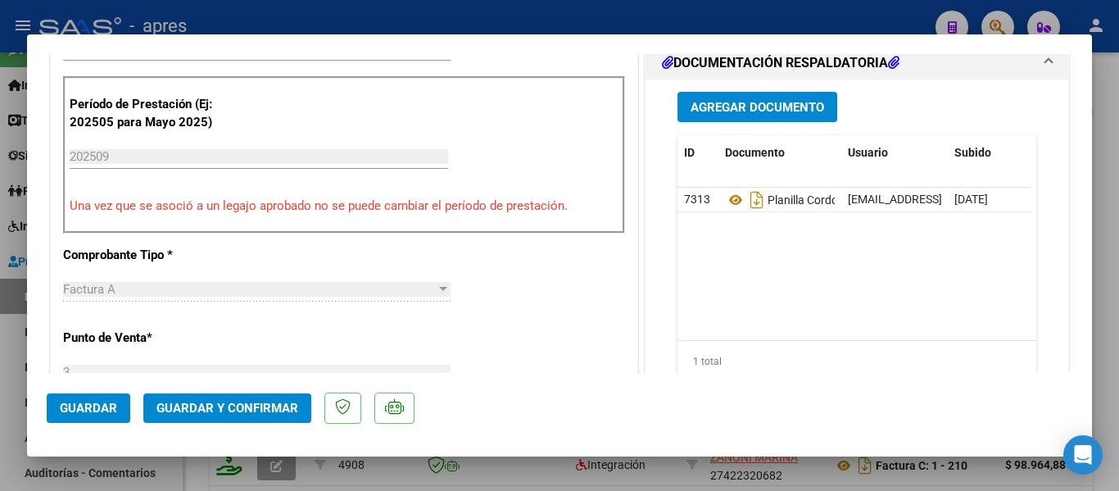
scroll to position [492, 0]
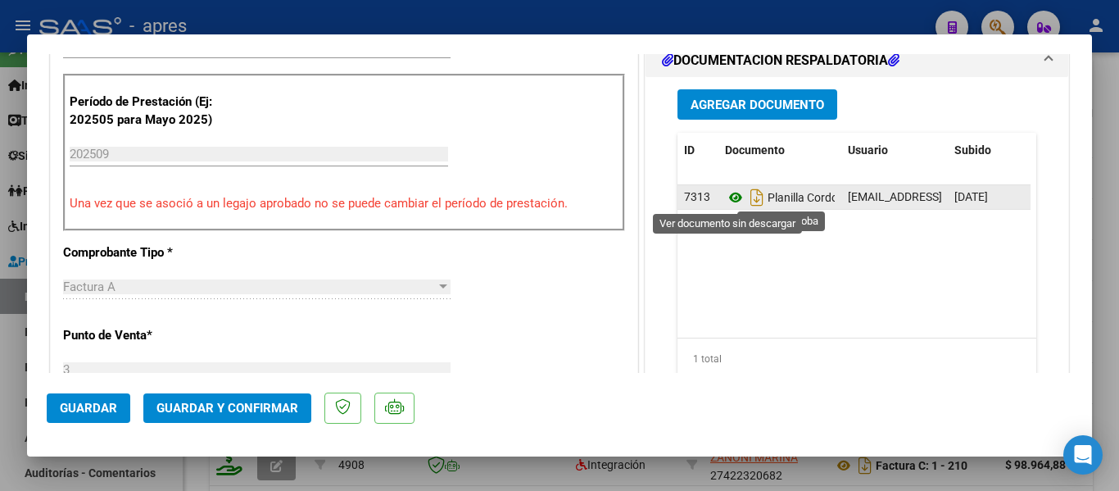
click at [725, 197] on icon at bounding box center [735, 198] width 21 height 20
click at [733, 202] on icon at bounding box center [735, 198] width 21 height 20
click at [725, 196] on icon at bounding box center [735, 198] width 21 height 20
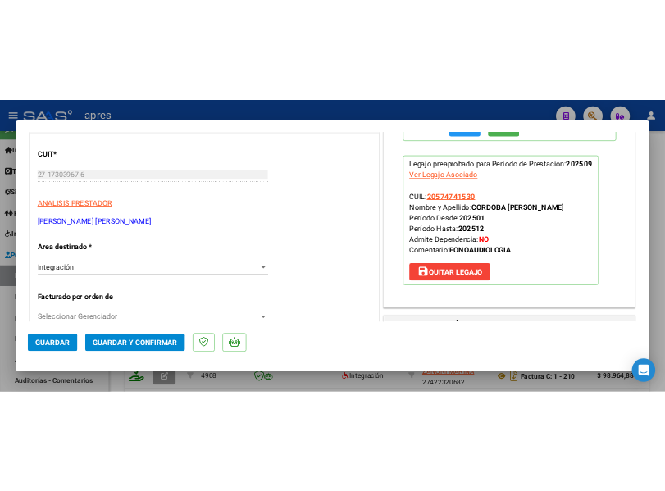
scroll to position [0, 0]
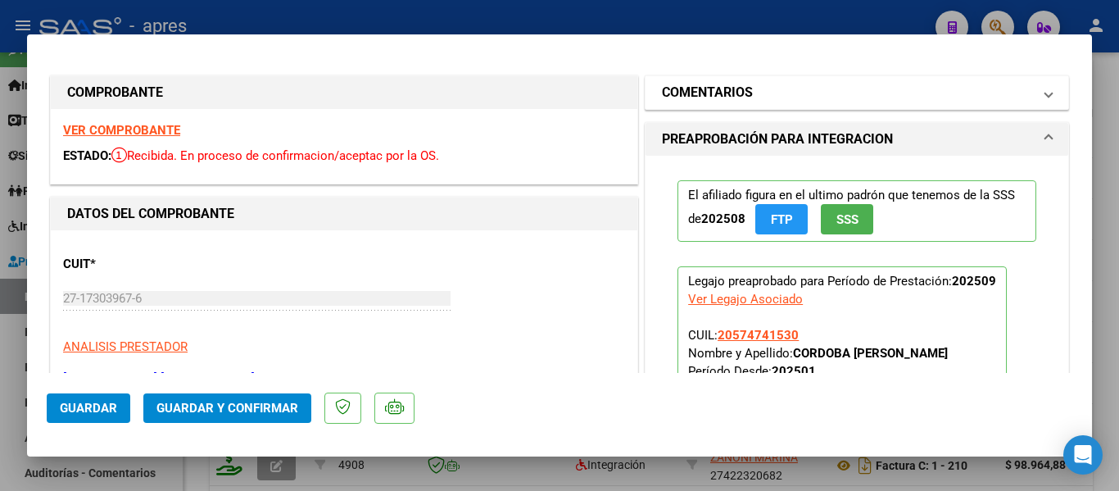
click at [719, 85] on h1 "COMENTARIOS" at bounding box center [707, 93] width 91 height 20
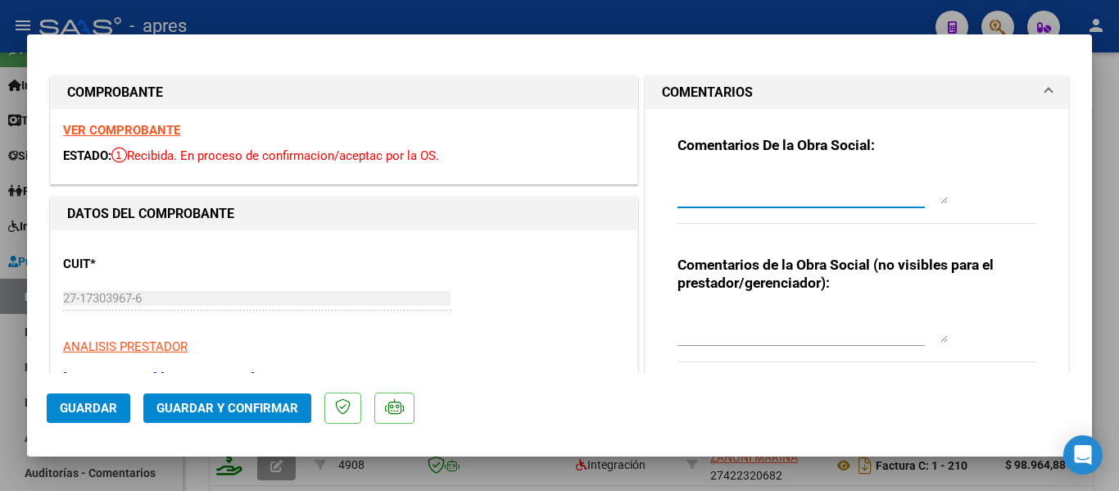
click at [814, 197] on textarea at bounding box center [813, 187] width 270 height 33
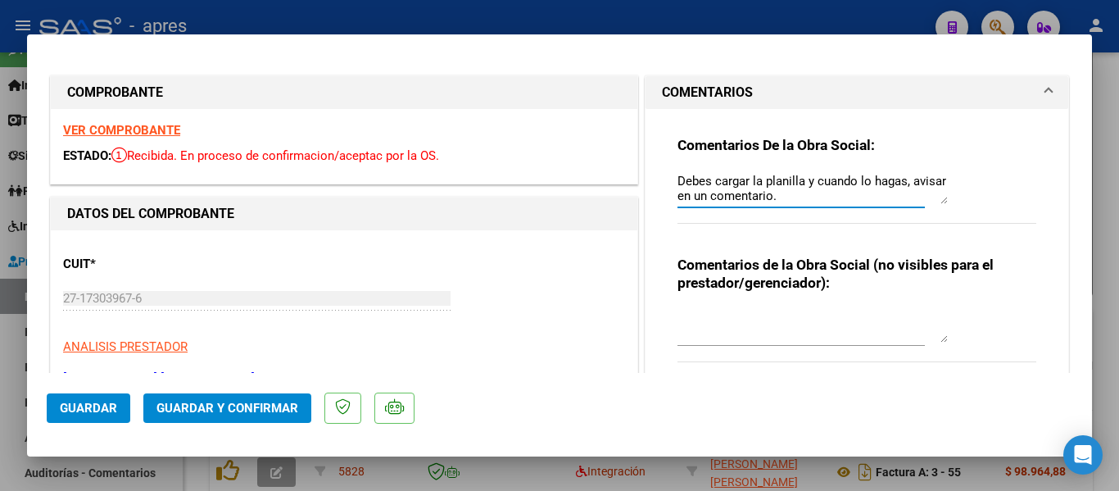
scroll to position [73, 0]
type textarea "13/10 Se rechaza. En documentacion respaldatoria no se encuentra la planilla de…"
click at [93, 404] on span "Guardar" at bounding box center [88, 408] width 57 height 15
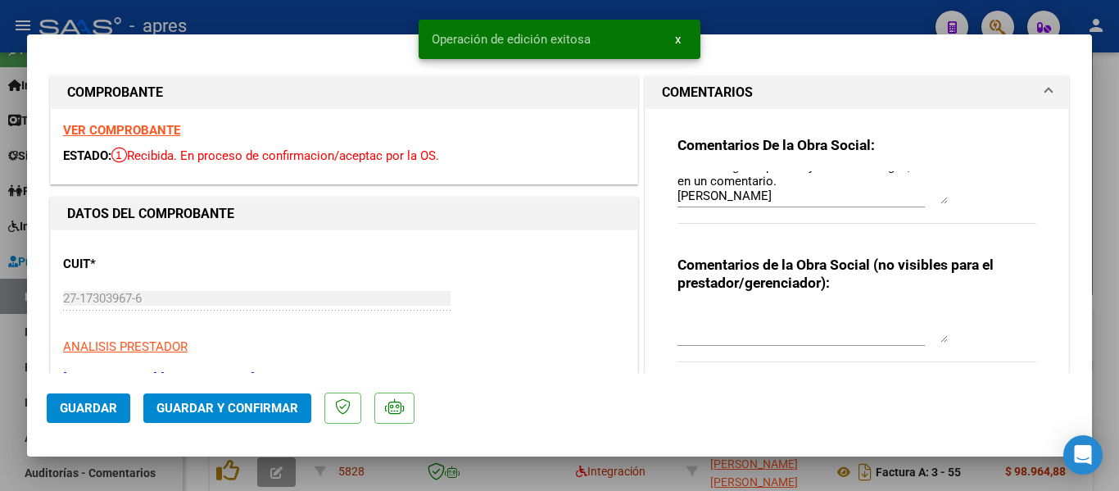
click at [313, 473] on div at bounding box center [559, 245] width 1119 height 491
type input "$ 0,00"
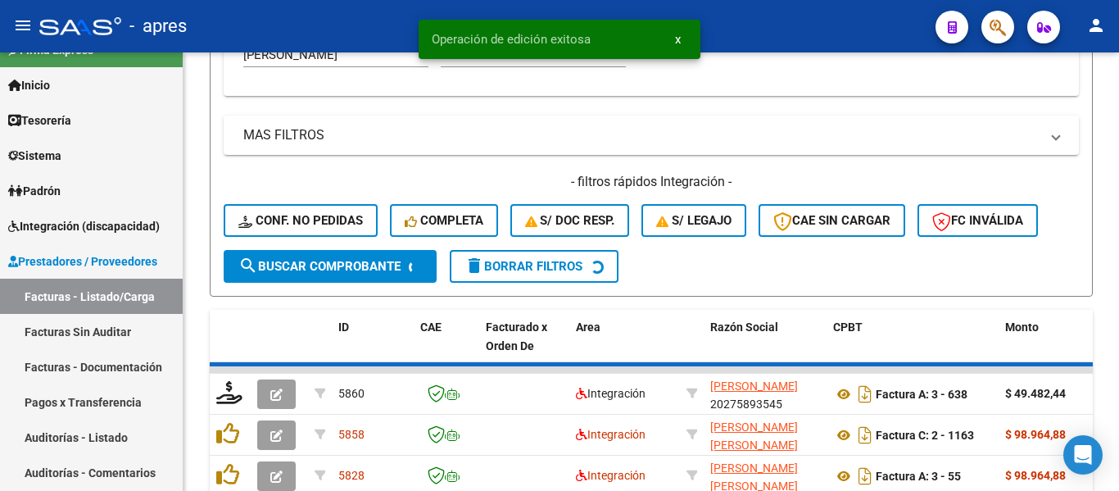
scroll to position [618, 0]
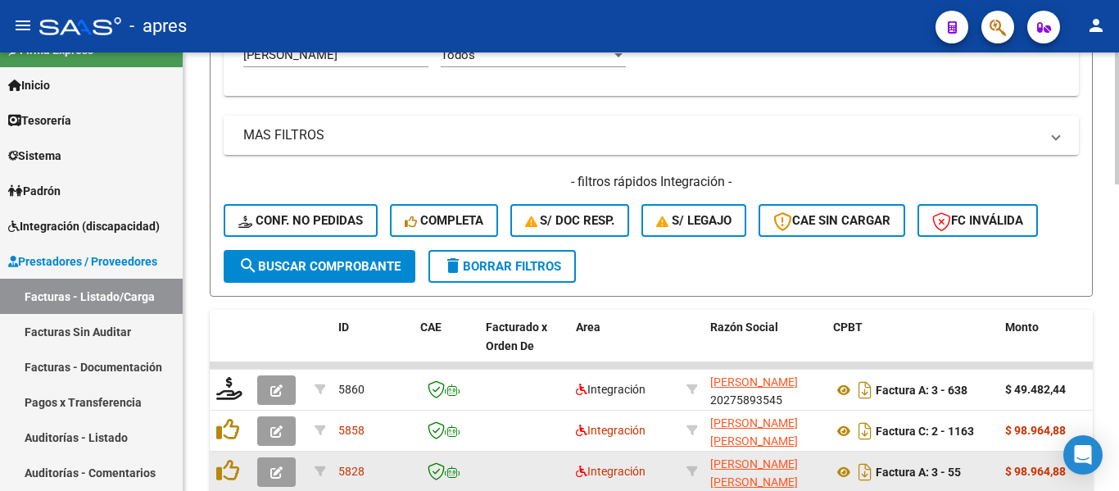
click at [286, 478] on button "button" at bounding box center [276, 471] width 39 height 29
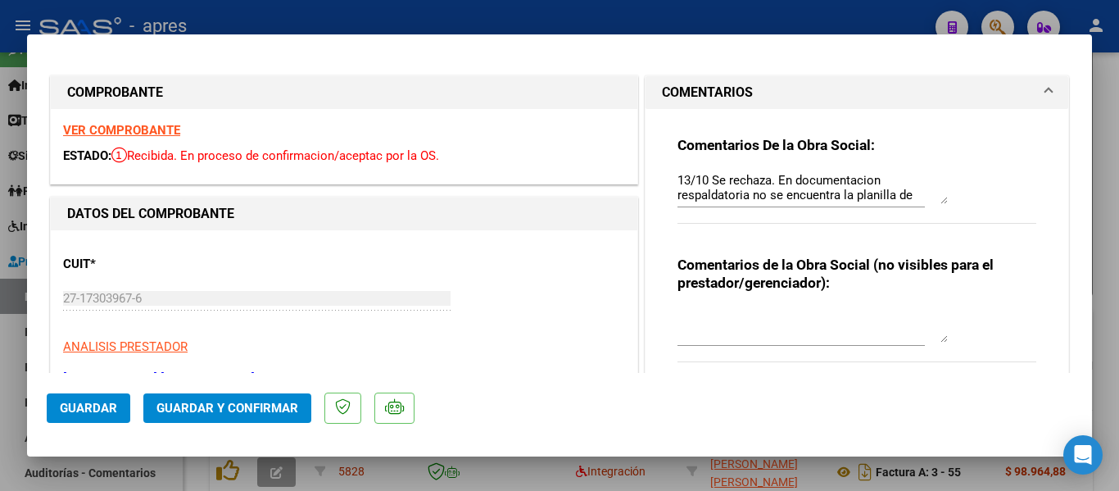
click at [438, 468] on div at bounding box center [559, 245] width 1119 height 491
type input "$ 0,00"
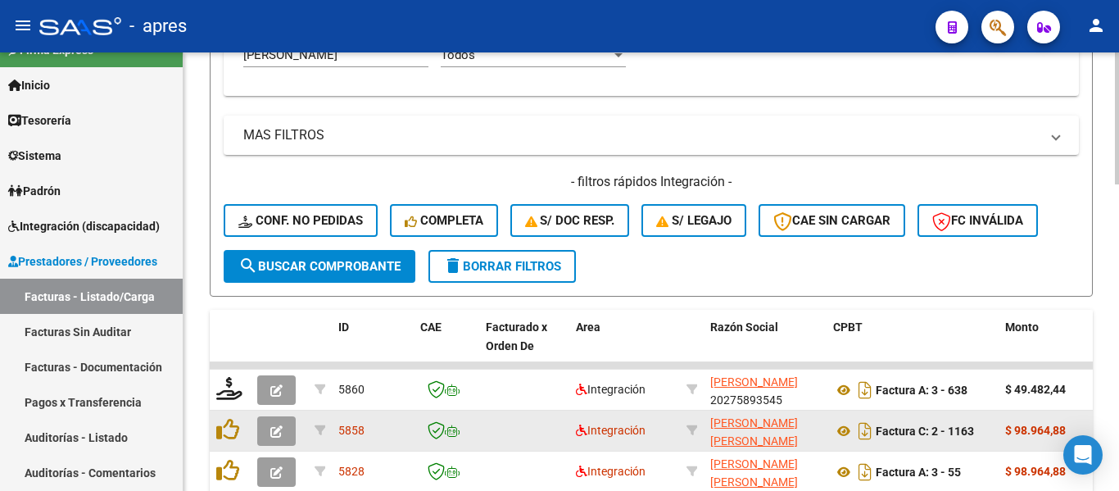
click at [270, 433] on icon "button" at bounding box center [276, 431] width 12 height 12
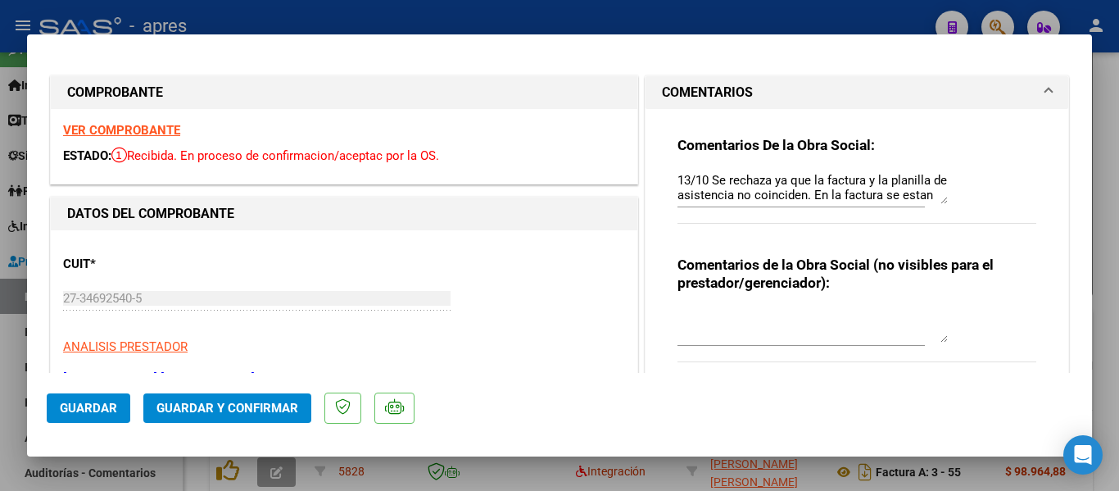
click at [324, 470] on div at bounding box center [559, 245] width 1119 height 491
type input "$ 0,00"
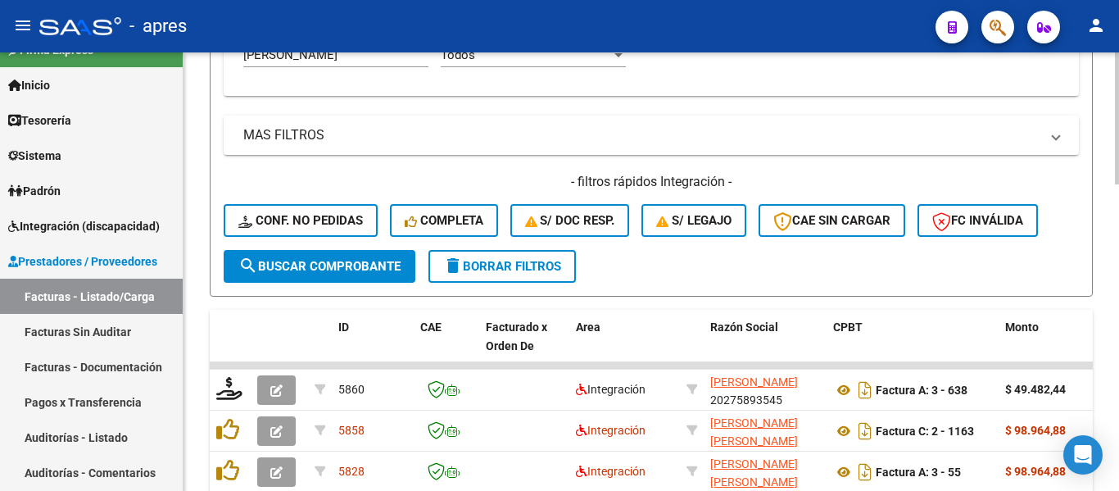
scroll to position [536, 0]
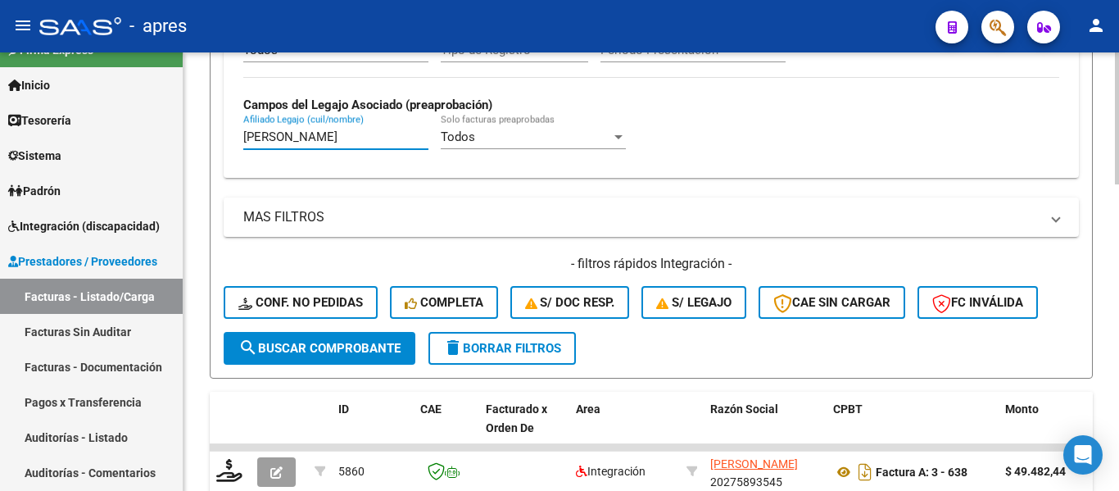
drag, startPoint x: 330, startPoint y: 134, endPoint x: 216, endPoint y: 157, distance: 117.2
click at [216, 152] on form "Filtros Id Integración Area Todos Seleccionar Gerenciador Todos Confirmado Todo…" at bounding box center [651, 39] width 883 height 678
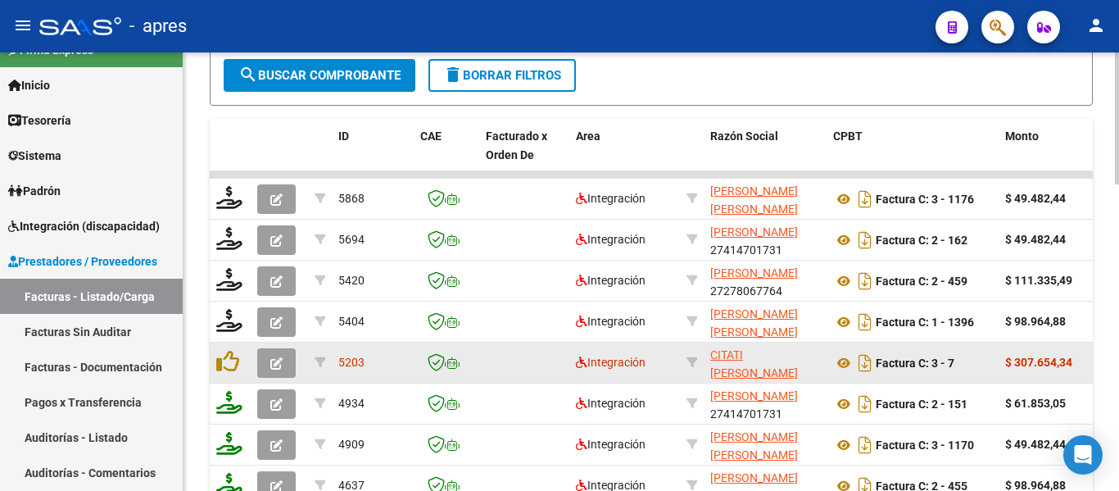
scroll to position [782, 0]
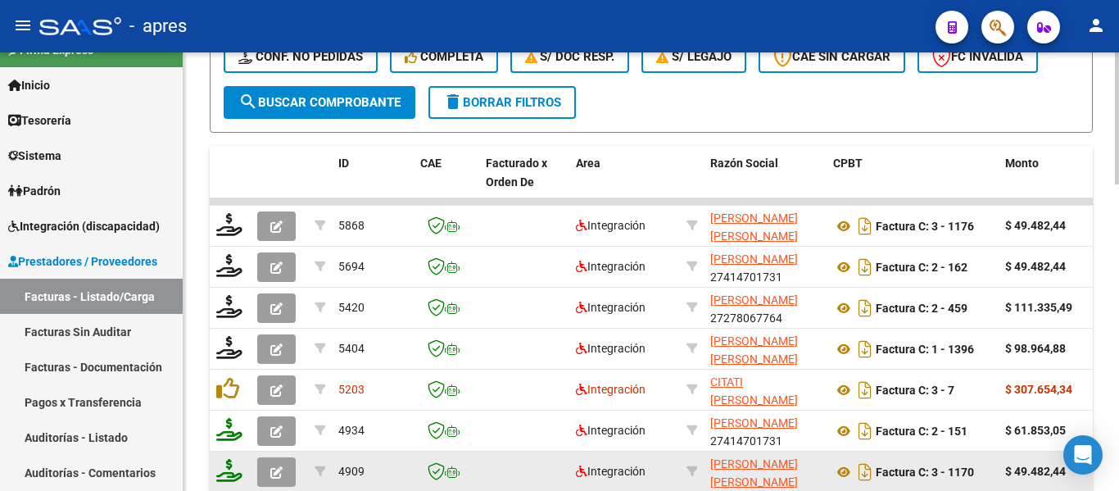
type input "ESCALANTE"
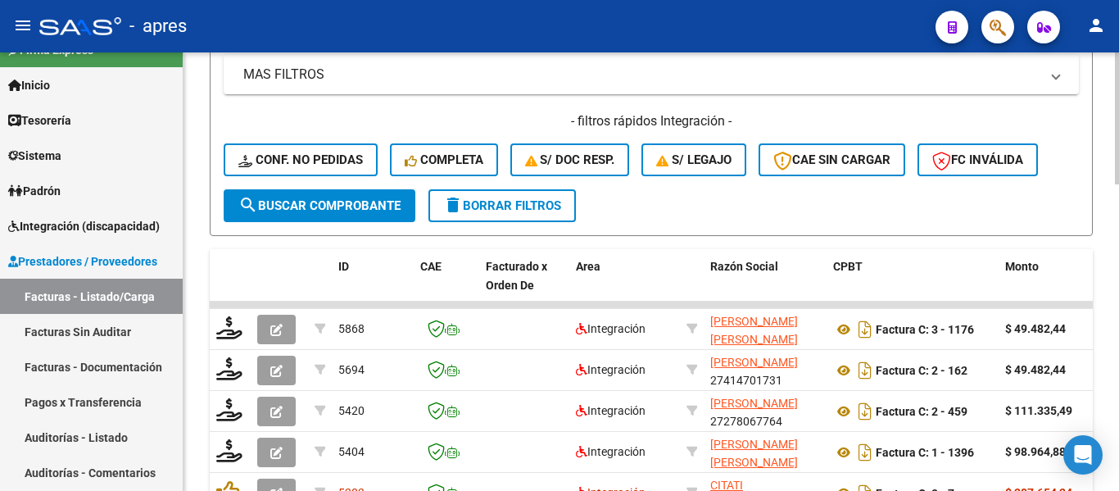
scroll to position [454, 0]
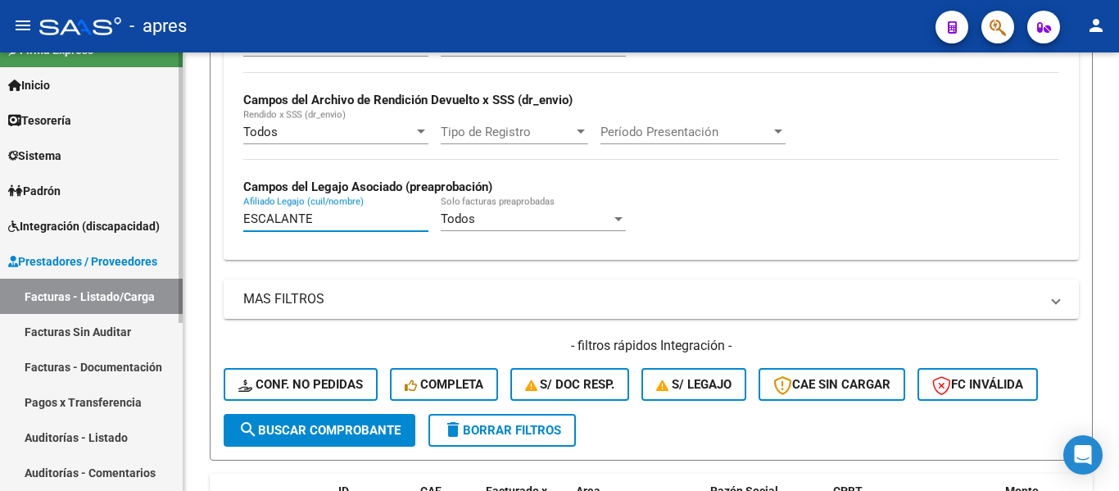
drag, startPoint x: 329, startPoint y: 220, endPoint x: 67, endPoint y: 206, distance: 262.6
click at [166, 224] on mat-sidenav-container "Firma Express Inicio Calendario SSS Instructivos Contacto OS Tesorería Extracto…" at bounding box center [559, 271] width 1119 height 438
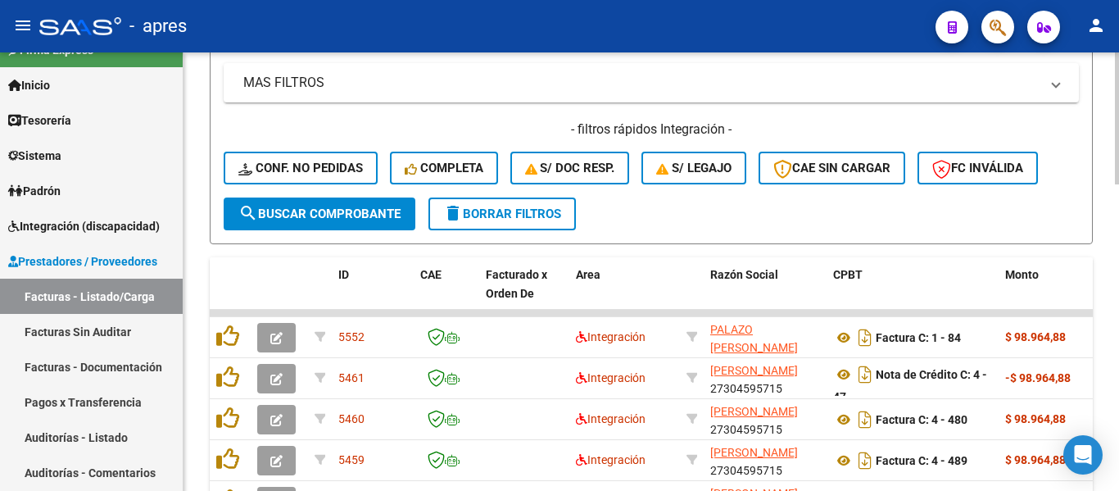
scroll to position [700, 0]
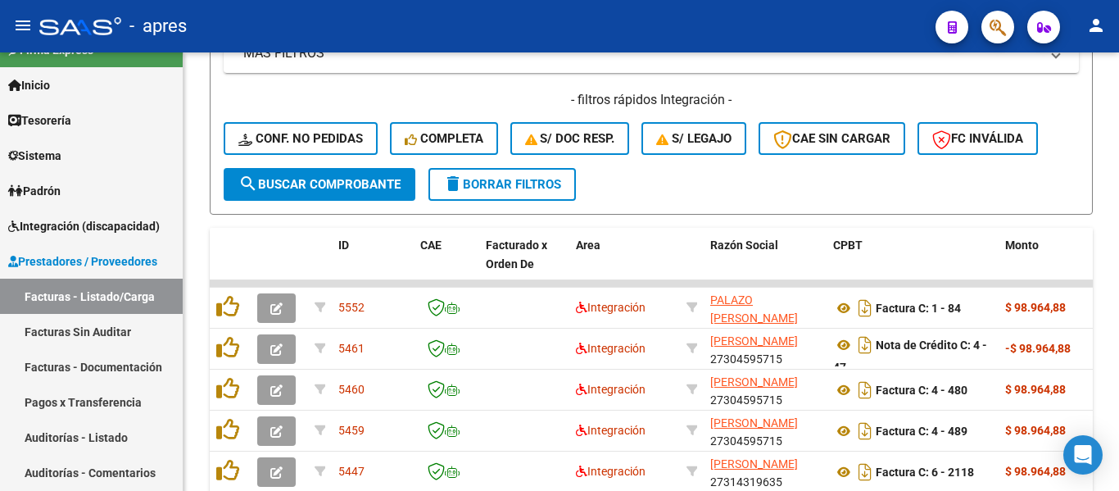
type input "[GEOGRAPHIC_DATA]"
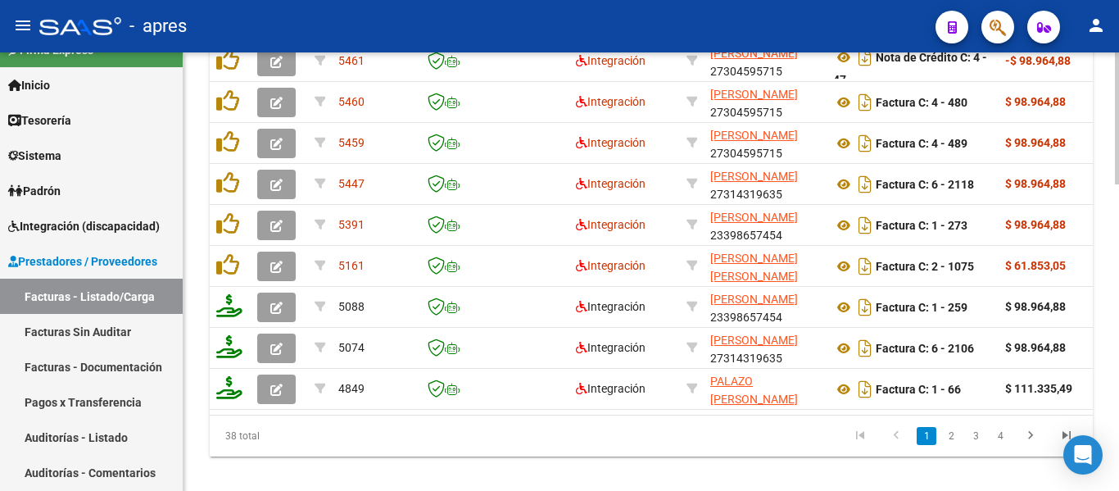
scroll to position [1019, 0]
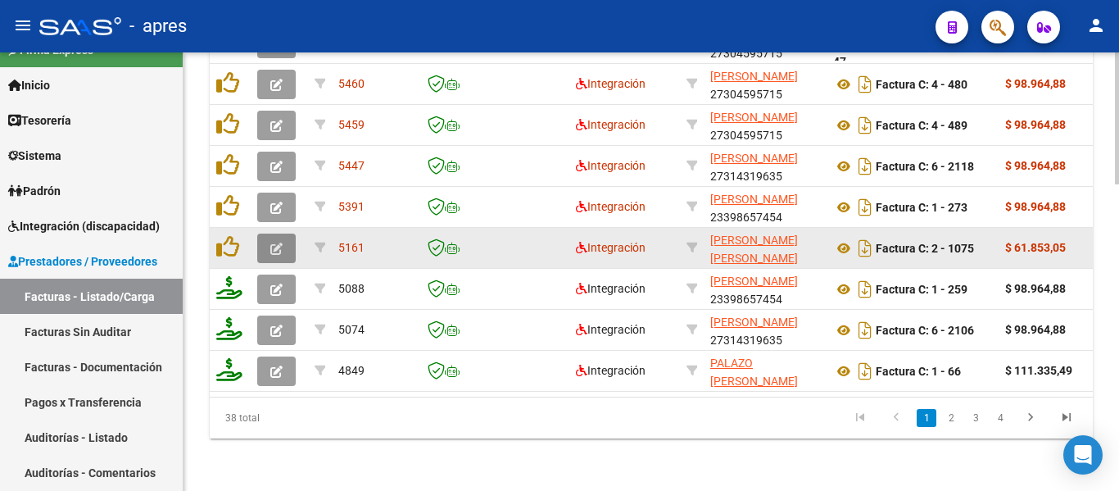
click at [279, 243] on icon "button" at bounding box center [276, 249] width 12 height 12
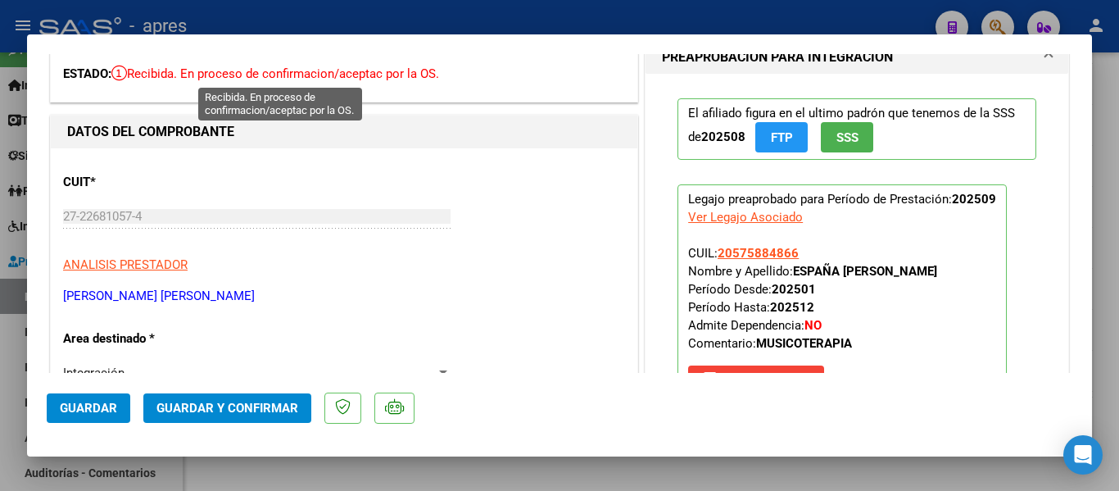
scroll to position [0, 0]
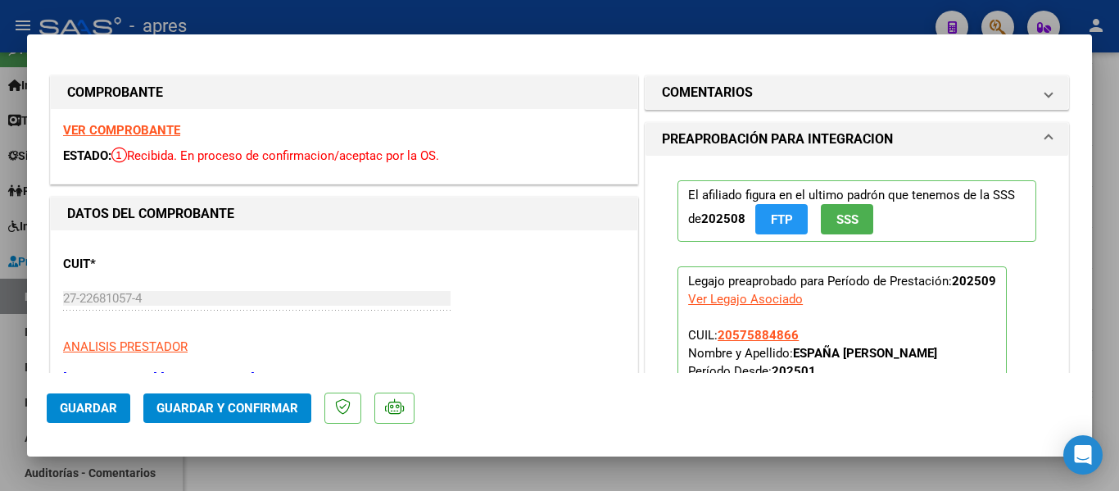
click at [156, 130] on strong "VER COMPROBANTE" at bounding box center [121, 130] width 117 height 15
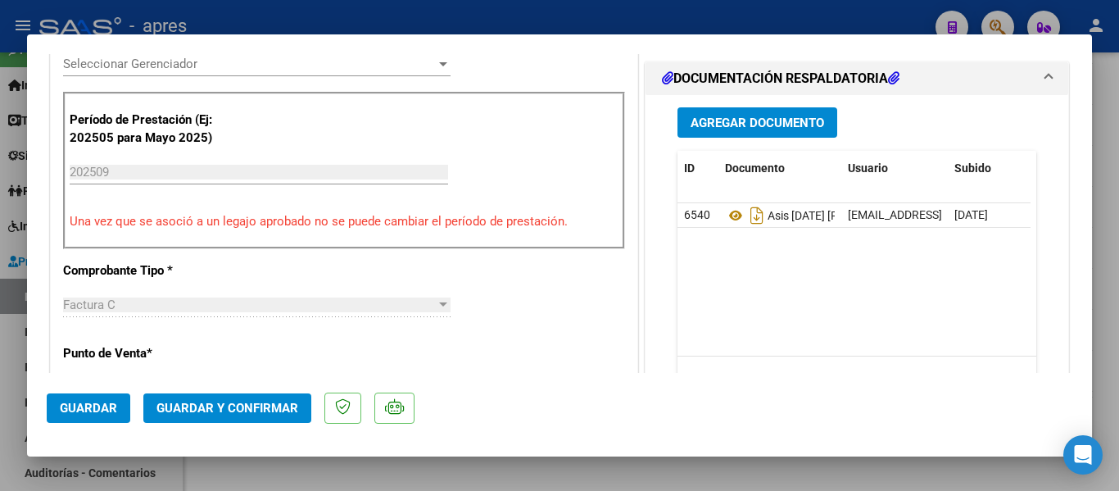
scroll to position [492, 0]
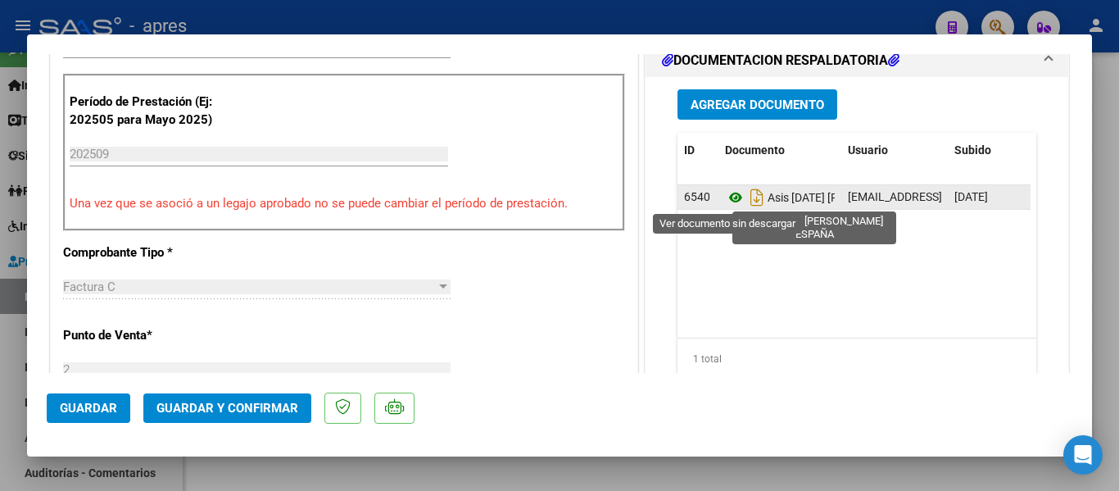
click at [734, 196] on icon at bounding box center [735, 198] width 21 height 20
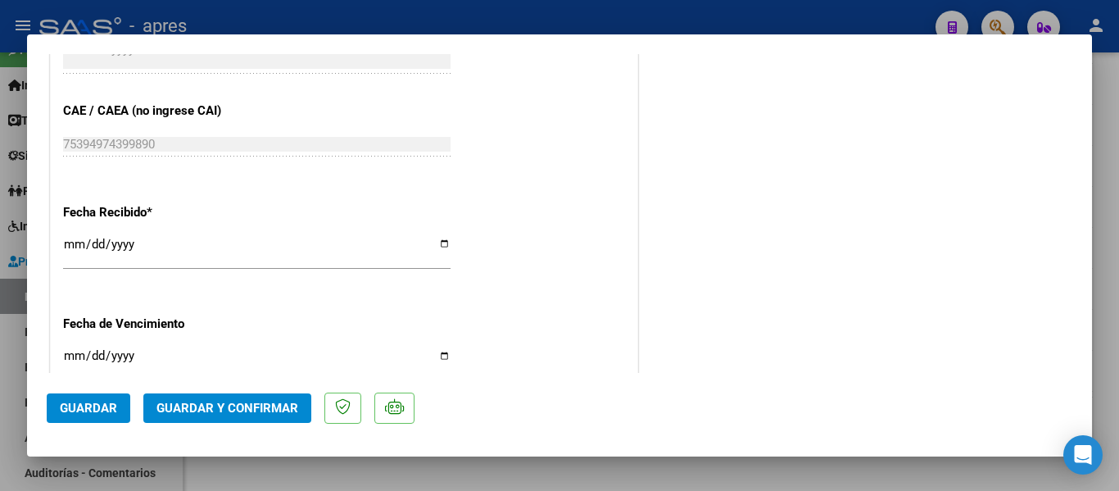
scroll to position [1065, 0]
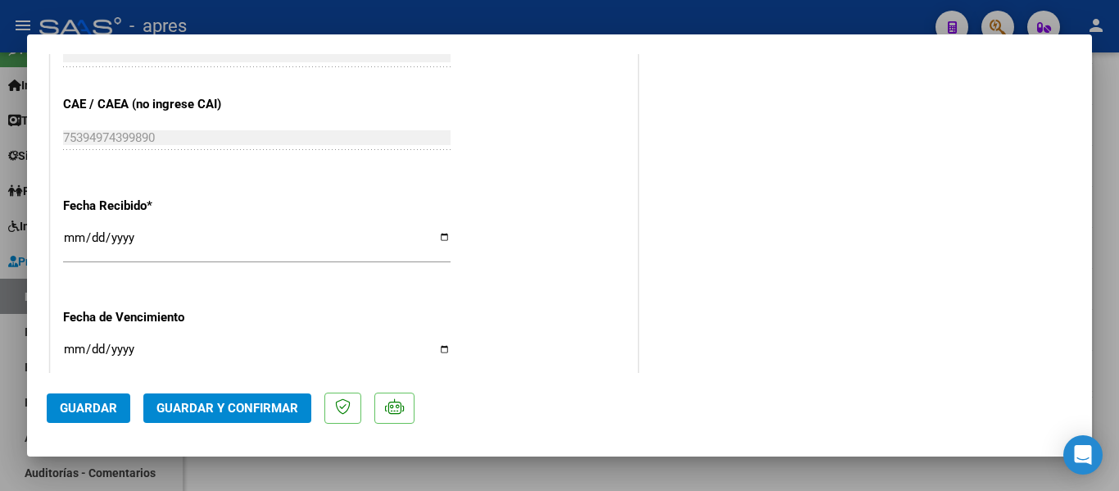
click at [188, 449] on mat-dialog-container "COMPROBANTE VER COMPROBANTE ESTADO: Recibida. En proceso de confirmacion/acepta…" at bounding box center [559, 245] width 1065 height 423
click at [243, 411] on span "Guardar y Confirmar" at bounding box center [228, 408] width 142 height 15
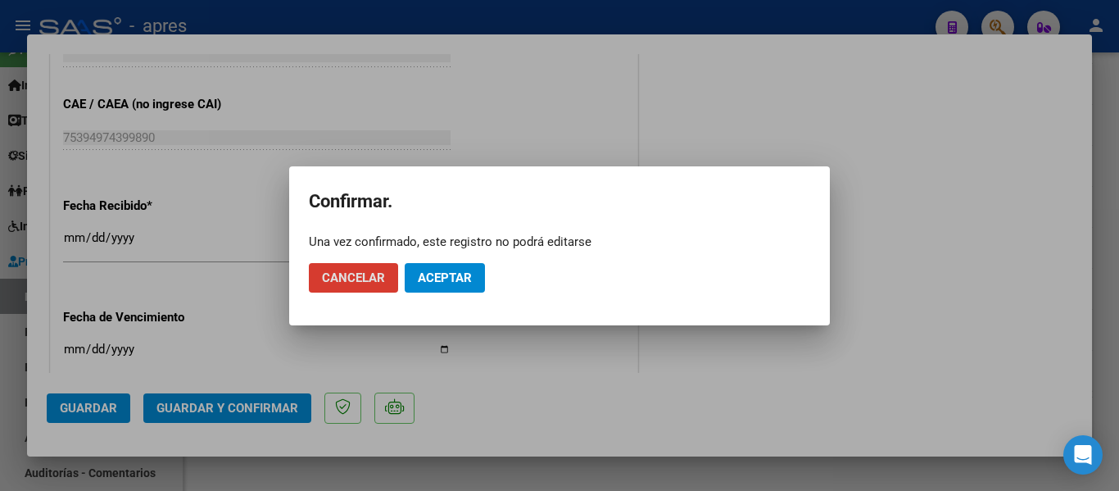
click at [470, 275] on span "Aceptar" at bounding box center [445, 277] width 54 height 15
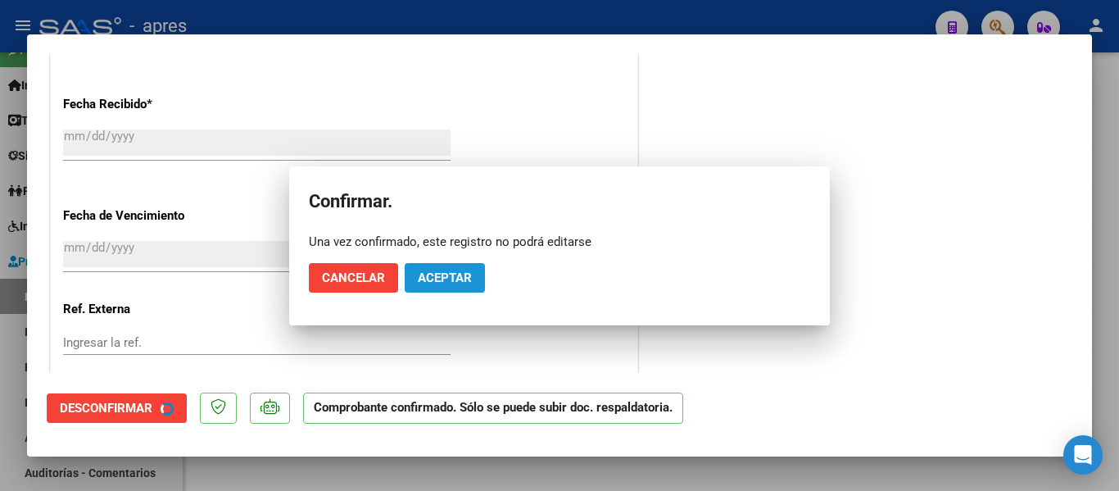
scroll to position [964, 0]
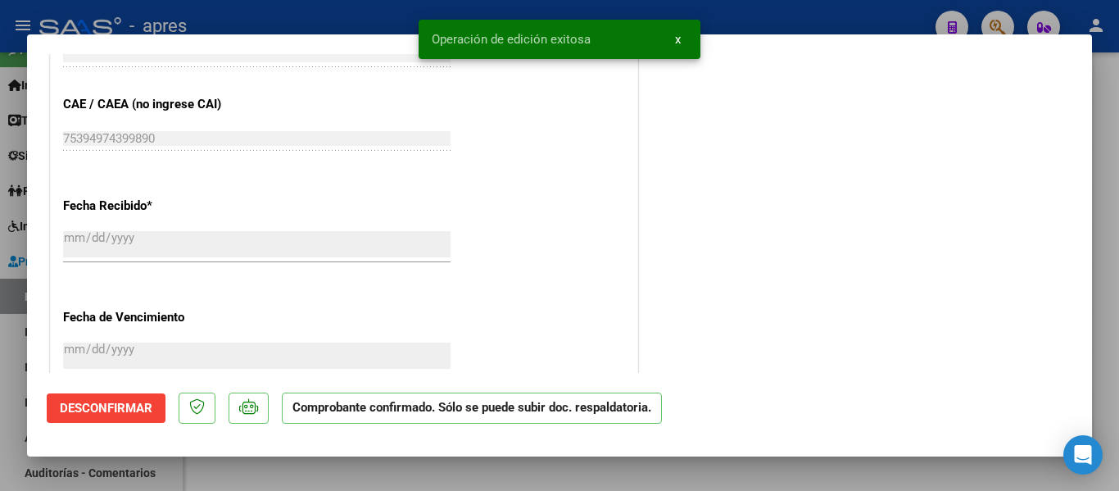
click at [547, 463] on div at bounding box center [559, 245] width 1119 height 491
type input "$ 0,00"
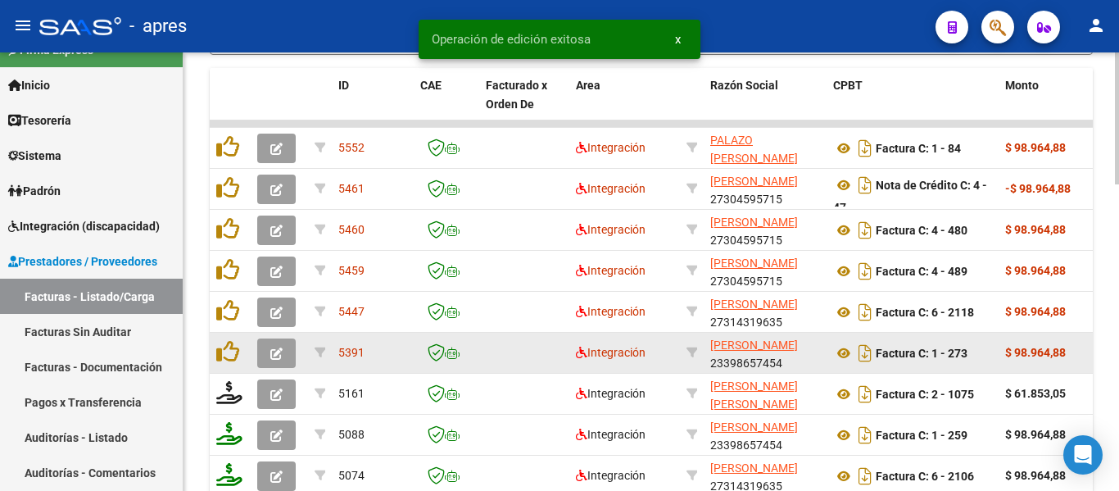
scroll to position [855, 0]
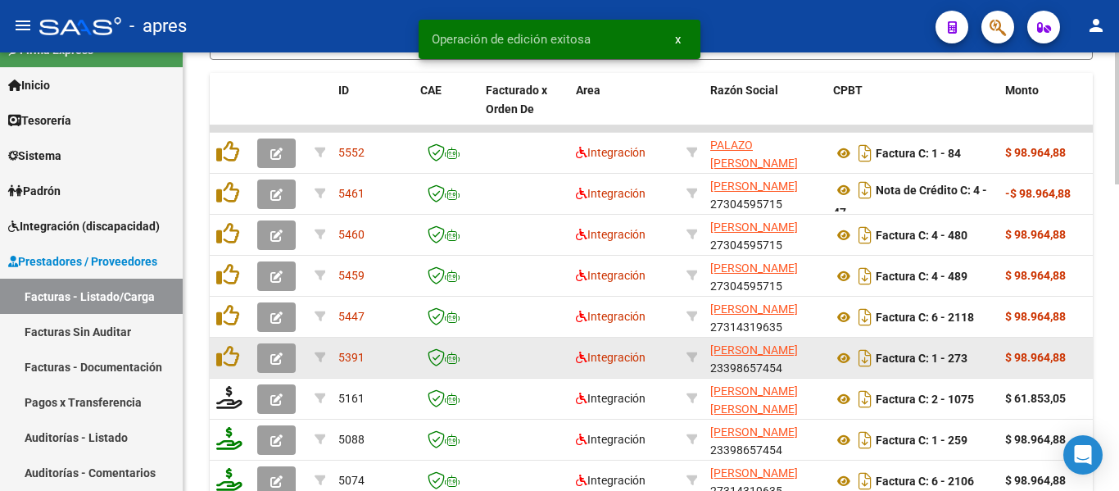
click at [282, 343] on button "button" at bounding box center [276, 357] width 39 height 29
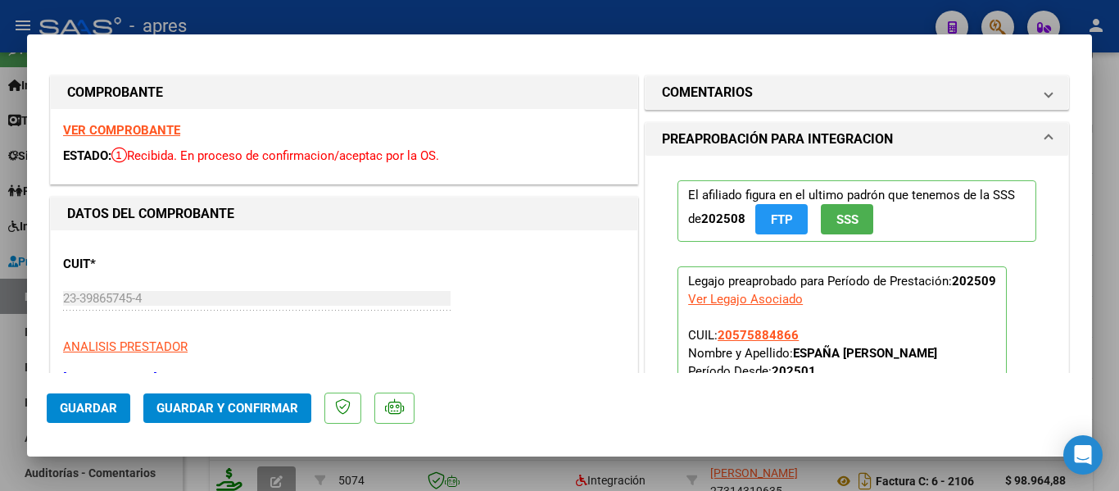
click at [141, 134] on strong "VER COMPROBANTE" at bounding box center [121, 130] width 117 height 15
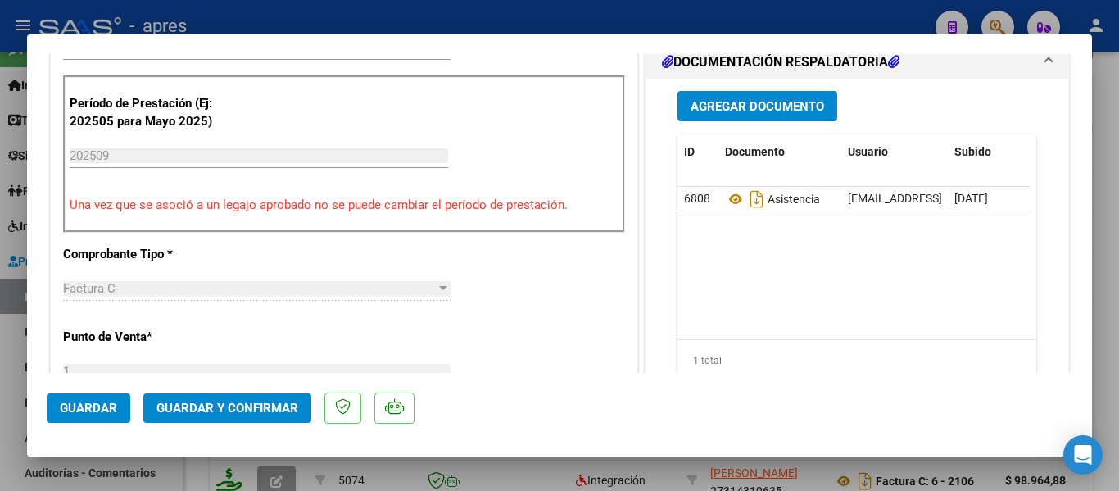
scroll to position [492, 0]
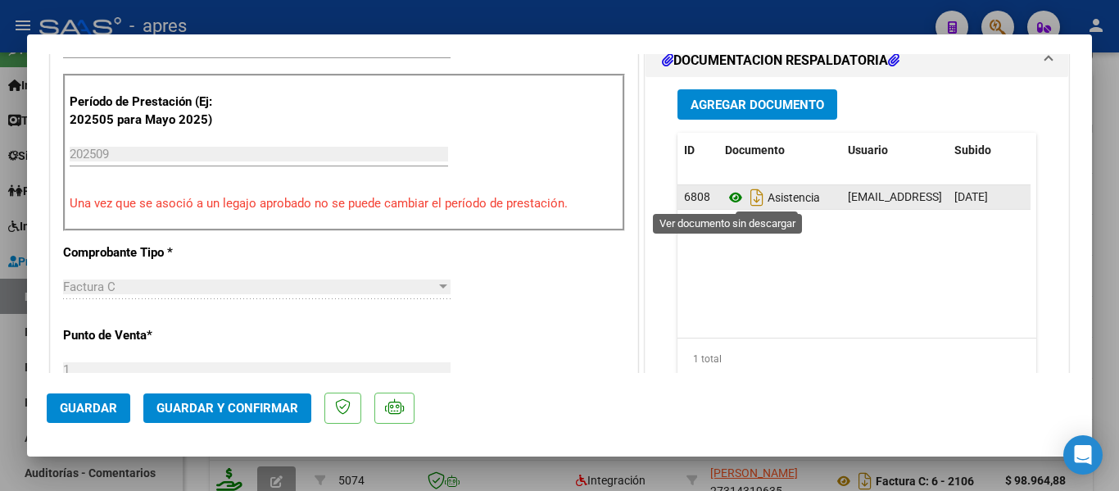
click at [725, 194] on icon at bounding box center [735, 198] width 21 height 20
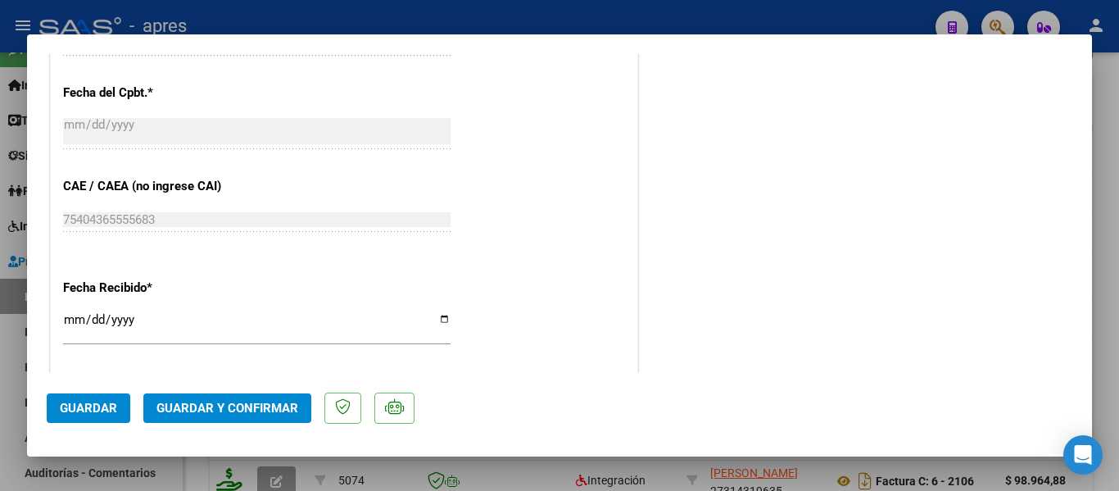
scroll to position [1264, 0]
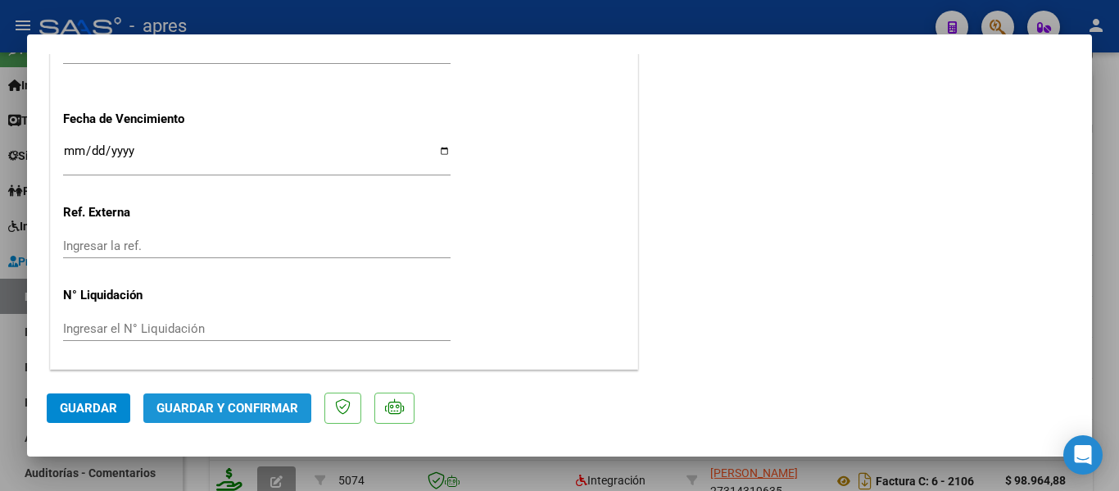
click at [267, 420] on button "Guardar y Confirmar" at bounding box center [227, 407] width 168 height 29
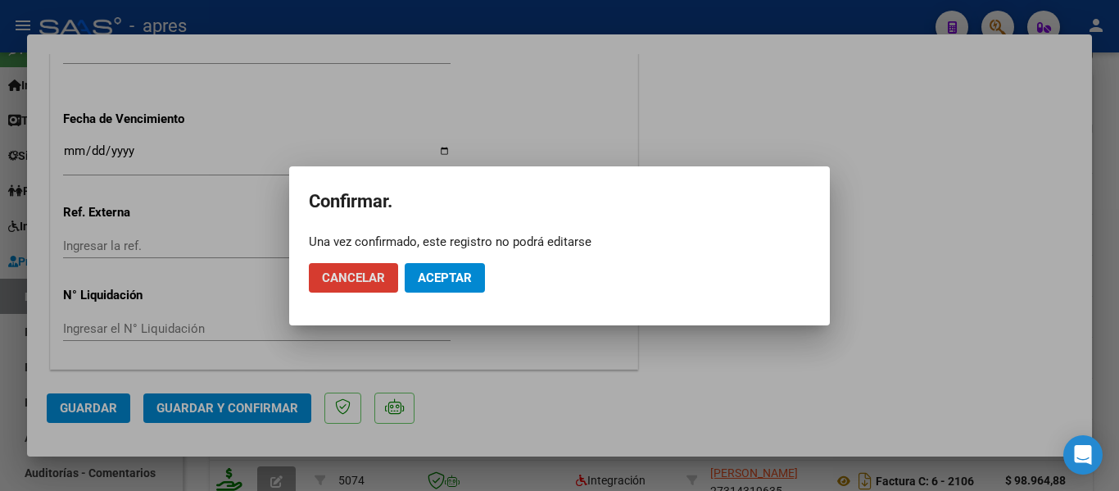
click at [447, 275] on span "Aceptar" at bounding box center [445, 277] width 54 height 15
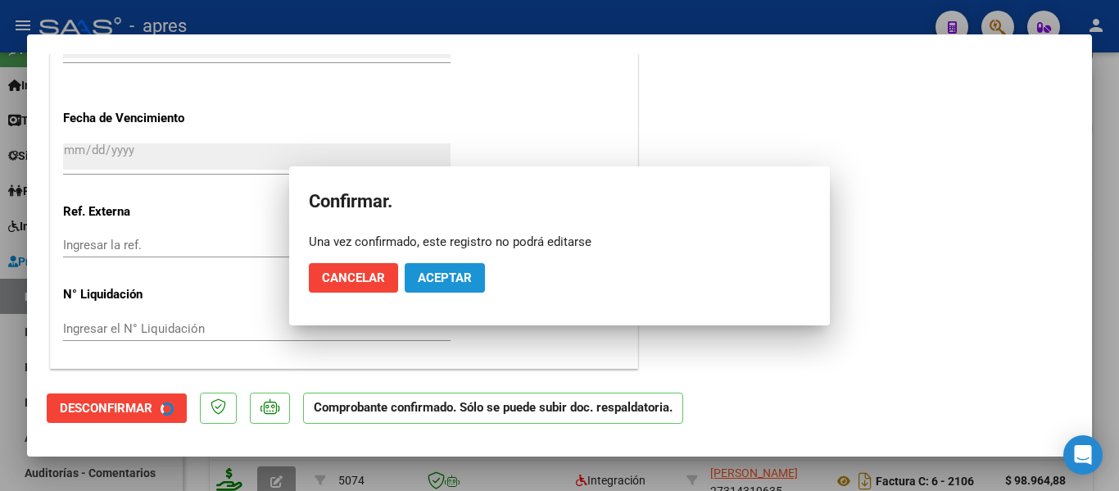
scroll to position [1162, 0]
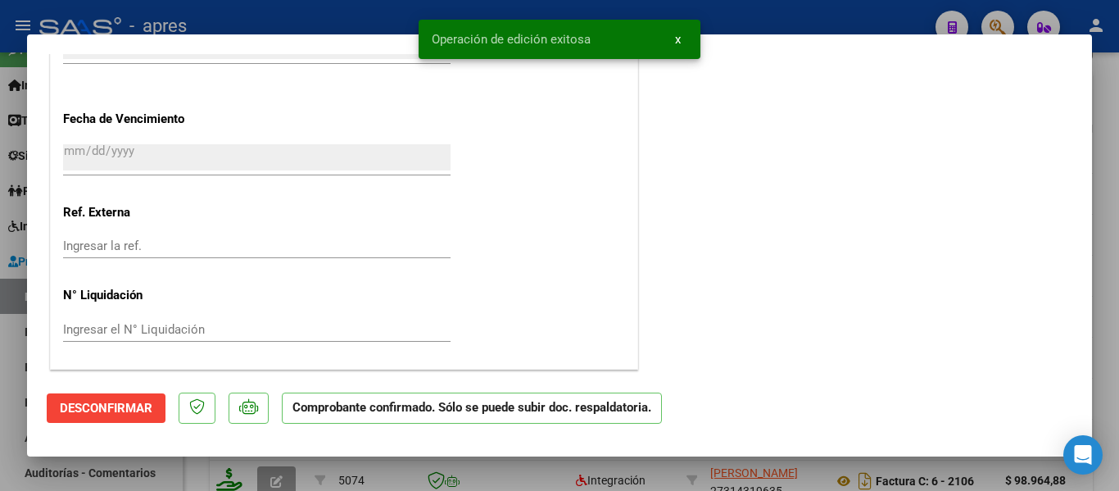
click at [524, 468] on div at bounding box center [559, 245] width 1119 height 491
type input "$ 0,00"
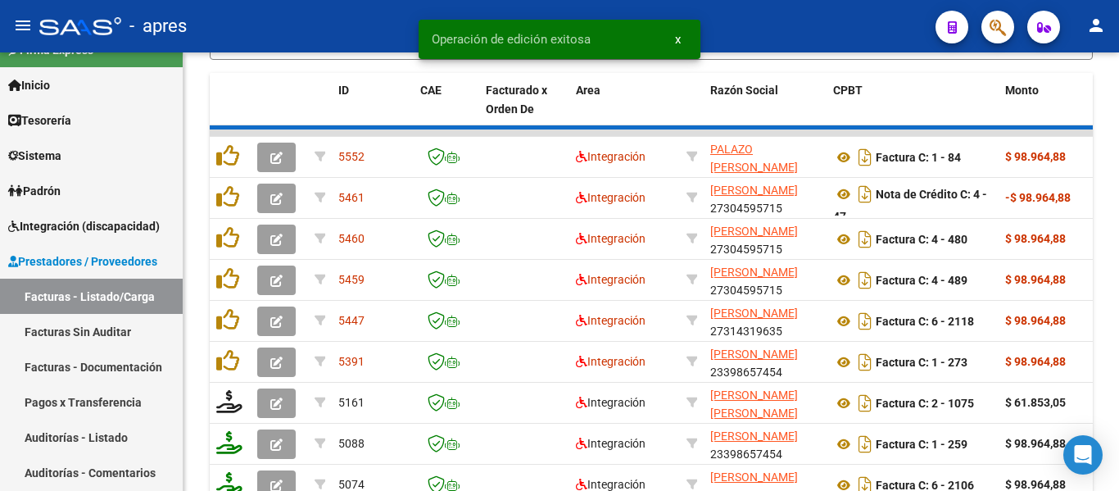
scroll to position [855, 0]
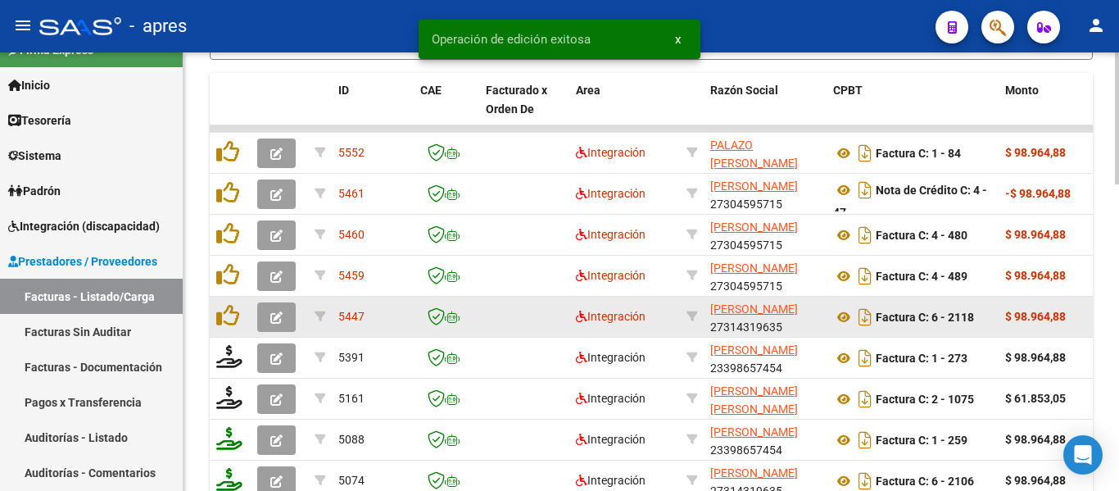
click at [271, 317] on icon "button" at bounding box center [276, 317] width 12 height 12
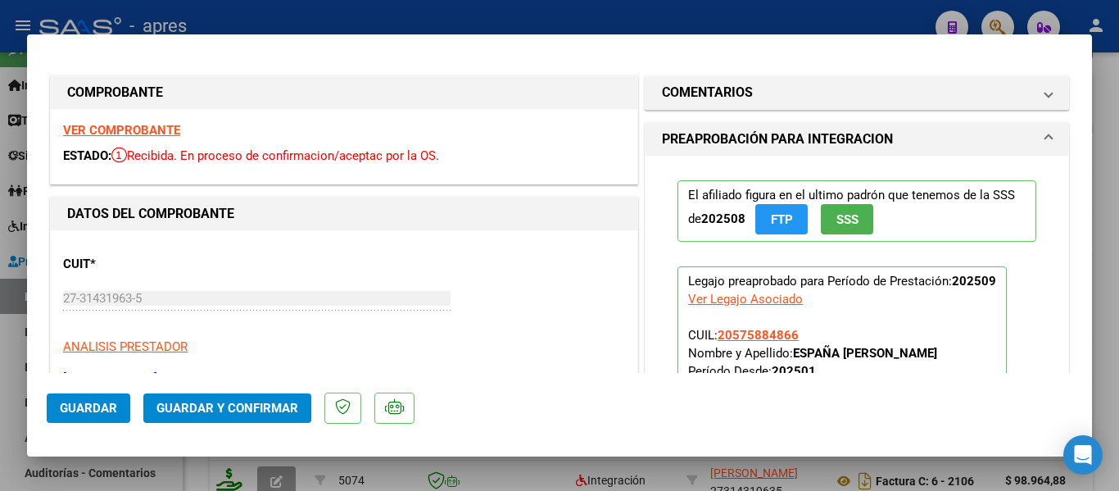
click at [161, 126] on strong "VER COMPROBANTE" at bounding box center [121, 130] width 117 height 15
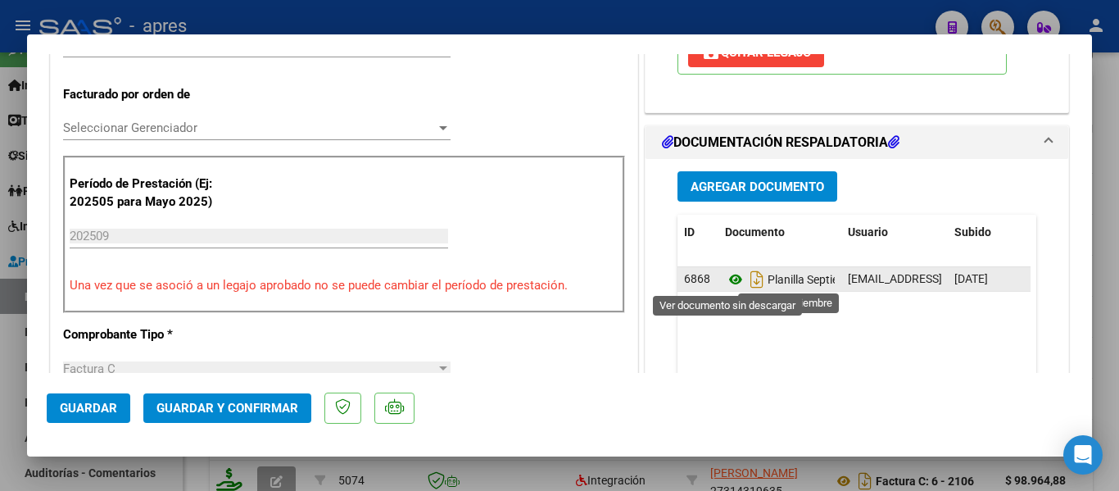
click at [725, 279] on icon at bounding box center [735, 280] width 21 height 20
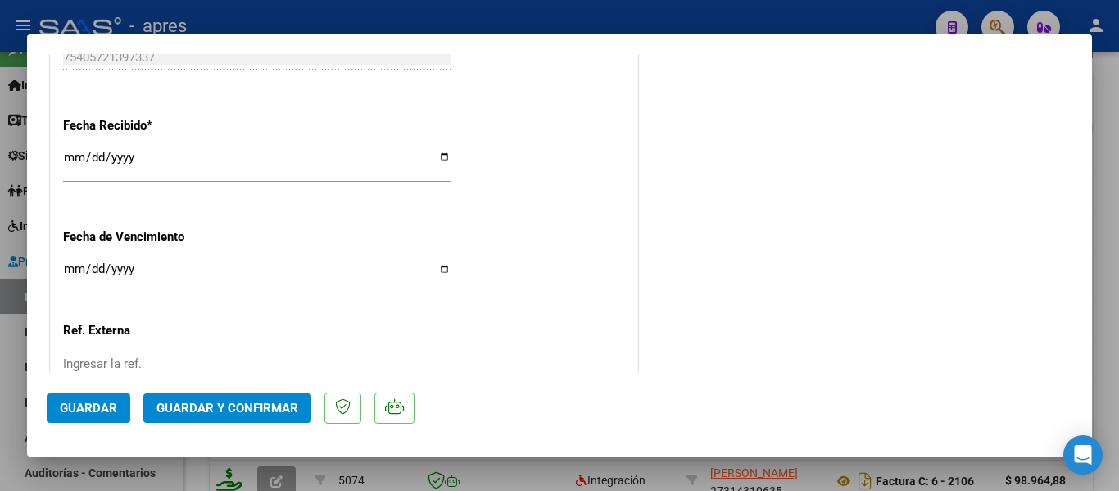
scroll to position [1264, 0]
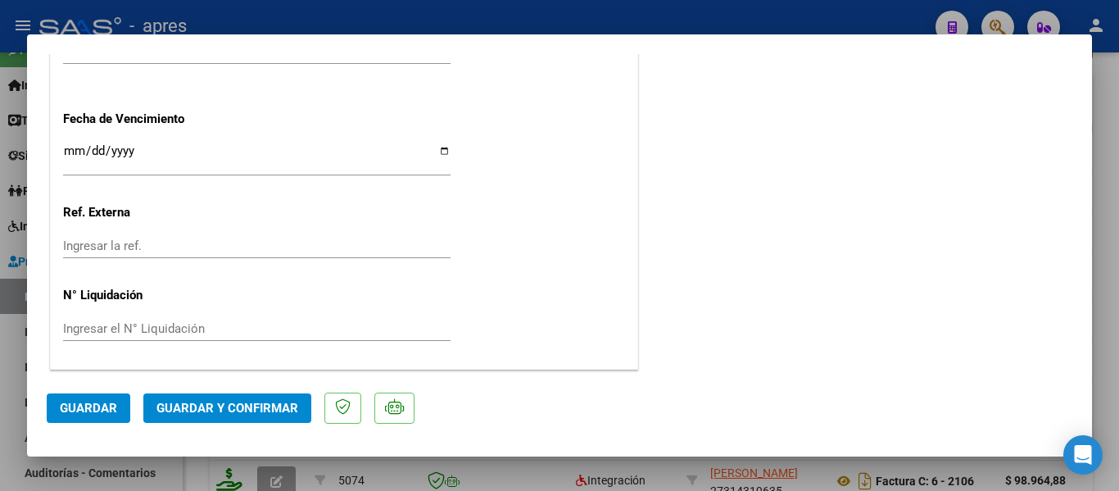
click at [74, 150] on input "Ingresar la fecha" at bounding box center [257, 157] width 388 height 26
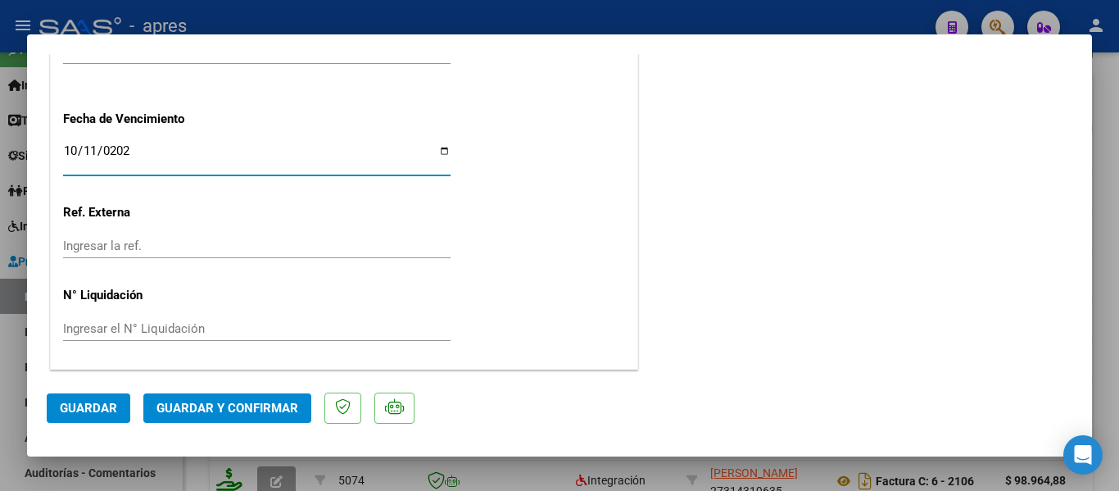
type input "[DATE]"
click at [260, 397] on button "Guardar y Confirmar" at bounding box center [227, 407] width 168 height 29
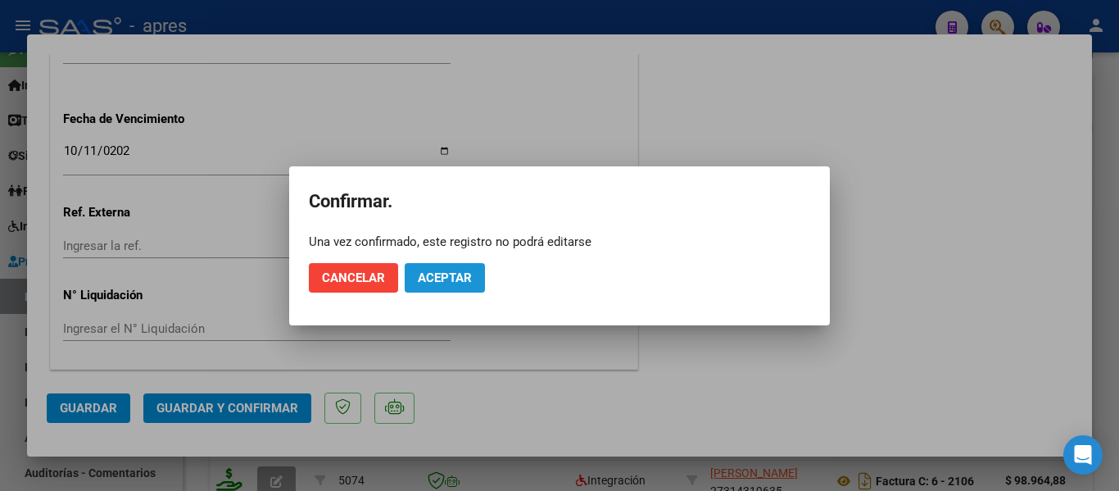
click at [442, 268] on button "Aceptar" at bounding box center [445, 277] width 80 height 29
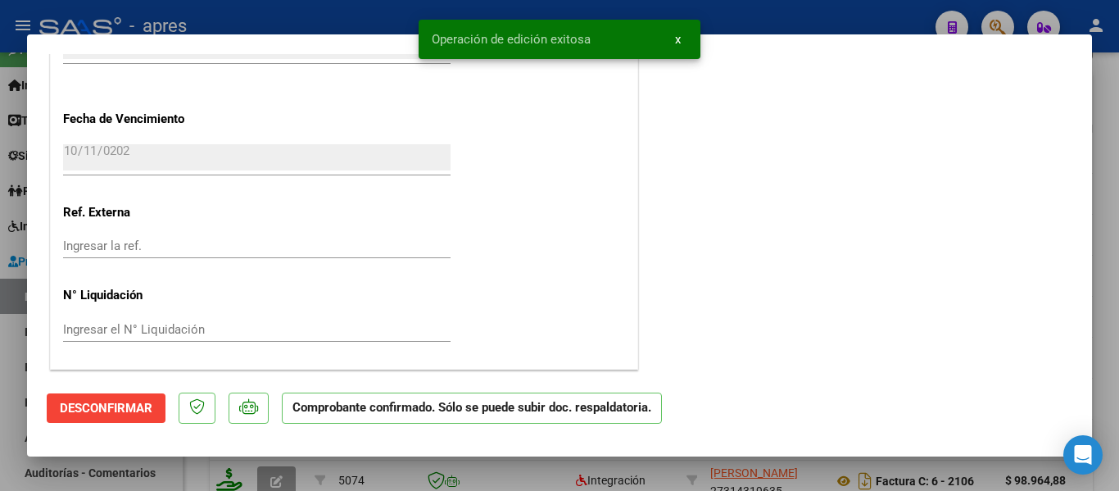
click at [519, 465] on div at bounding box center [559, 245] width 1119 height 491
type input "$ 0,00"
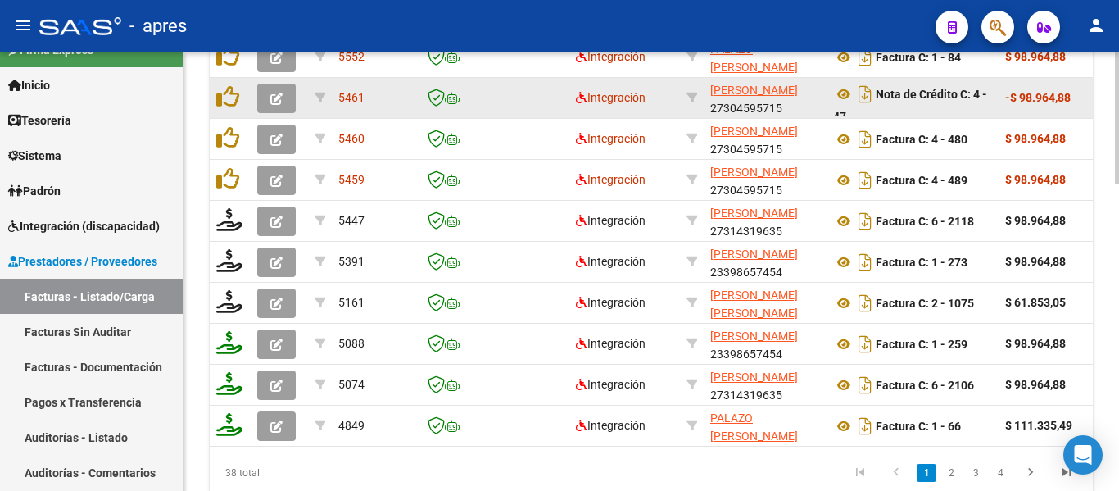
scroll to position [855, 0]
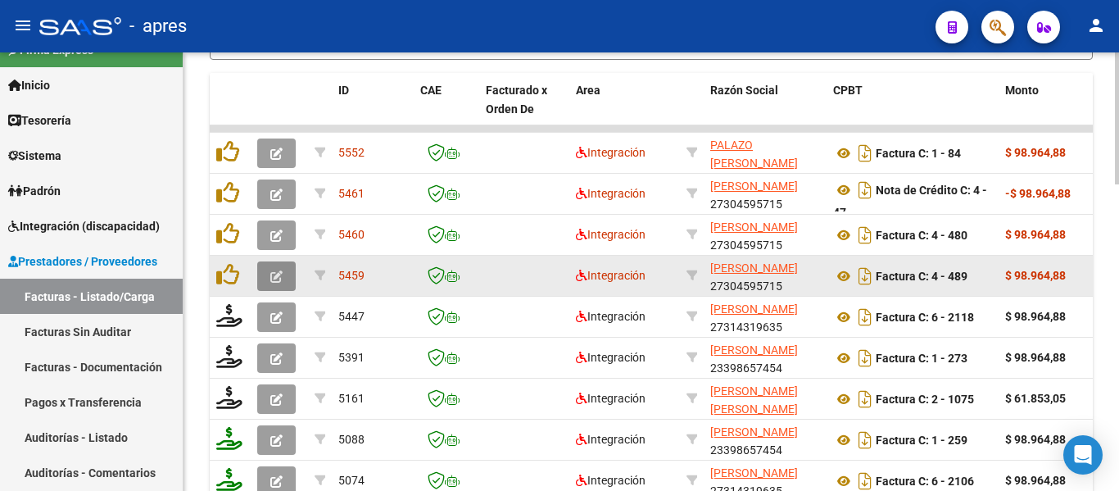
click at [282, 278] on icon "button" at bounding box center [276, 276] width 12 height 12
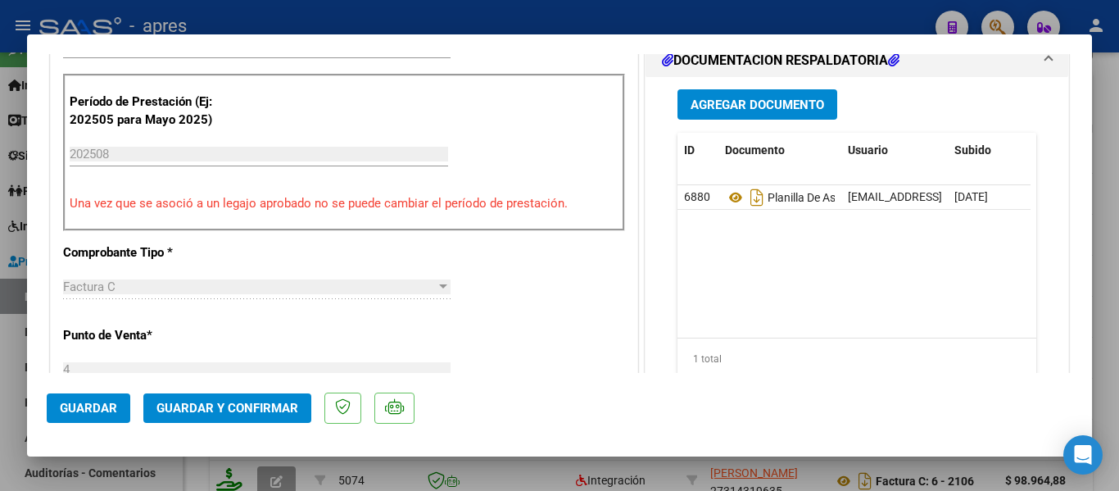
scroll to position [0, 0]
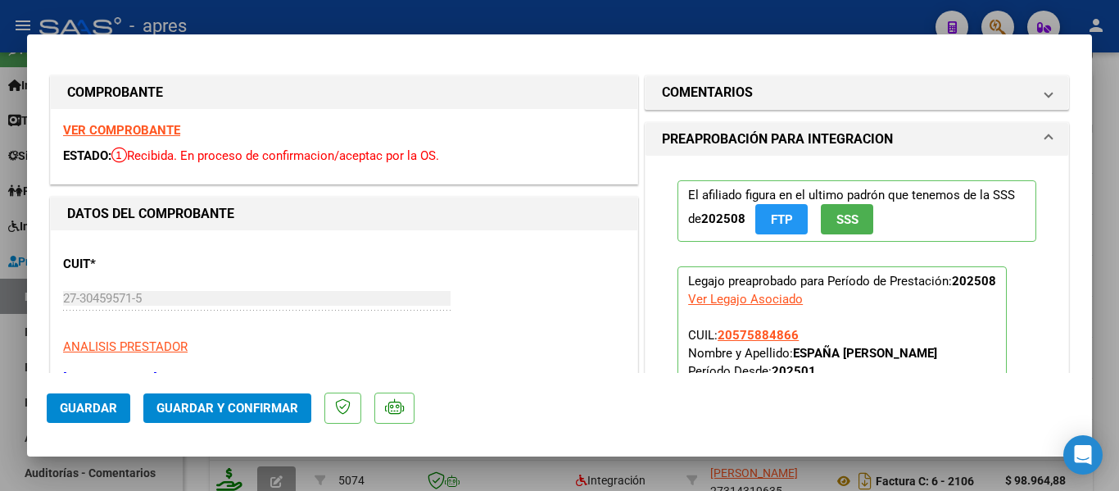
click at [130, 123] on strong "VER COMPROBANTE" at bounding box center [121, 130] width 117 height 15
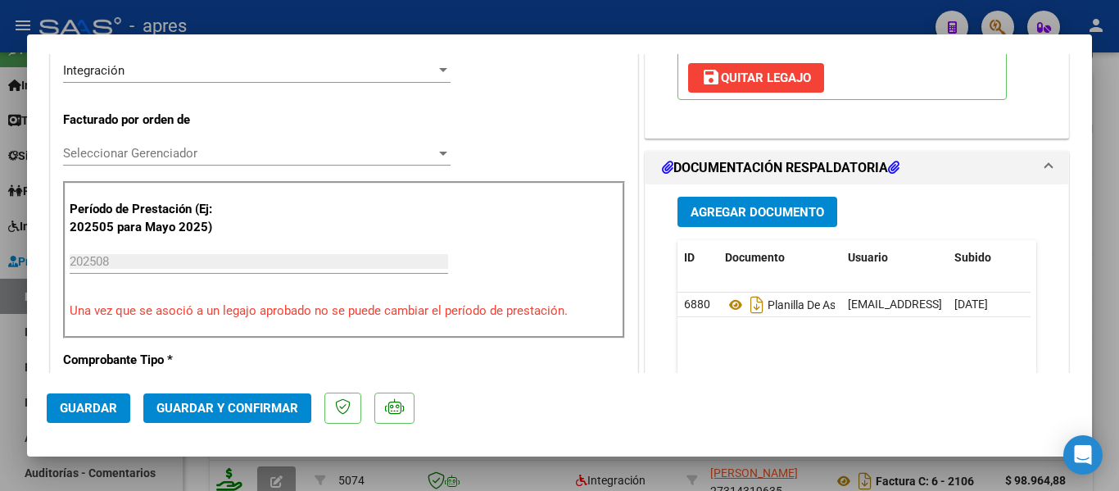
scroll to position [410, 0]
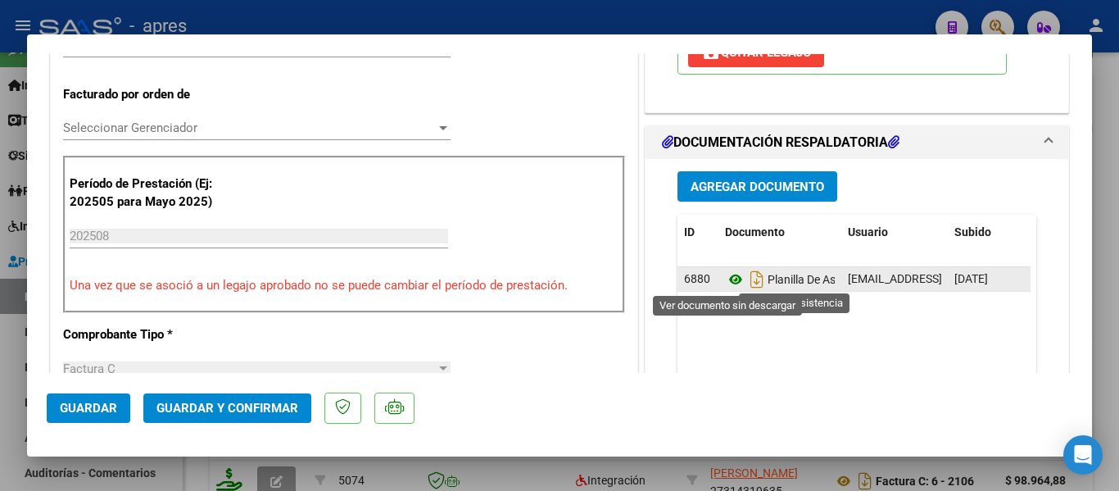
click at [736, 284] on icon at bounding box center [735, 280] width 21 height 20
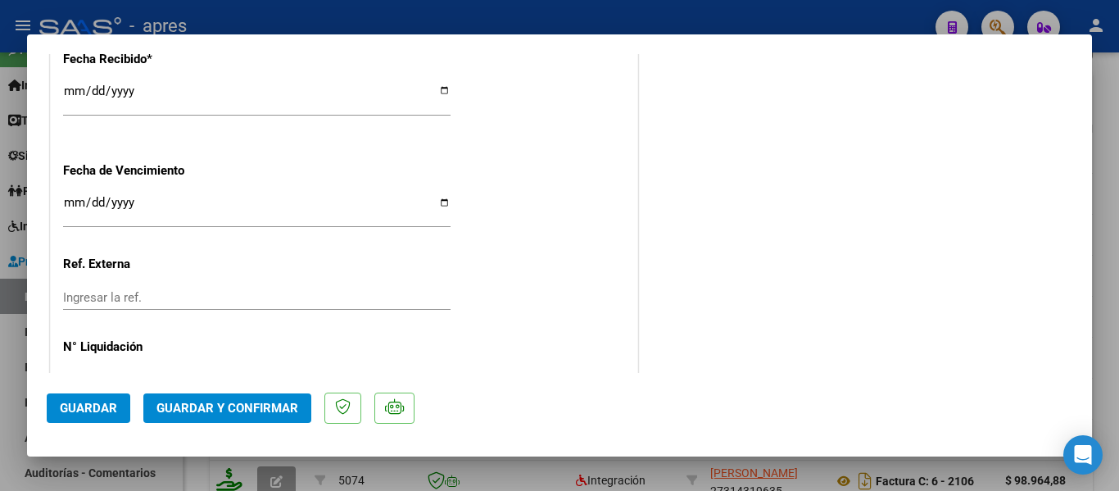
scroll to position [1229, 0]
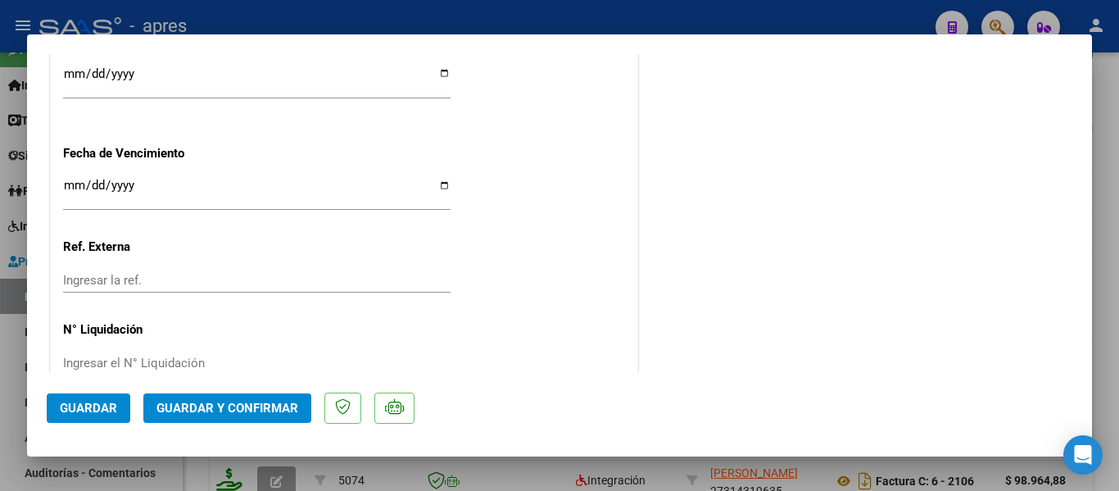
click at [250, 402] on span "Guardar y Confirmar" at bounding box center [228, 408] width 142 height 15
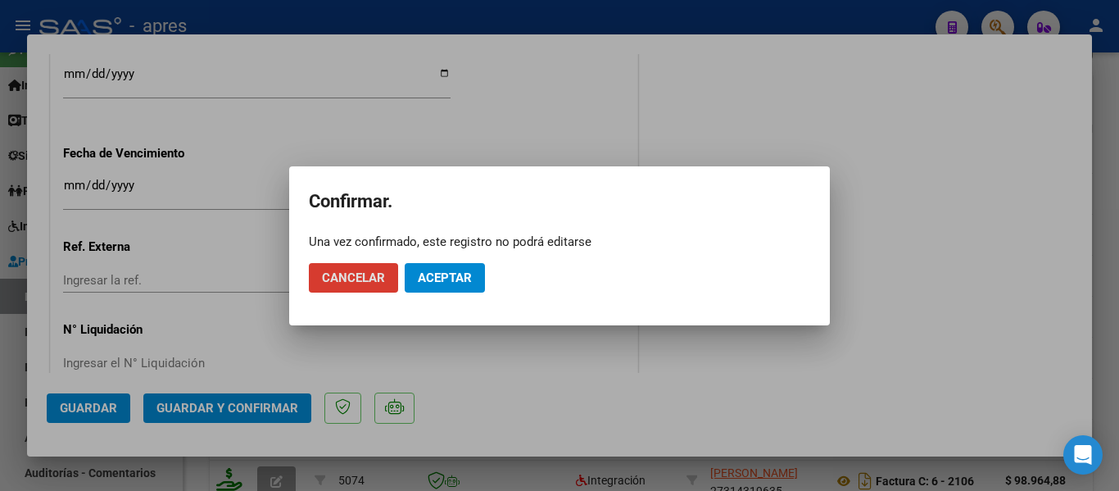
click at [332, 276] on span "Cancelar" at bounding box center [353, 277] width 63 height 15
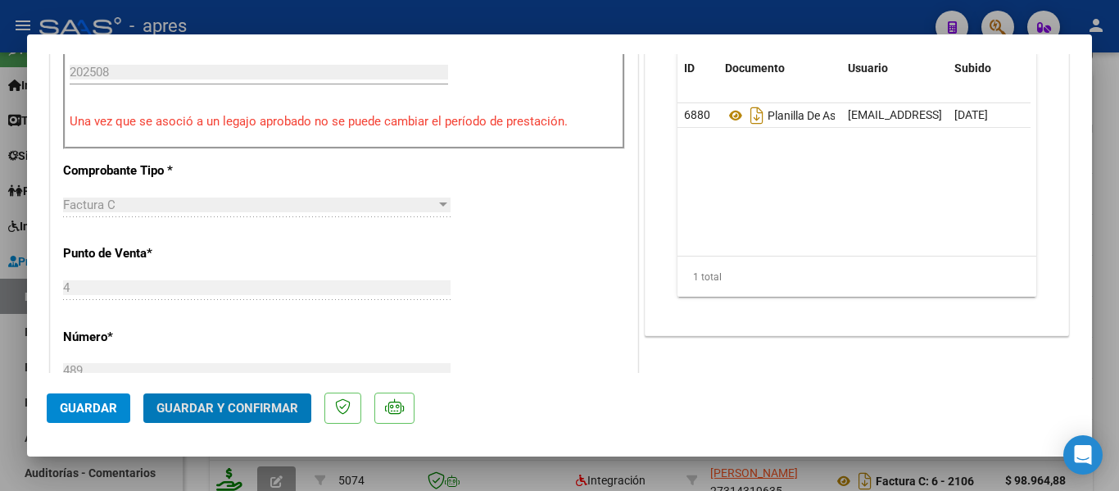
scroll to position [492, 0]
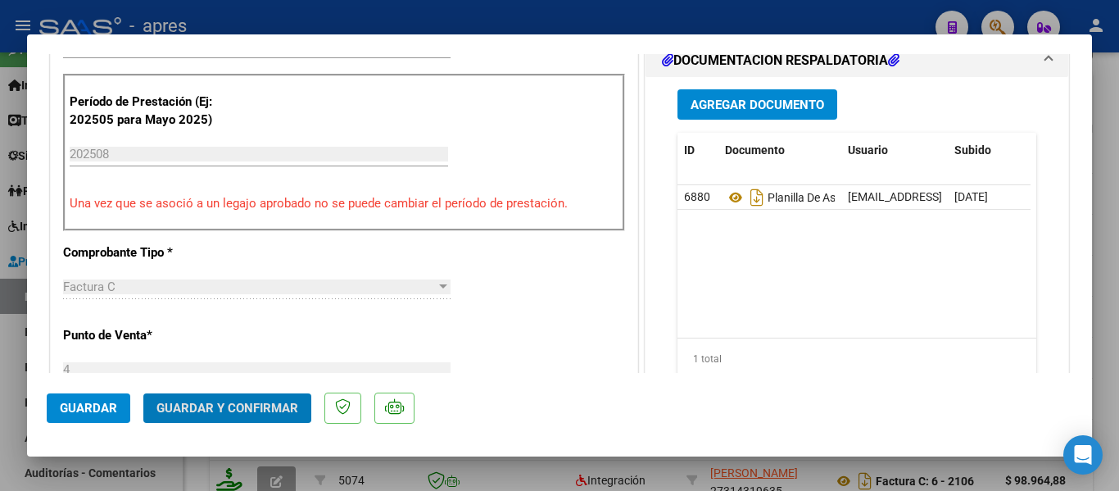
click at [264, 406] on span "Guardar y Confirmar" at bounding box center [228, 408] width 142 height 15
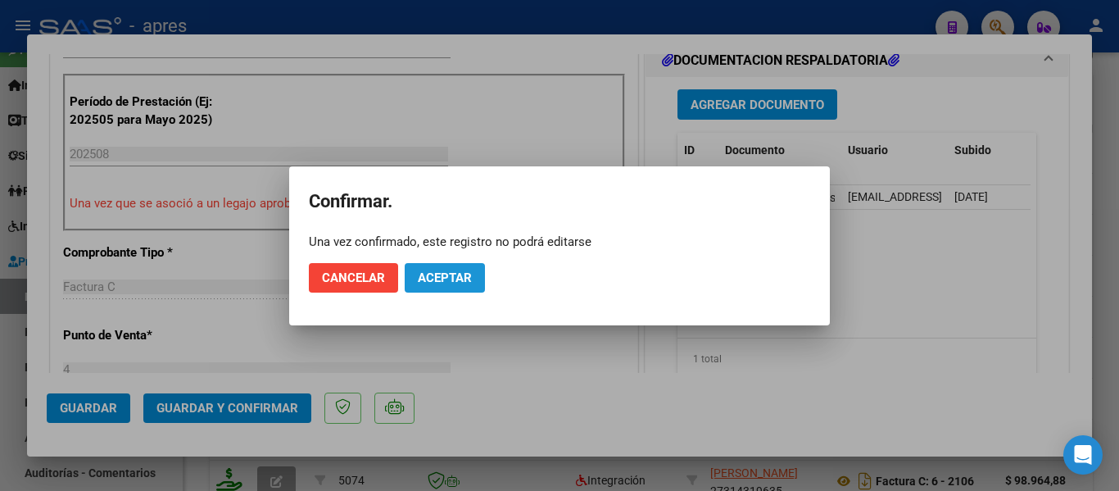
click at [421, 274] on span "Aceptar" at bounding box center [445, 277] width 54 height 15
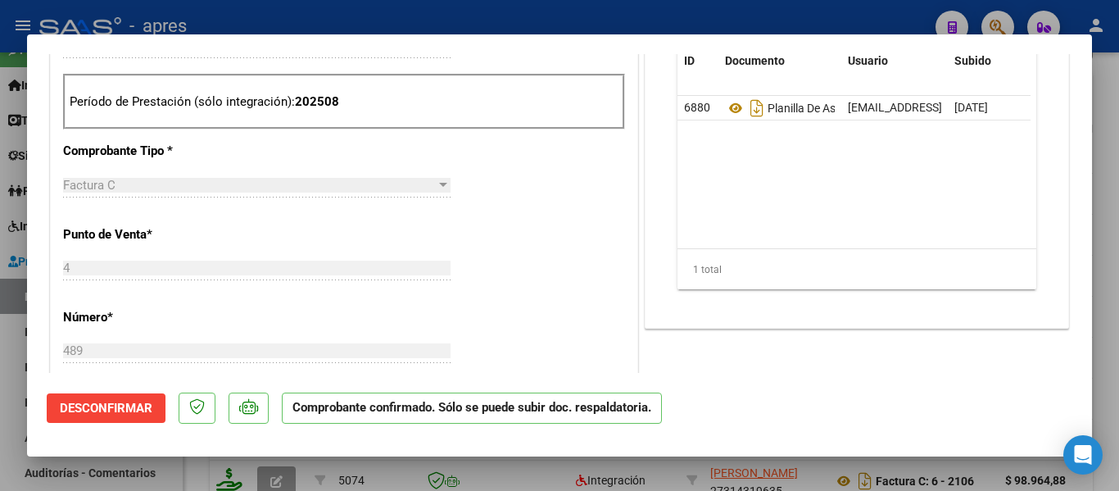
click at [338, 472] on div at bounding box center [559, 245] width 1119 height 491
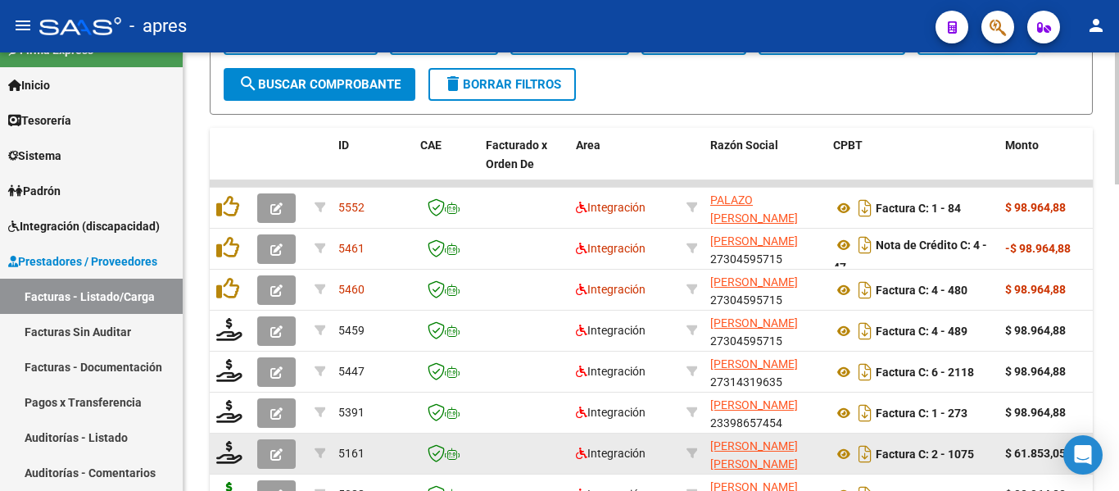
scroll to position [773, 0]
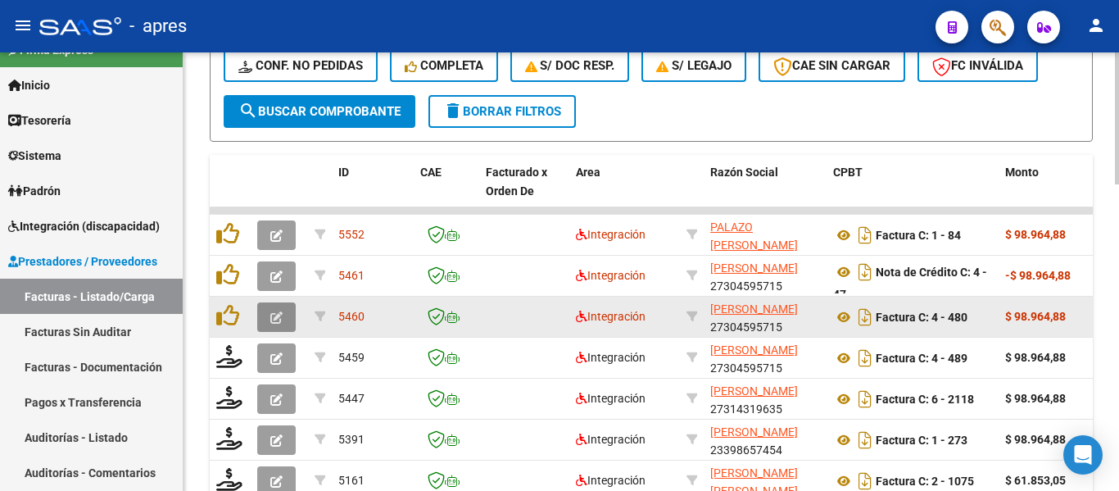
click at [265, 317] on button "button" at bounding box center [276, 316] width 39 height 29
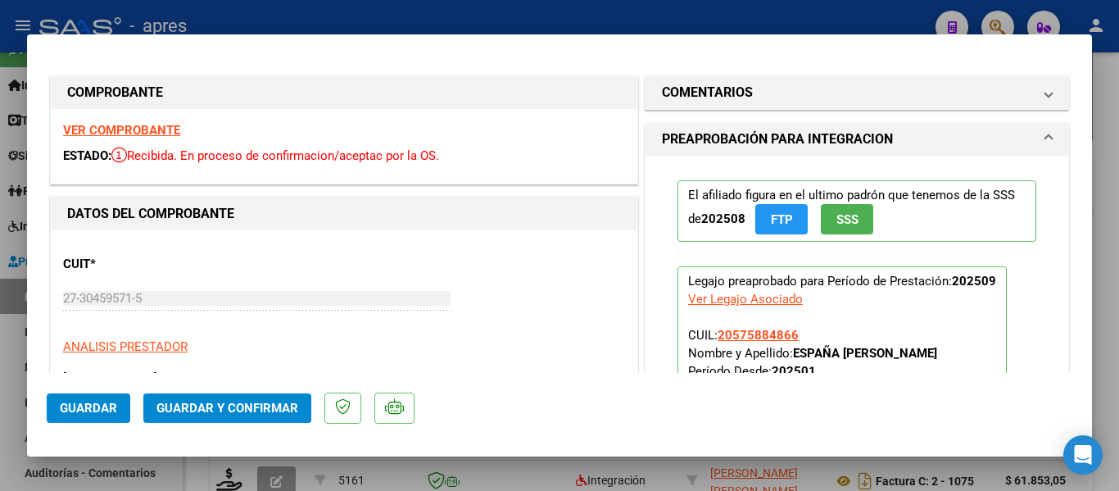
click at [663, 461] on div at bounding box center [559, 245] width 1119 height 491
type input "$ 0,00"
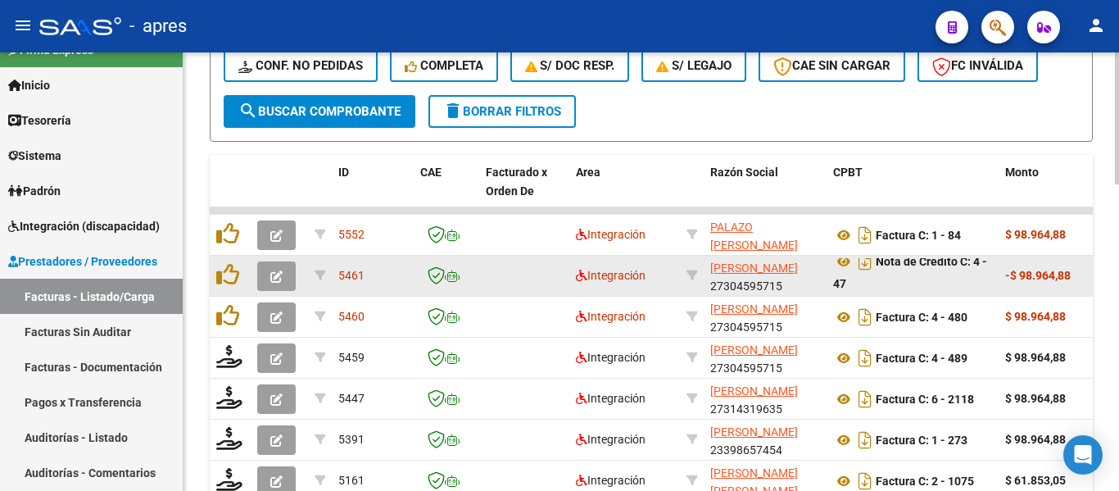
scroll to position [0, 0]
click at [290, 268] on button "button" at bounding box center [276, 275] width 39 height 29
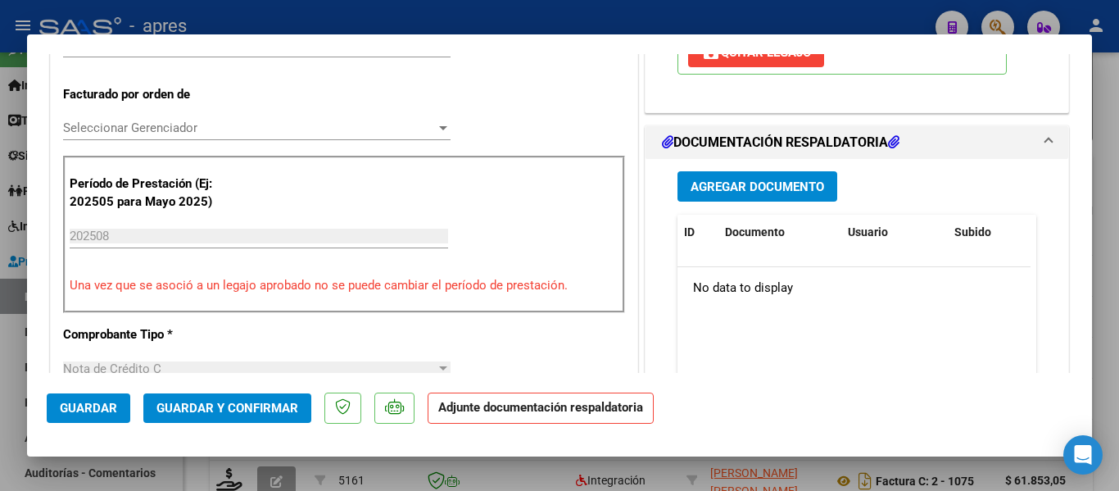
click at [501, 477] on div at bounding box center [559, 245] width 1119 height 491
type input "$ 0,00"
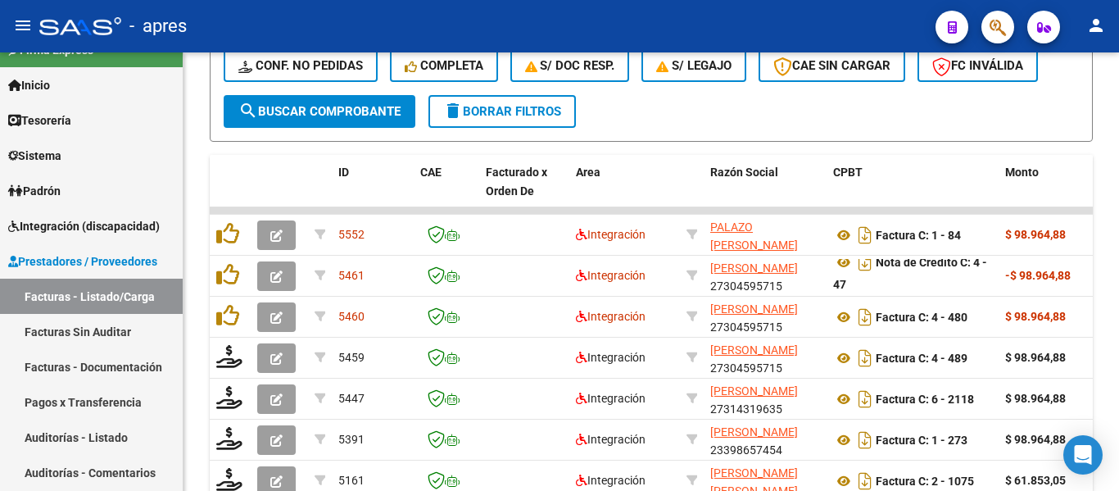
scroll to position [773, 0]
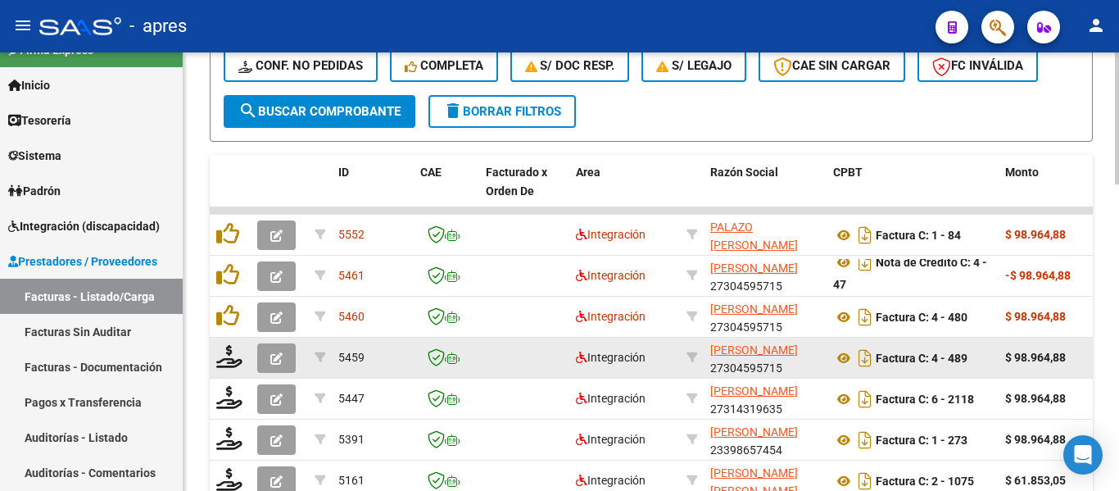
click at [272, 356] on icon "button" at bounding box center [276, 358] width 12 height 12
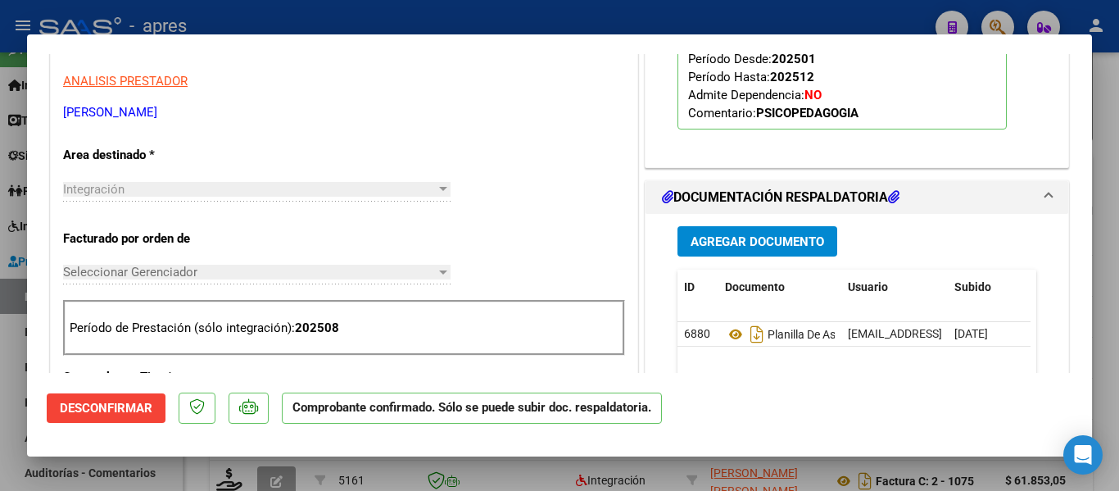
scroll to position [328, 0]
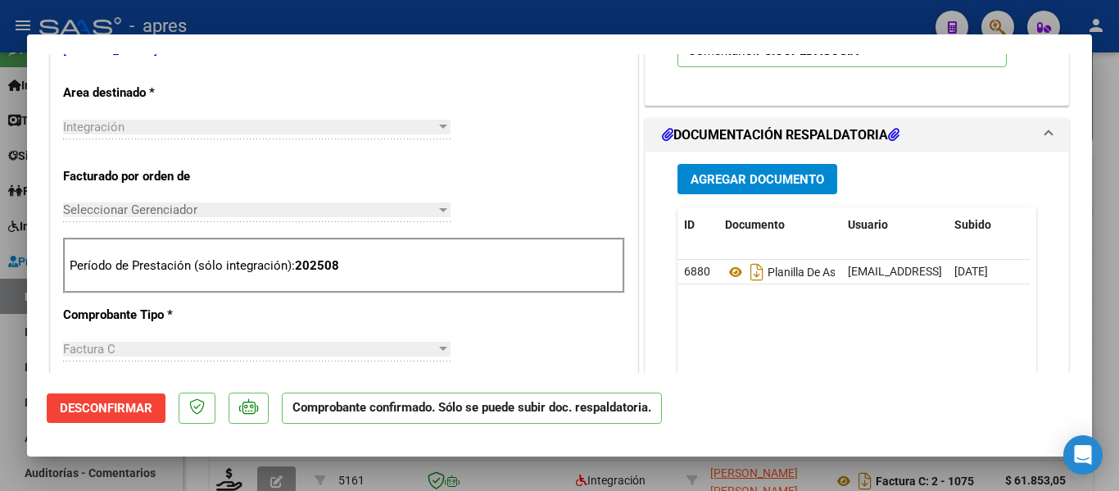
click at [126, 409] on span "Desconfirmar" at bounding box center [106, 408] width 93 height 15
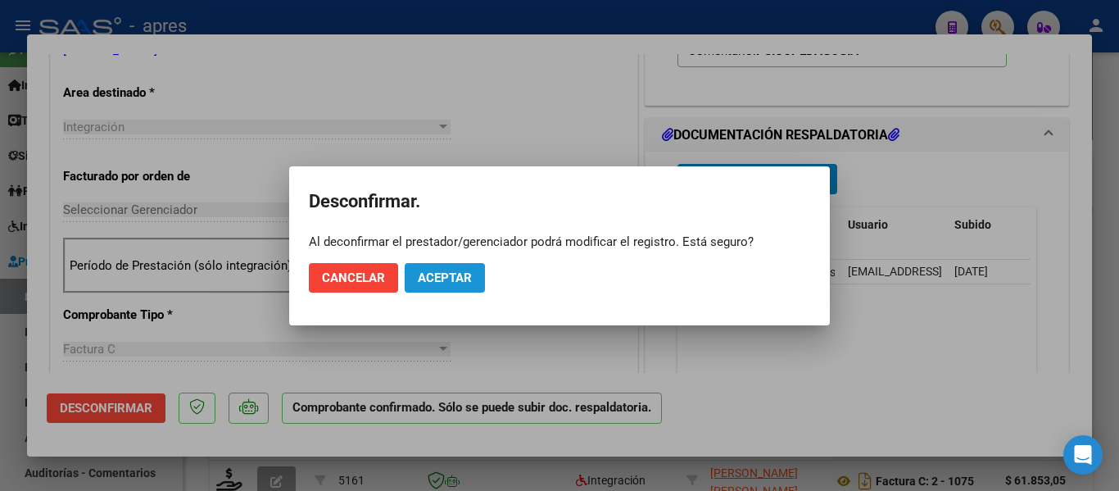
click at [457, 282] on span "Aceptar" at bounding box center [445, 277] width 54 height 15
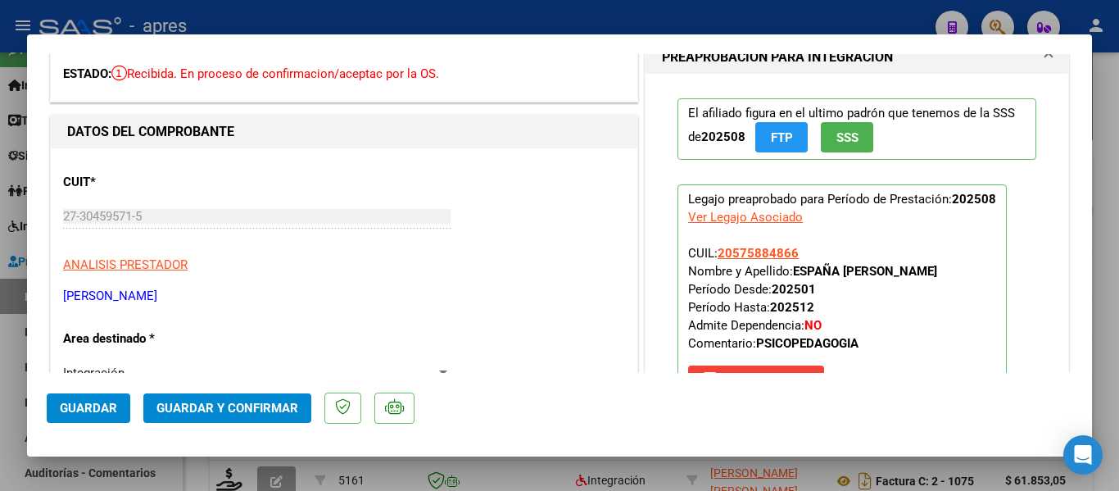
scroll to position [0, 0]
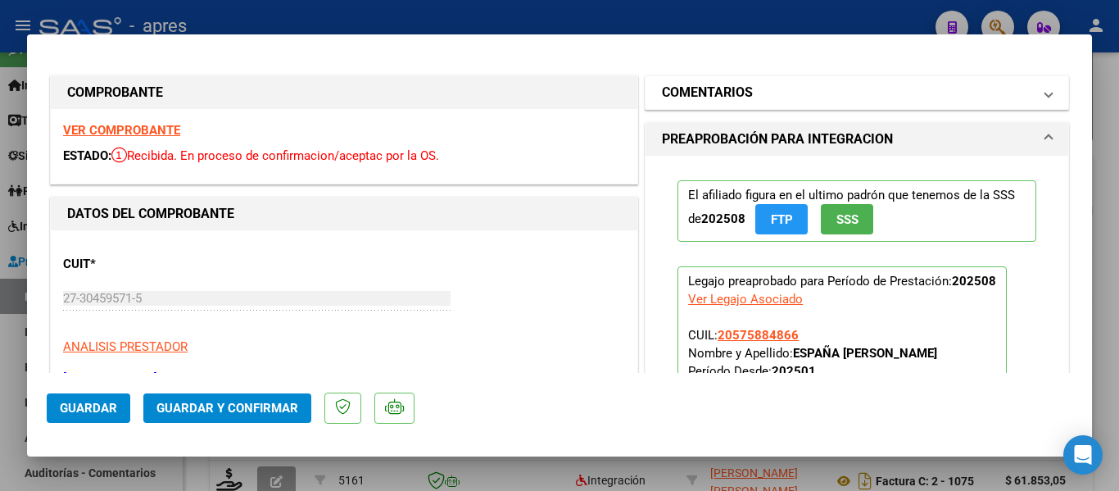
click at [847, 79] on mat-expansion-panel-header "COMENTARIOS" at bounding box center [857, 92] width 423 height 33
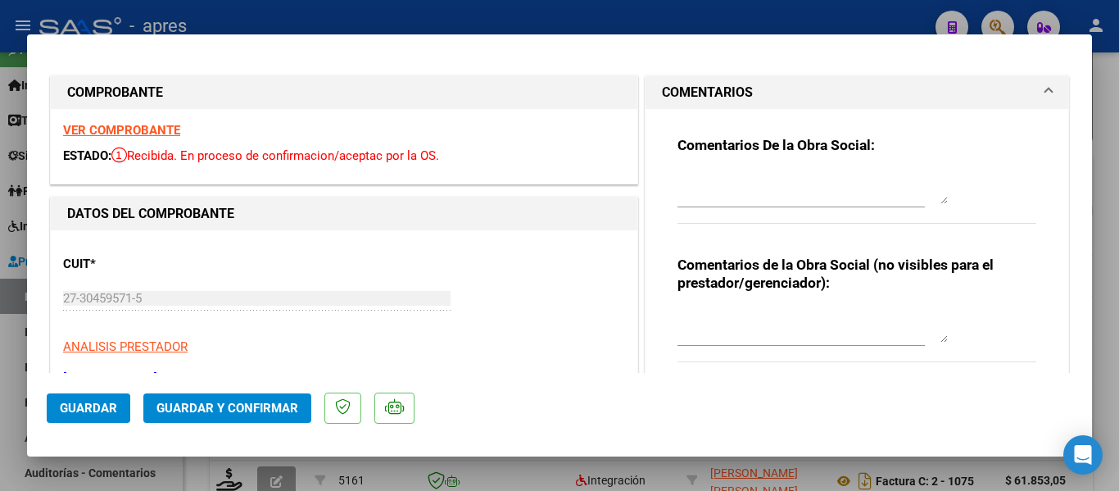
click at [1046, 84] on mat-expansion-panel-header "COMENTARIOS" at bounding box center [857, 92] width 423 height 33
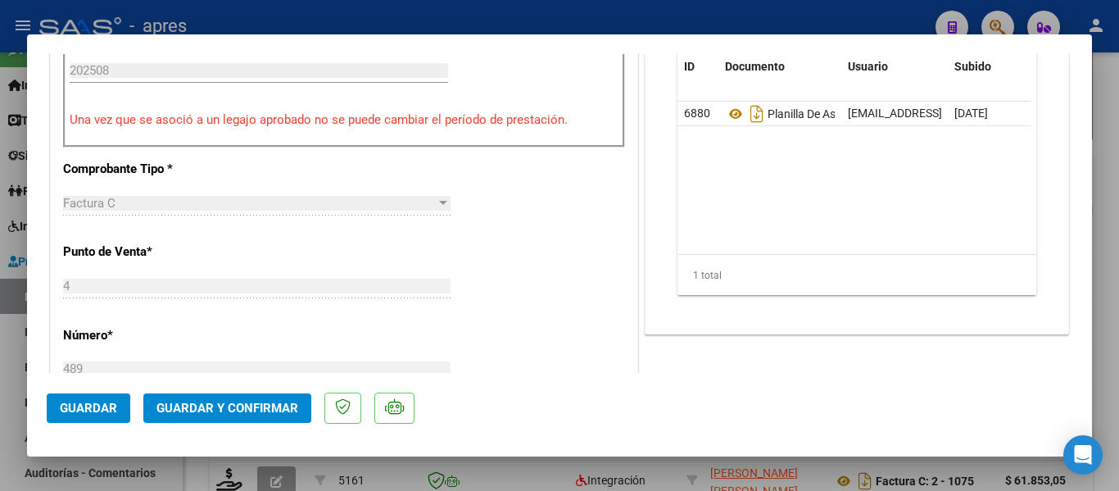
scroll to position [656, 0]
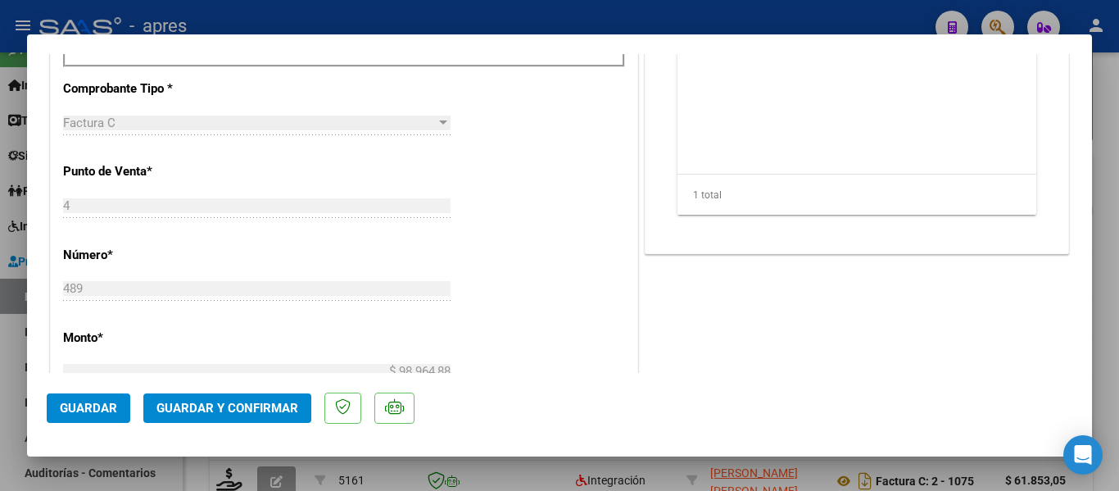
click at [535, 474] on div at bounding box center [559, 245] width 1119 height 491
type input "$ 0,00"
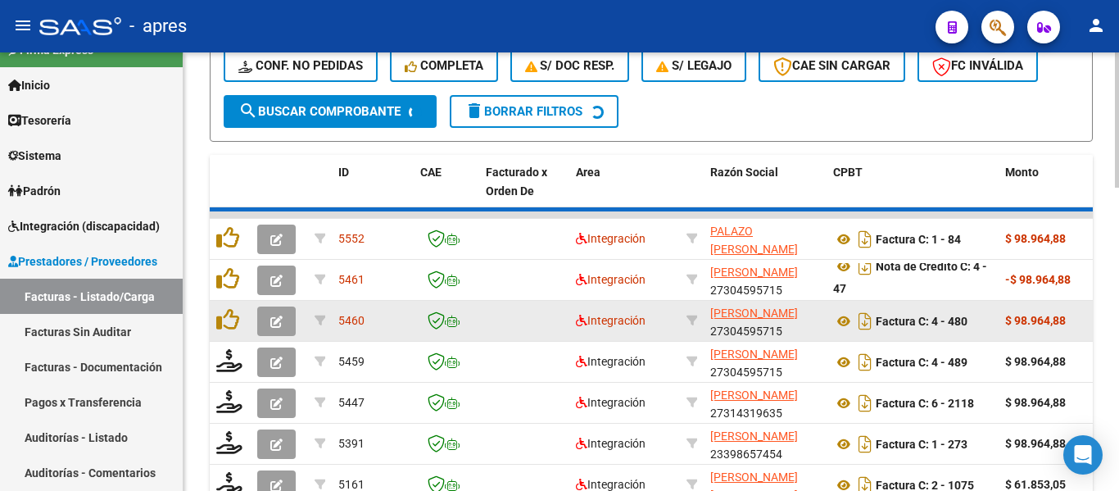
scroll to position [773, 0]
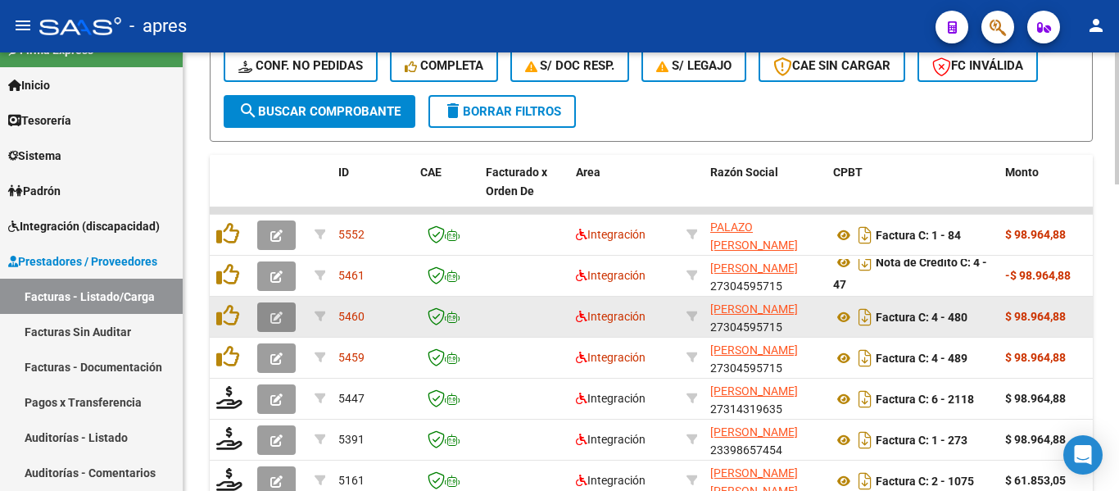
click at [278, 310] on span "button" at bounding box center [276, 317] width 12 height 15
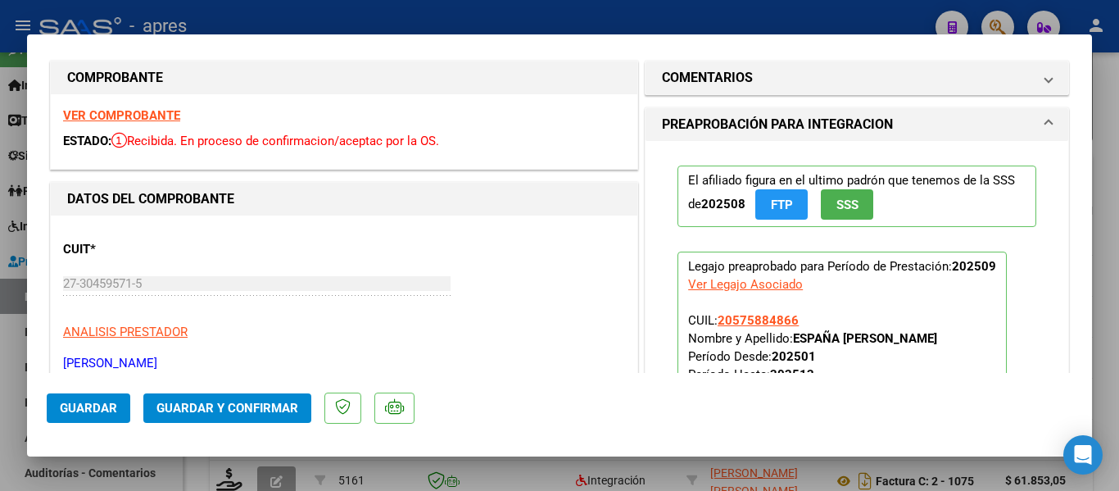
scroll to position [0, 0]
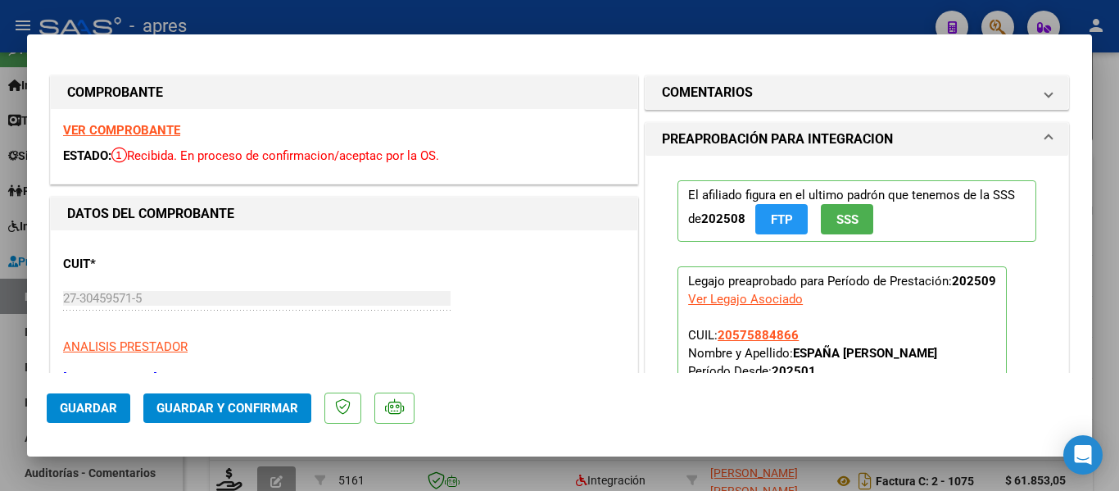
click at [153, 126] on strong "VER COMPROBANTE" at bounding box center [121, 130] width 117 height 15
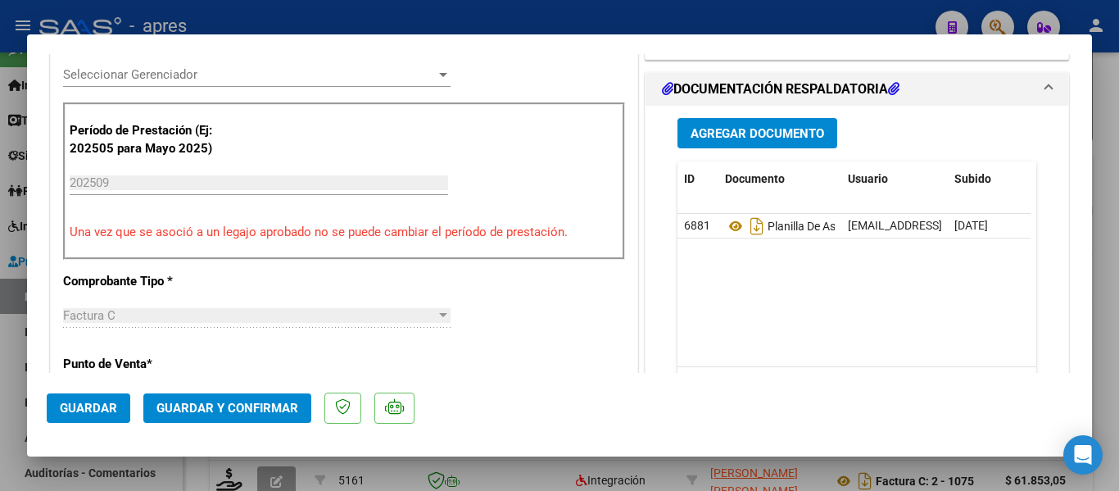
scroll to position [574, 0]
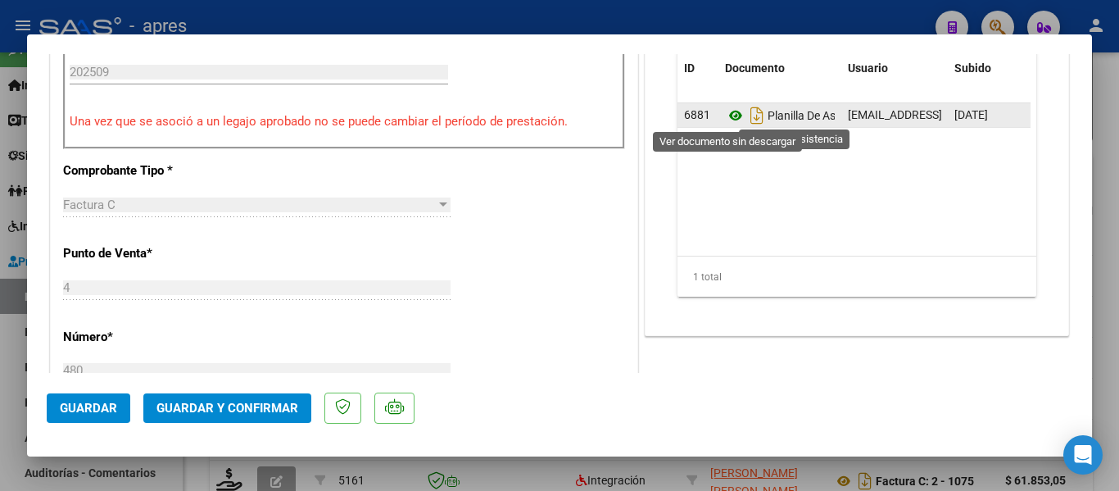
click at [733, 108] on icon at bounding box center [735, 116] width 21 height 20
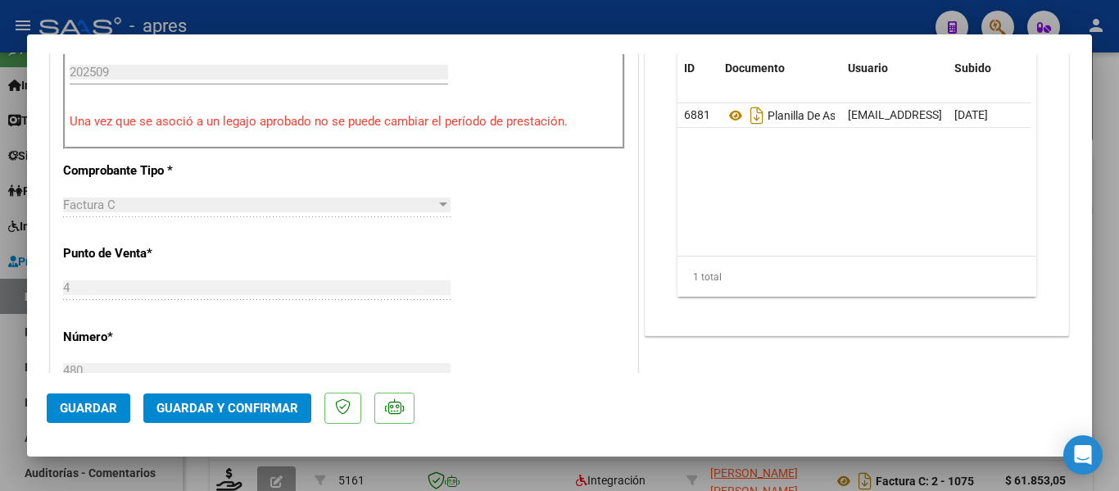
click at [538, 471] on div at bounding box center [559, 245] width 1119 height 491
type input "$ 0,00"
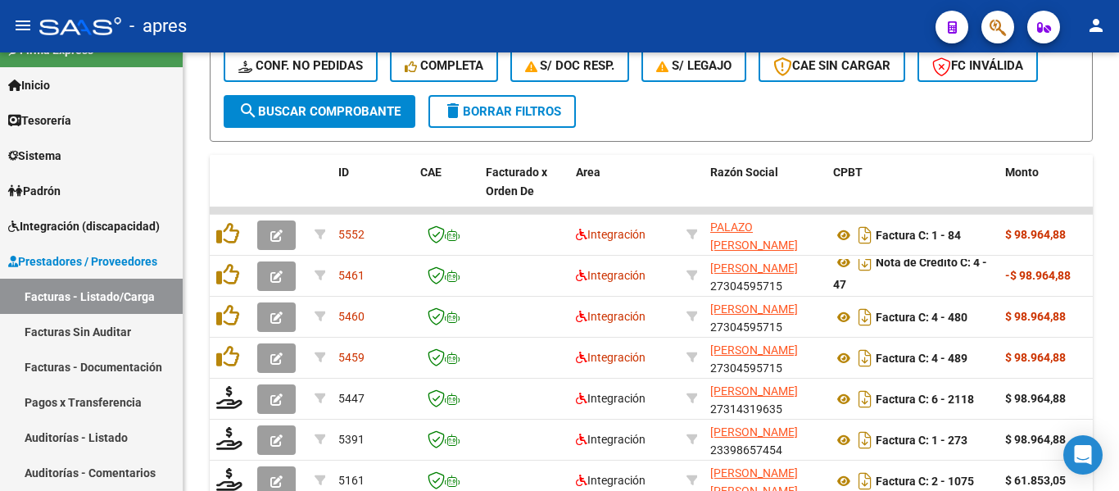
scroll to position [773, 0]
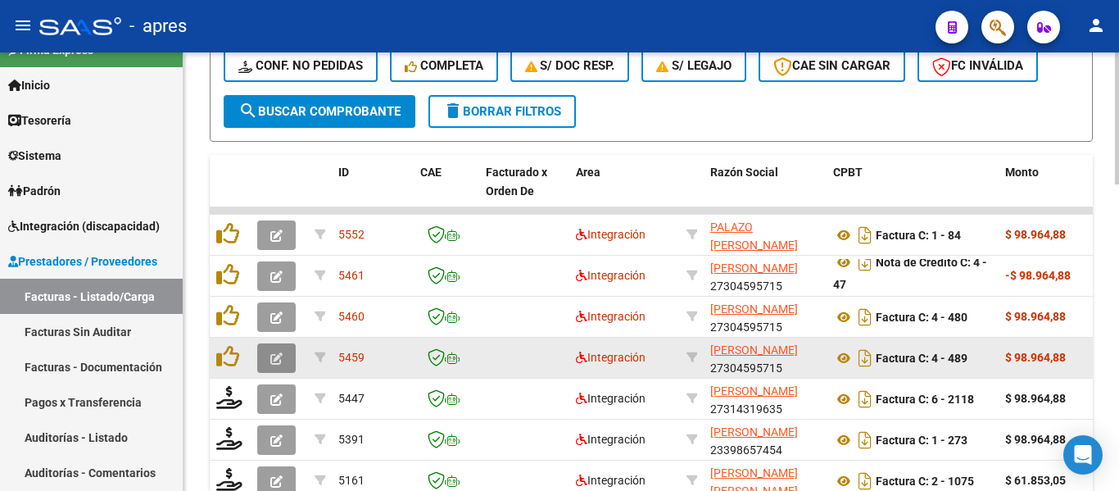
click at [270, 361] on button "button" at bounding box center [276, 357] width 39 height 29
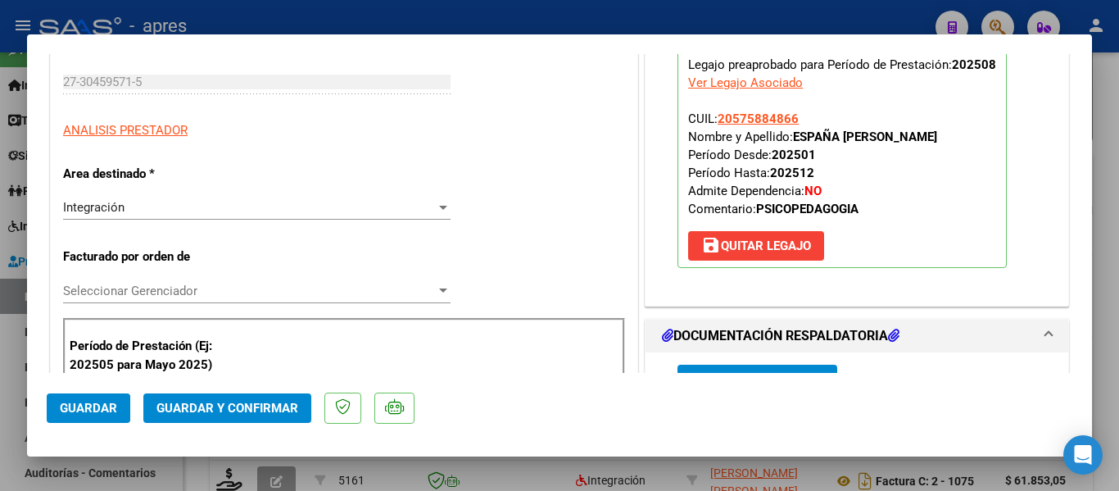
scroll to position [359, 0]
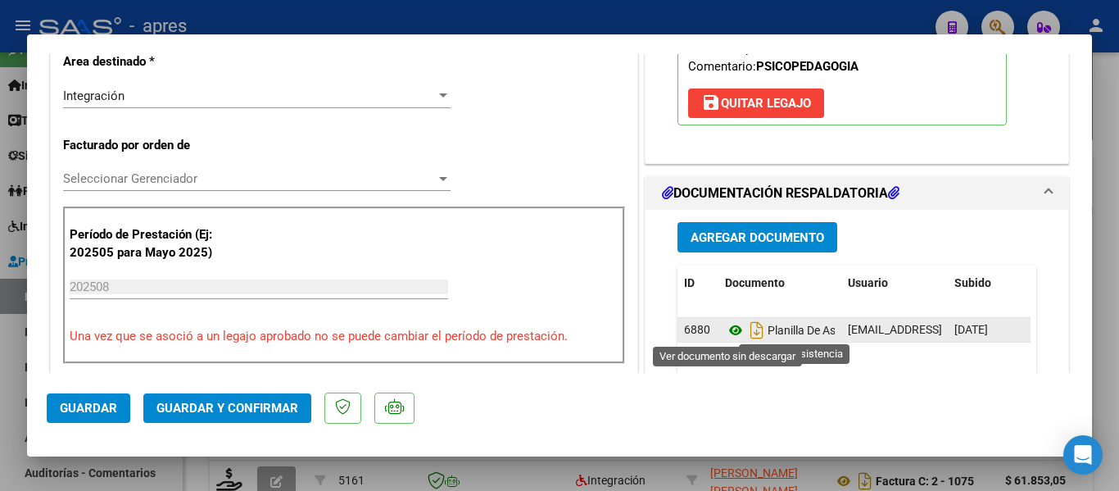
click at [731, 335] on icon at bounding box center [735, 330] width 21 height 20
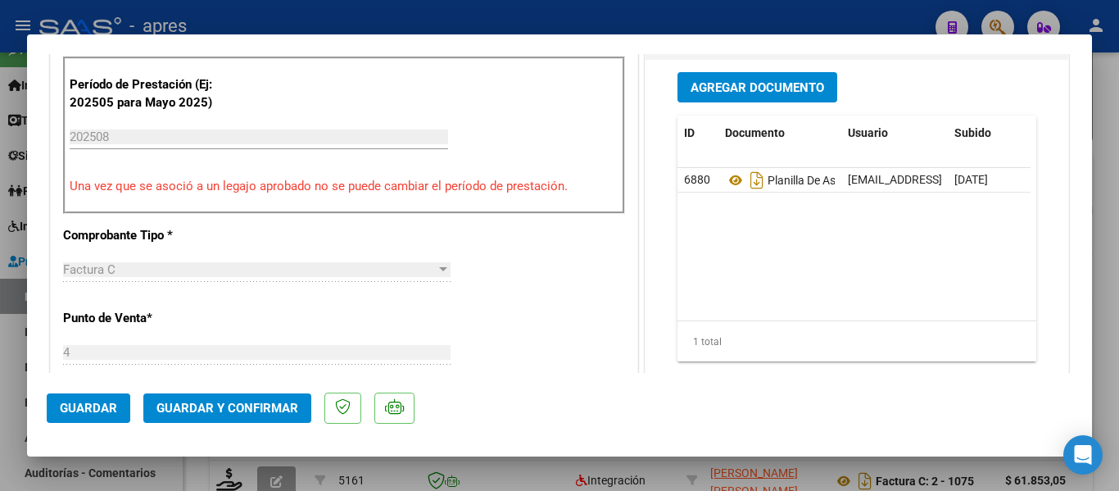
scroll to position [605, 0]
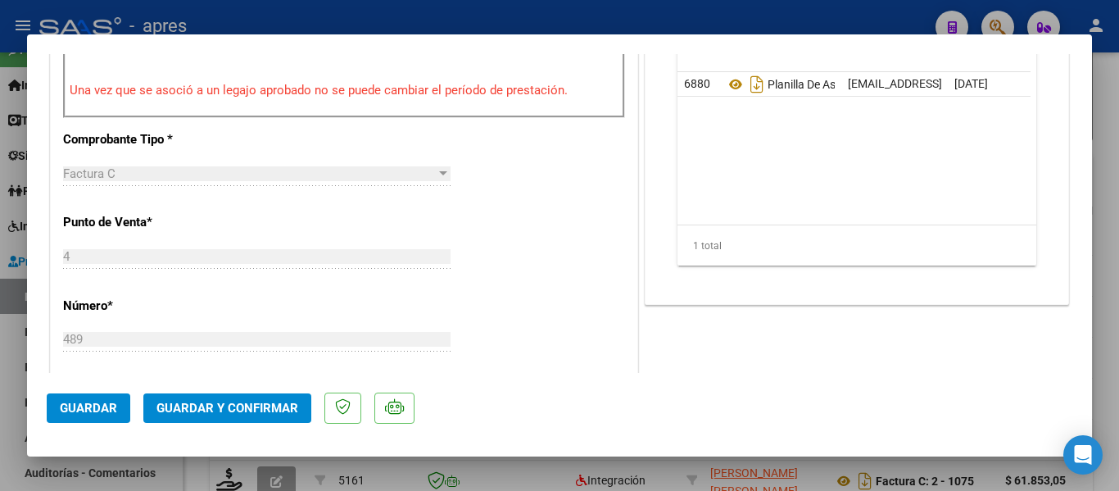
click at [558, 452] on mat-dialog-container "COMPROBANTE VER COMPROBANTE ESTADO: Recibida. En proceso de confirmacion/acepta…" at bounding box center [559, 245] width 1065 height 423
click at [569, 471] on div at bounding box center [559, 245] width 1119 height 491
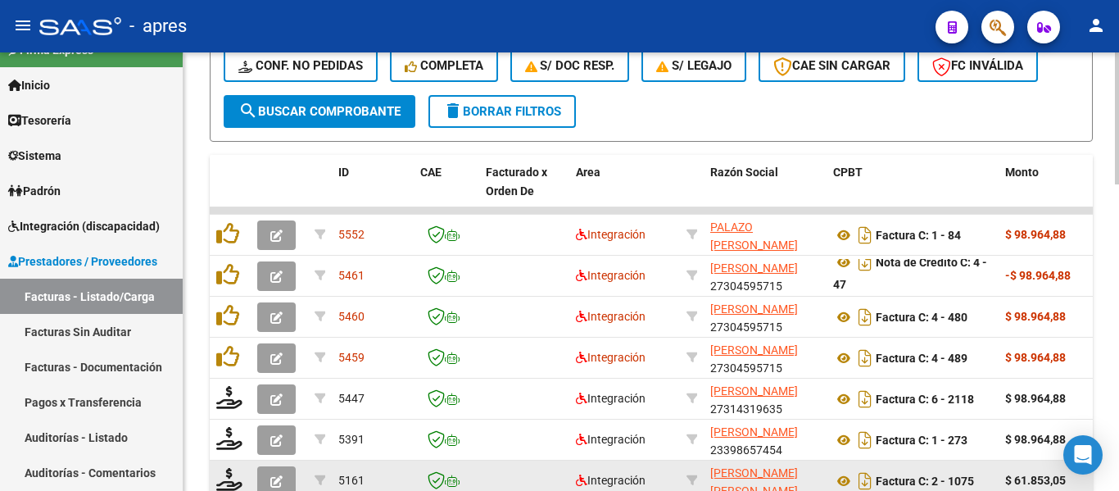
scroll to position [773, 0]
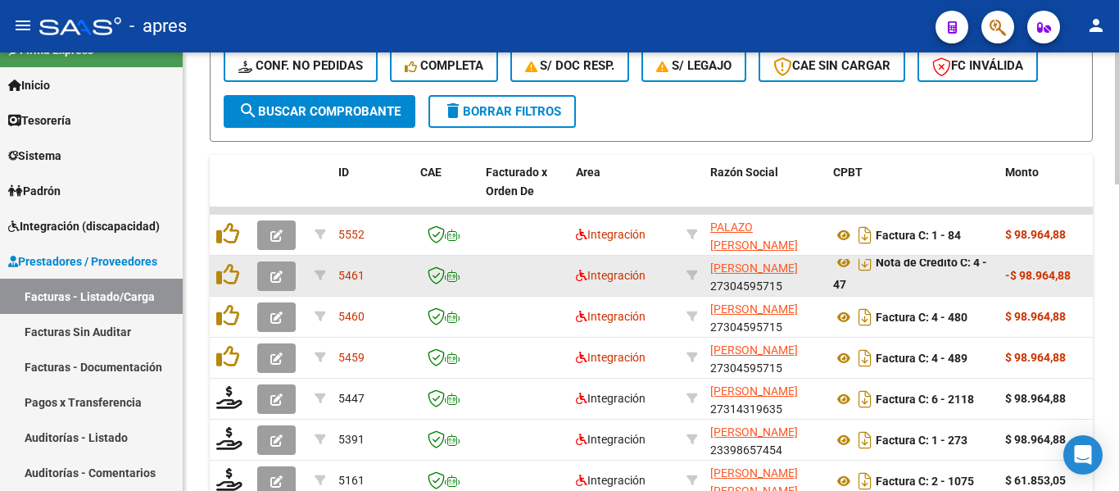
click at [265, 275] on button "button" at bounding box center [276, 275] width 39 height 29
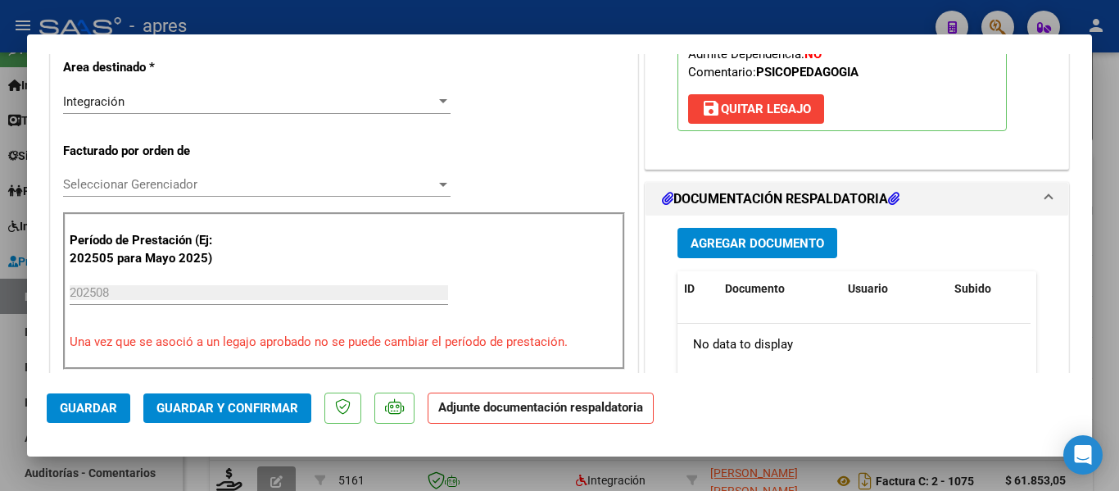
scroll to position [410, 0]
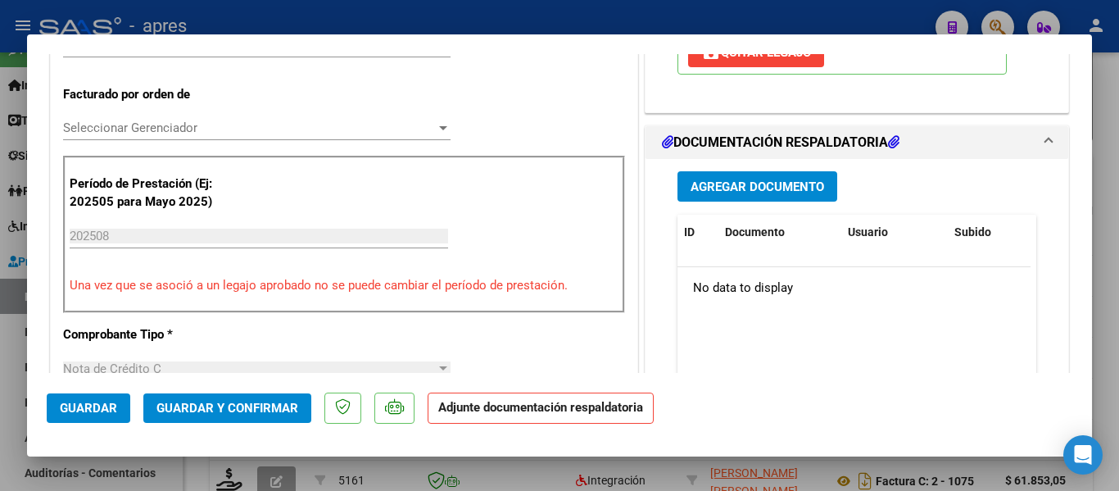
click at [601, 474] on div at bounding box center [559, 245] width 1119 height 491
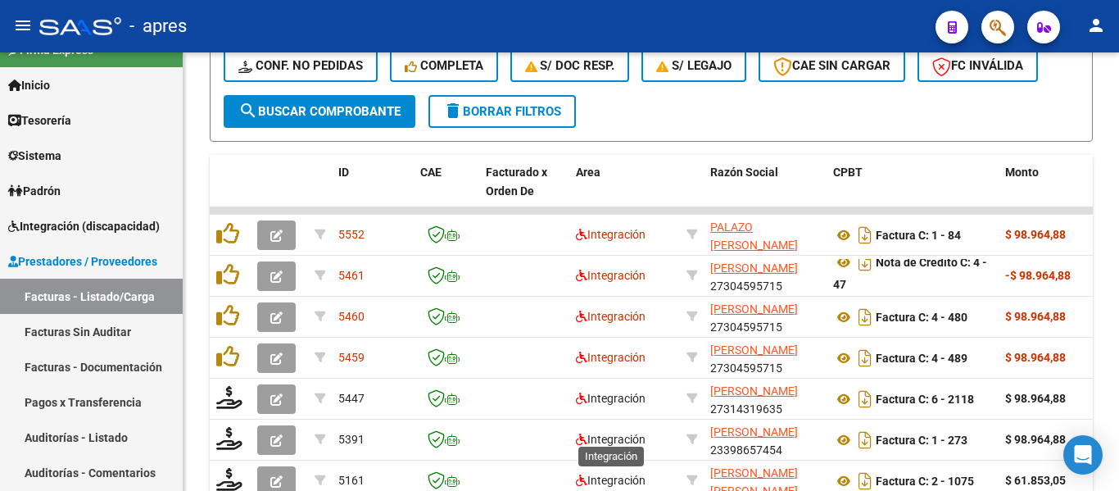
scroll to position [773, 0]
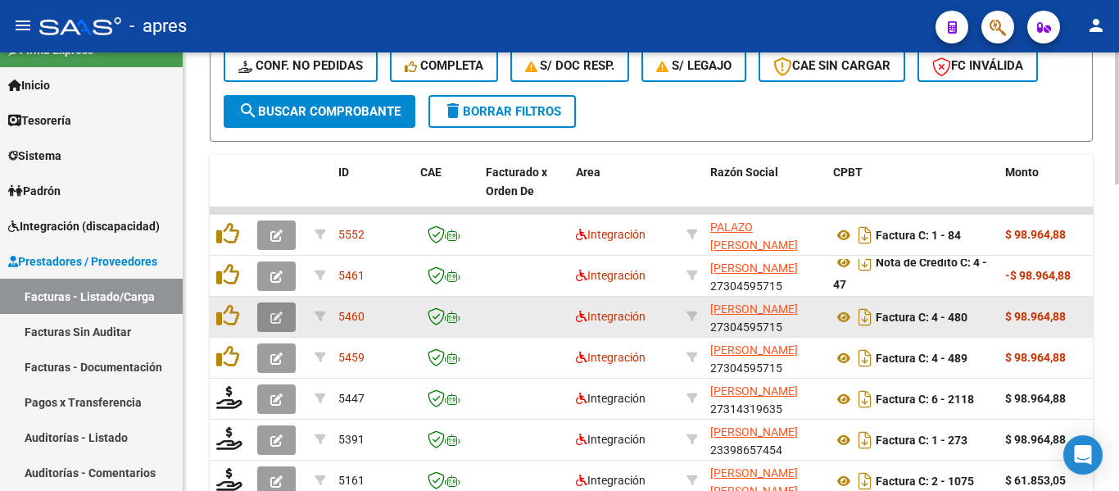
click at [263, 316] on button "button" at bounding box center [276, 316] width 39 height 29
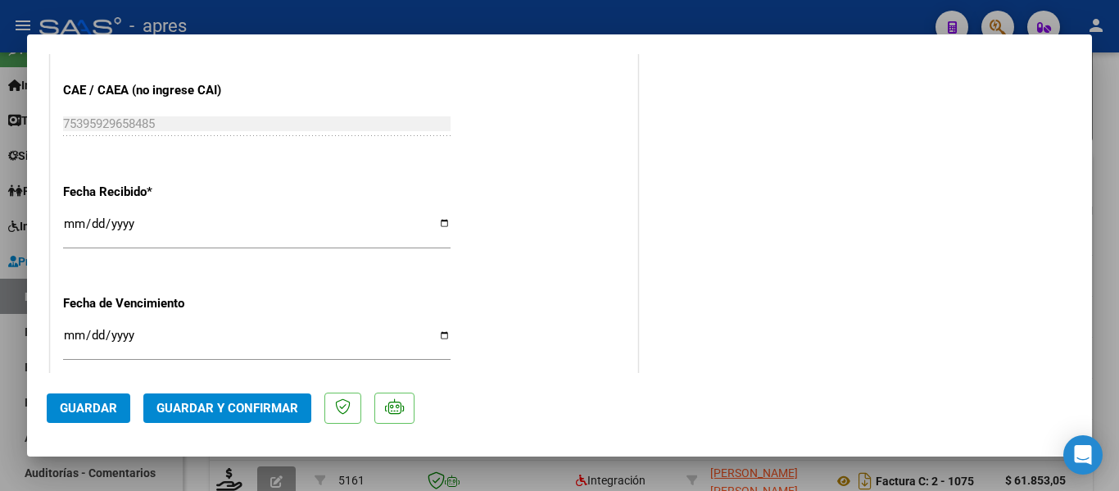
scroll to position [1229, 0]
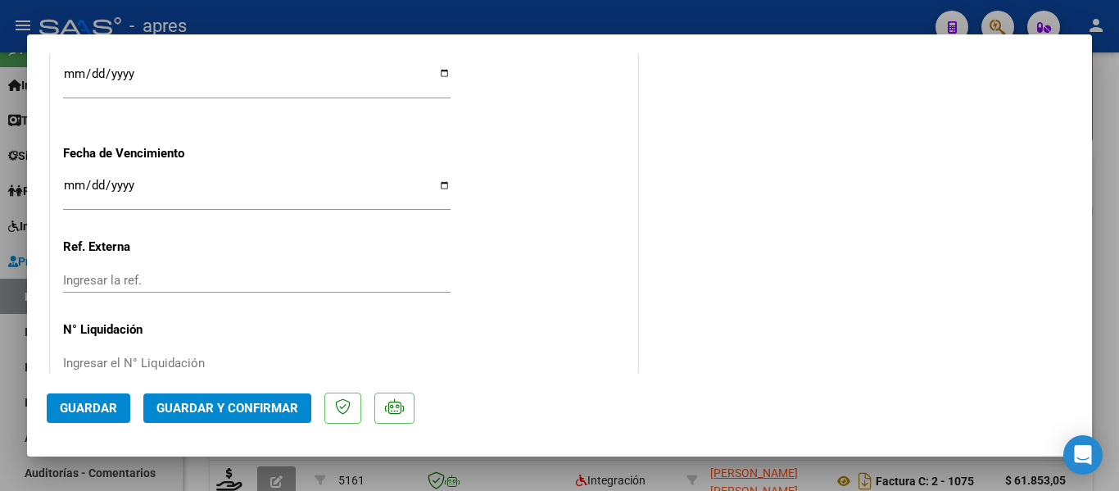
click at [216, 418] on button "Guardar y Confirmar" at bounding box center [227, 407] width 168 height 29
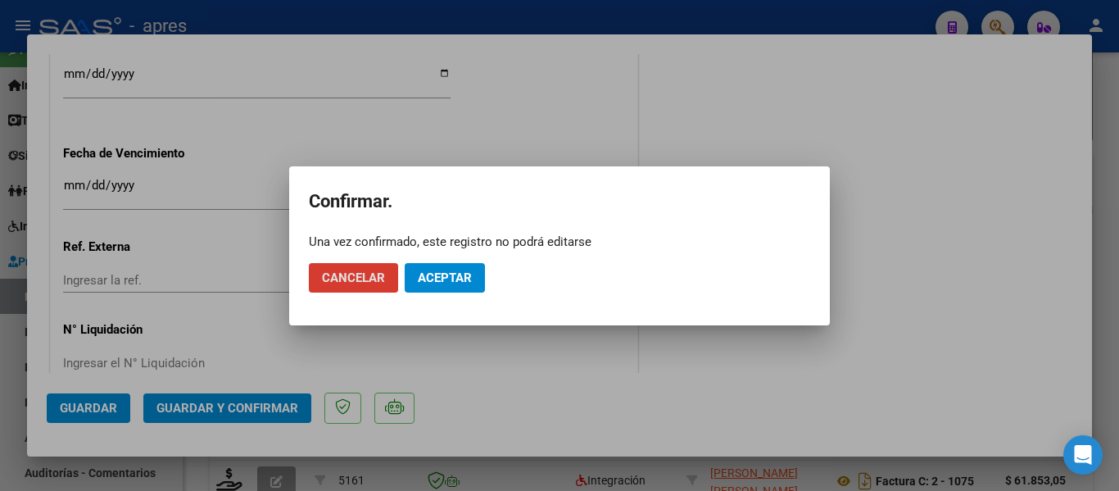
click at [450, 268] on button "Aceptar" at bounding box center [445, 277] width 80 height 29
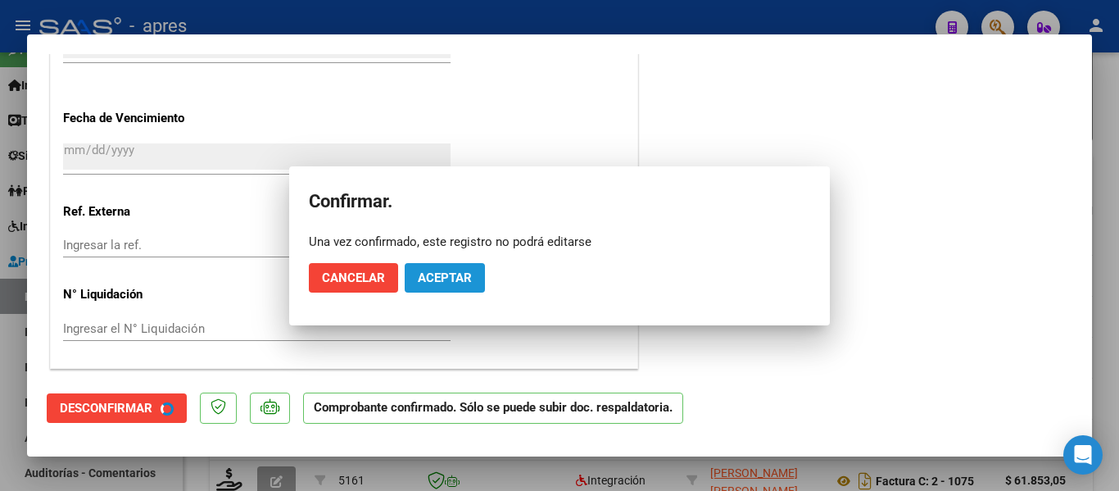
scroll to position [1128, 0]
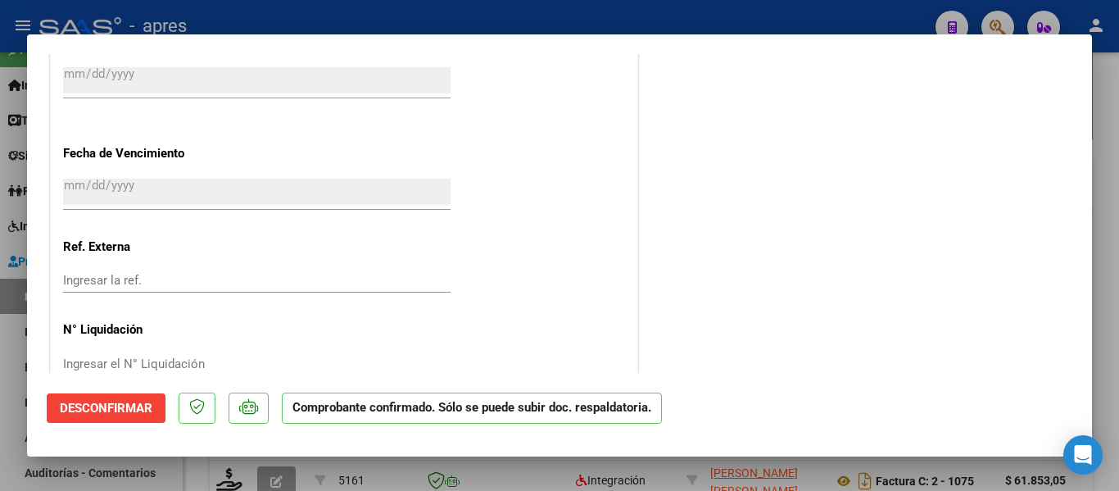
click at [584, 479] on div at bounding box center [559, 245] width 1119 height 491
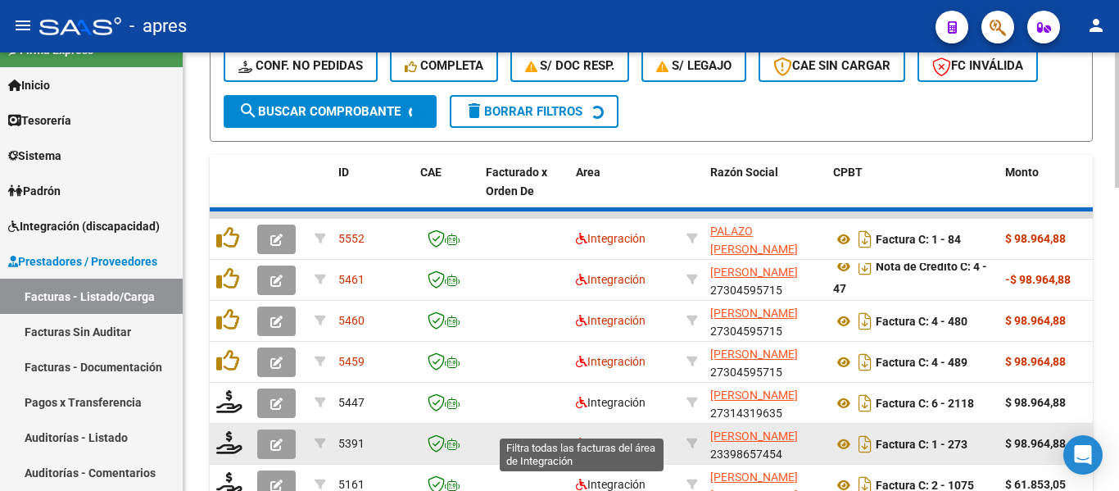
scroll to position [773, 0]
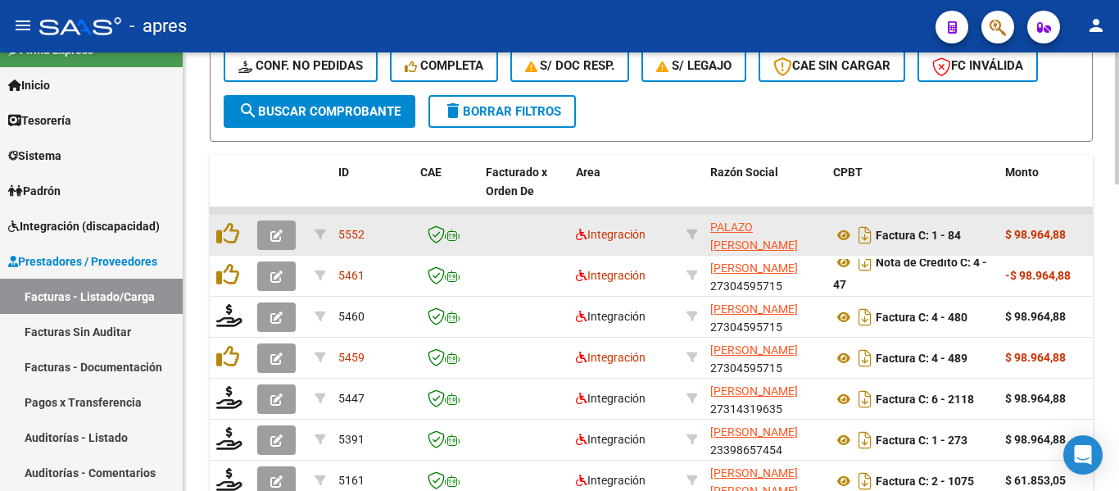
click at [279, 237] on icon "button" at bounding box center [276, 235] width 12 height 12
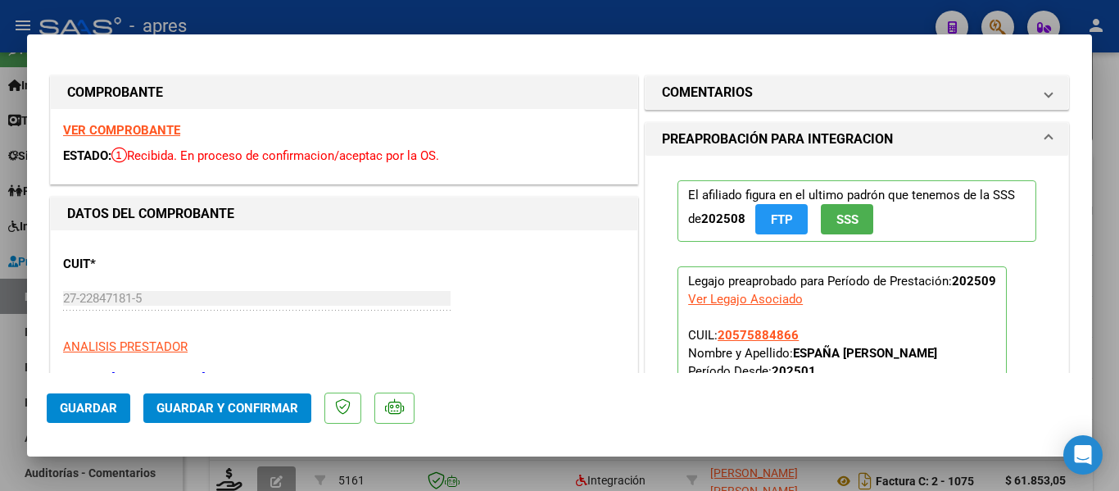
click at [116, 125] on strong "VER COMPROBANTE" at bounding box center [121, 130] width 117 height 15
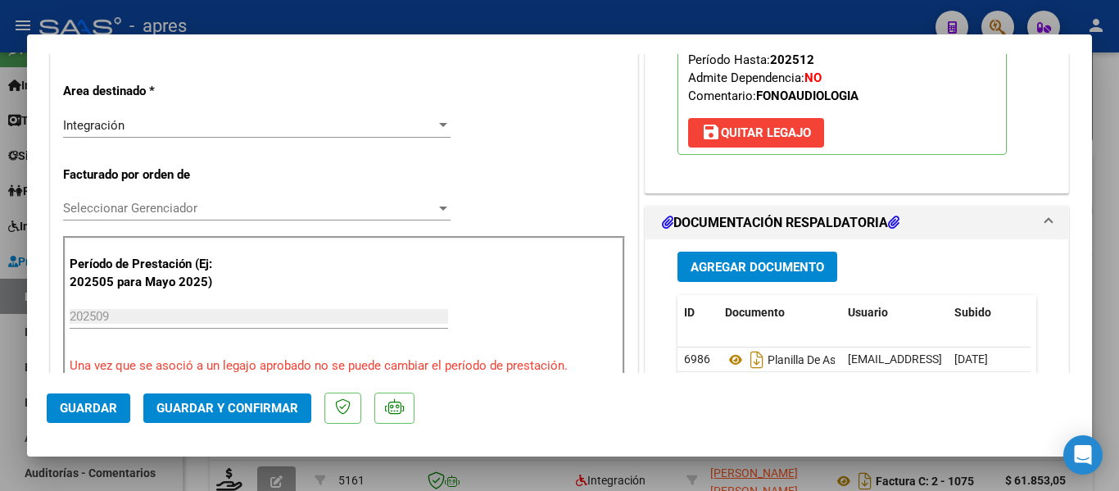
scroll to position [492, 0]
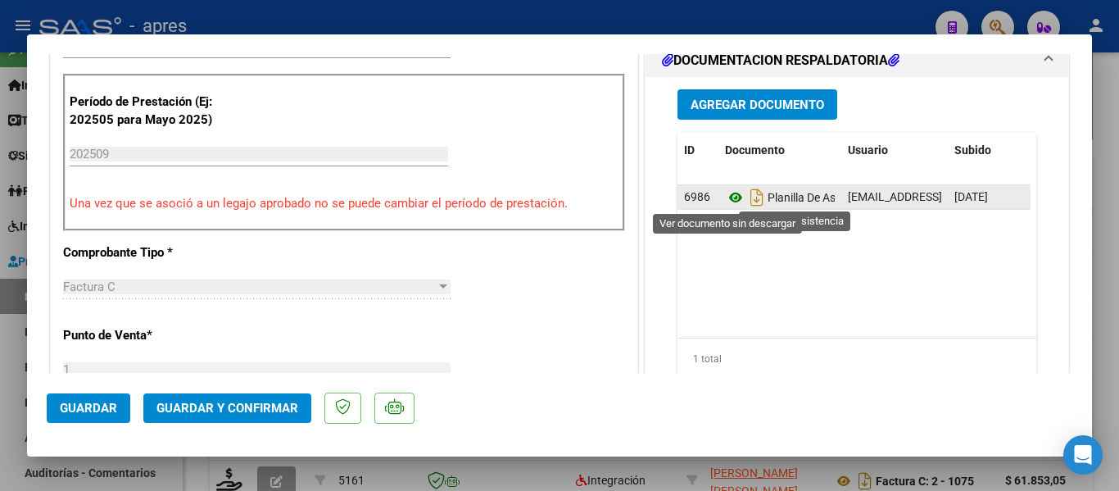
click at [725, 204] on icon at bounding box center [735, 198] width 21 height 20
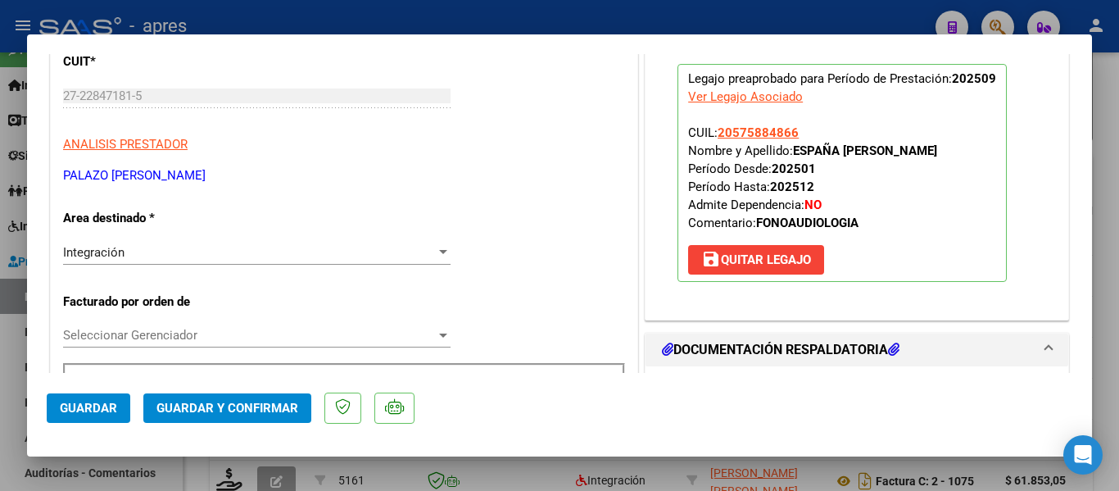
scroll to position [164, 0]
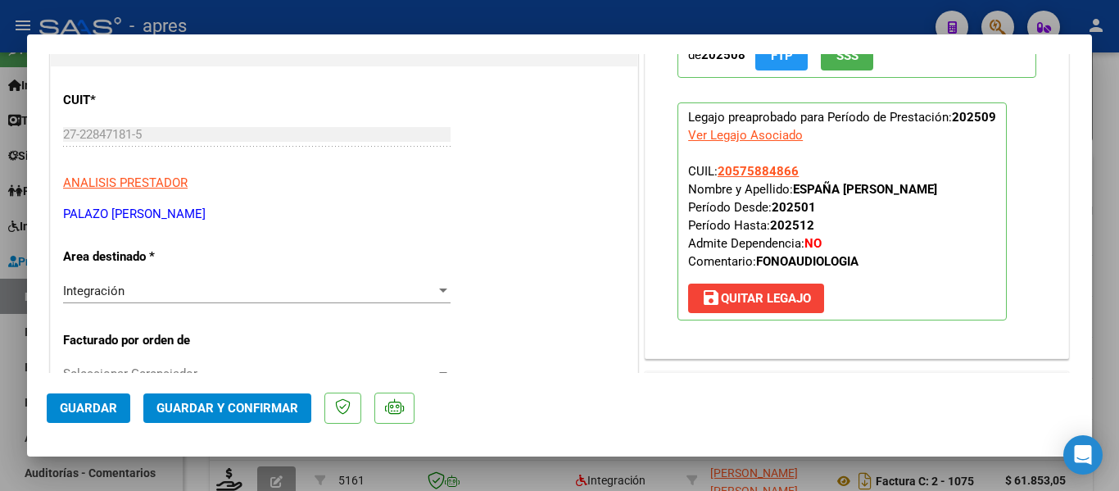
click at [204, 411] on span "Guardar y Confirmar" at bounding box center [228, 408] width 142 height 15
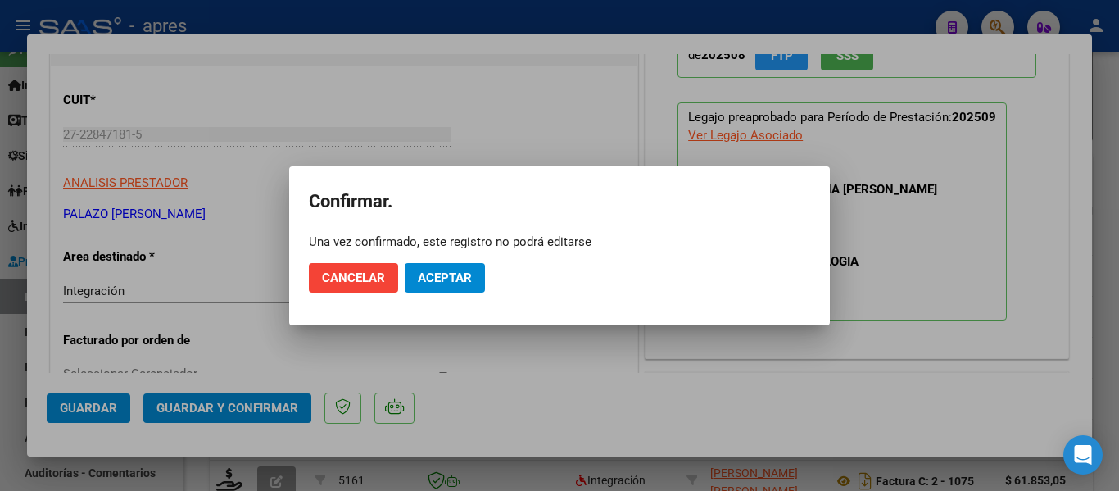
click at [231, 288] on div at bounding box center [559, 245] width 1119 height 491
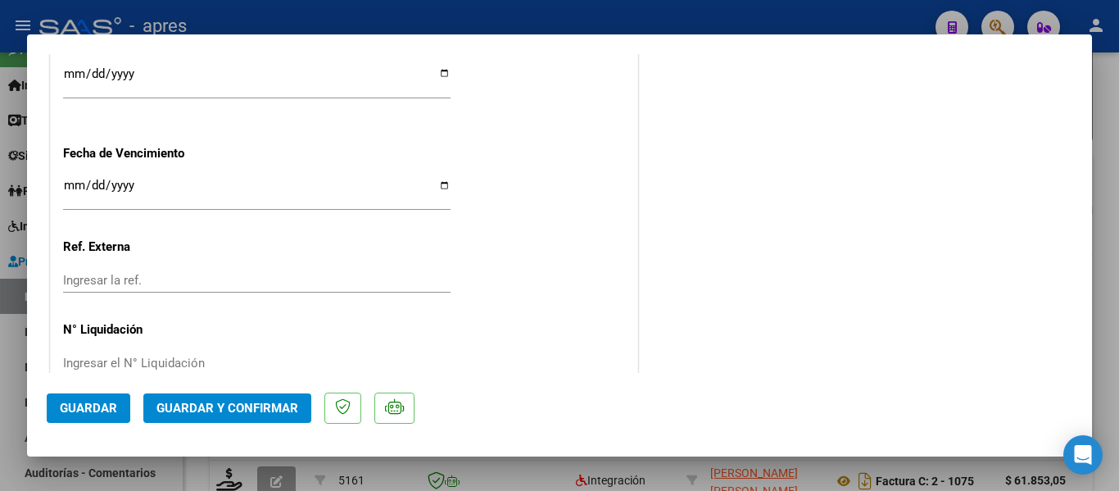
scroll to position [1264, 0]
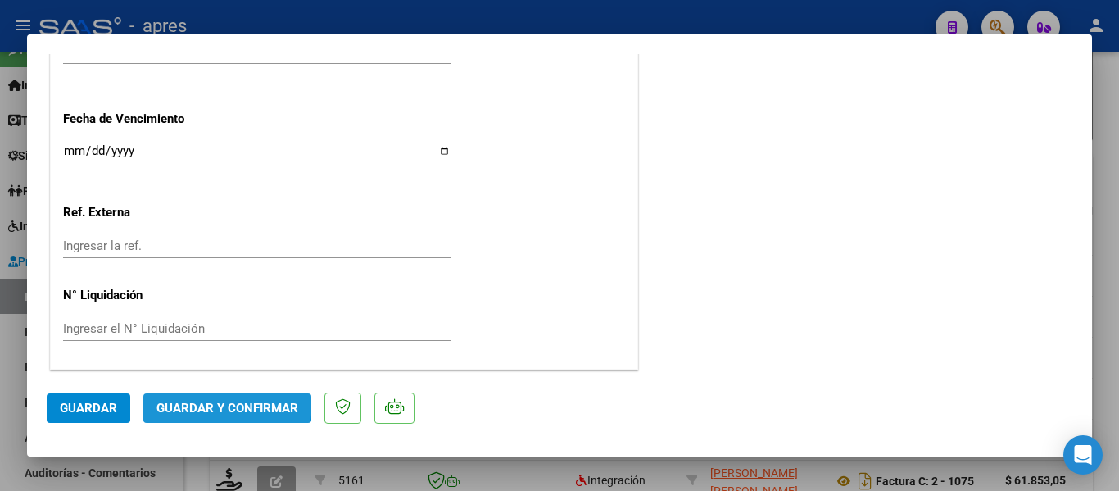
click at [220, 403] on span "Guardar y Confirmar" at bounding box center [228, 408] width 142 height 15
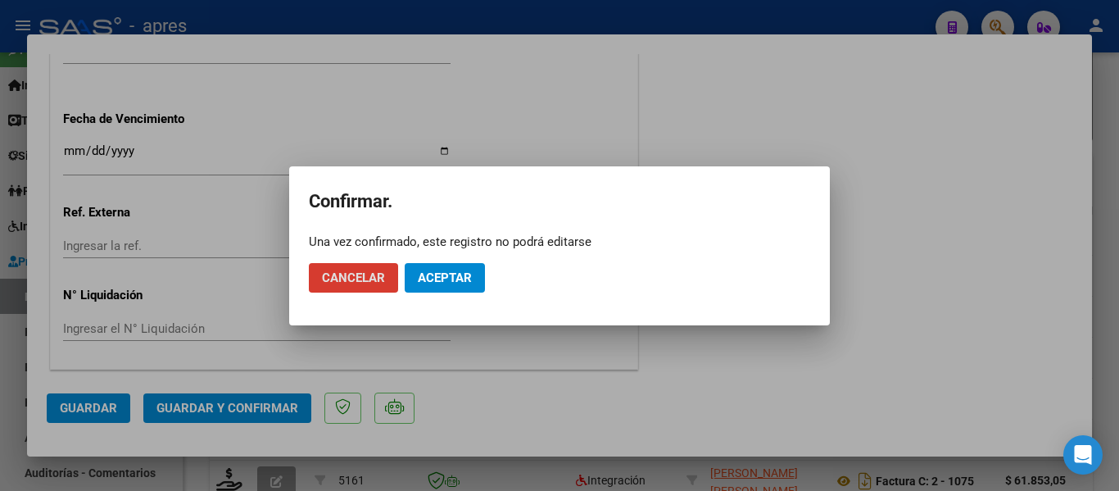
click at [438, 274] on span "Aceptar" at bounding box center [445, 277] width 54 height 15
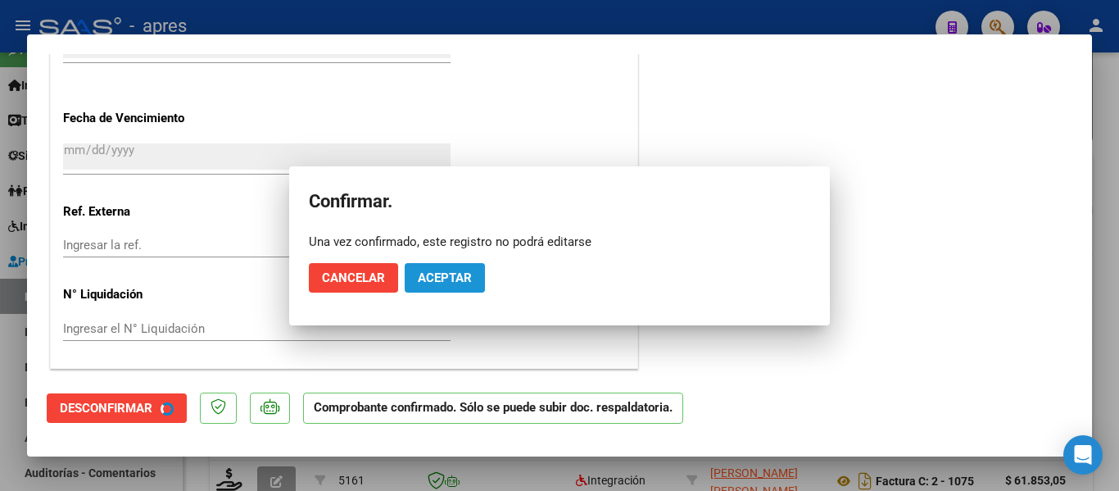
scroll to position [1162, 0]
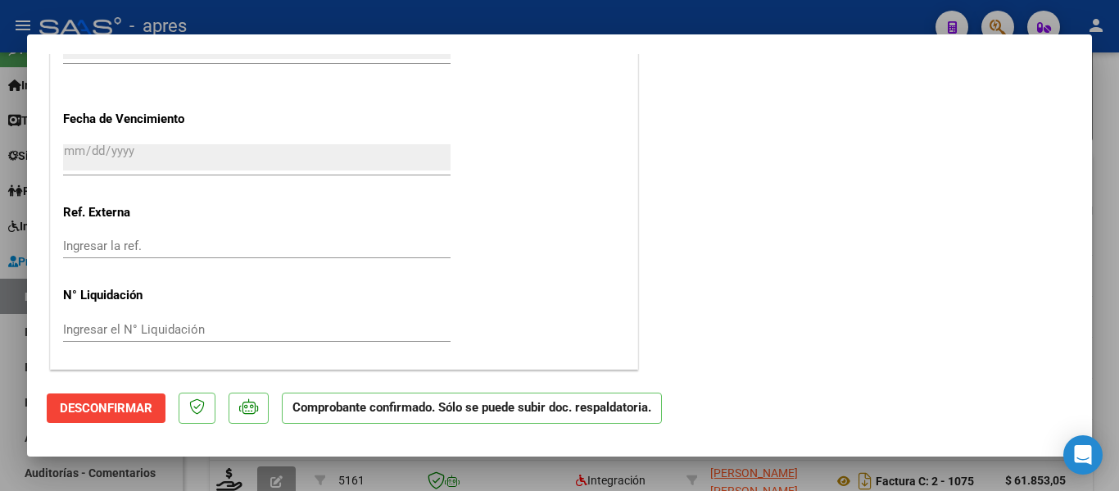
click at [279, 483] on div at bounding box center [559, 245] width 1119 height 491
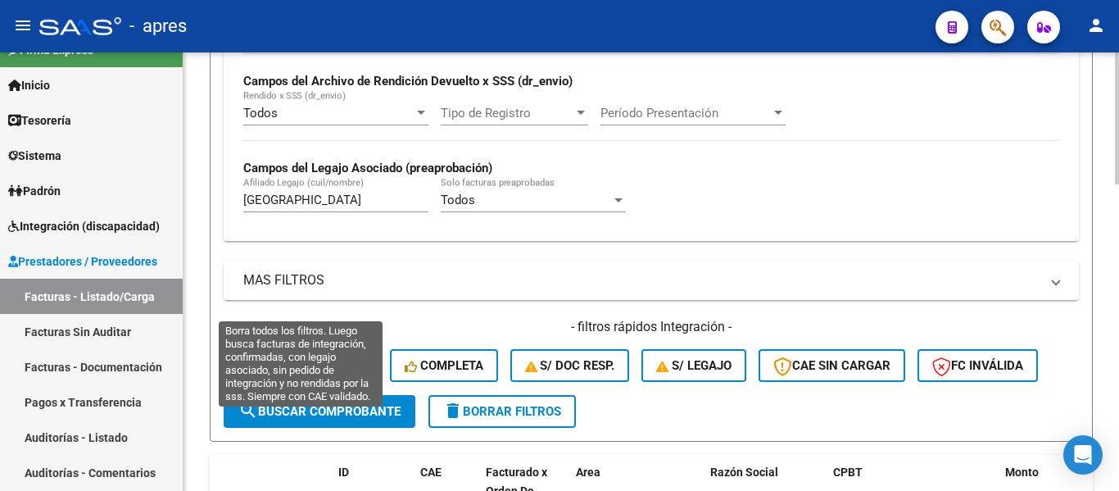
scroll to position [445, 0]
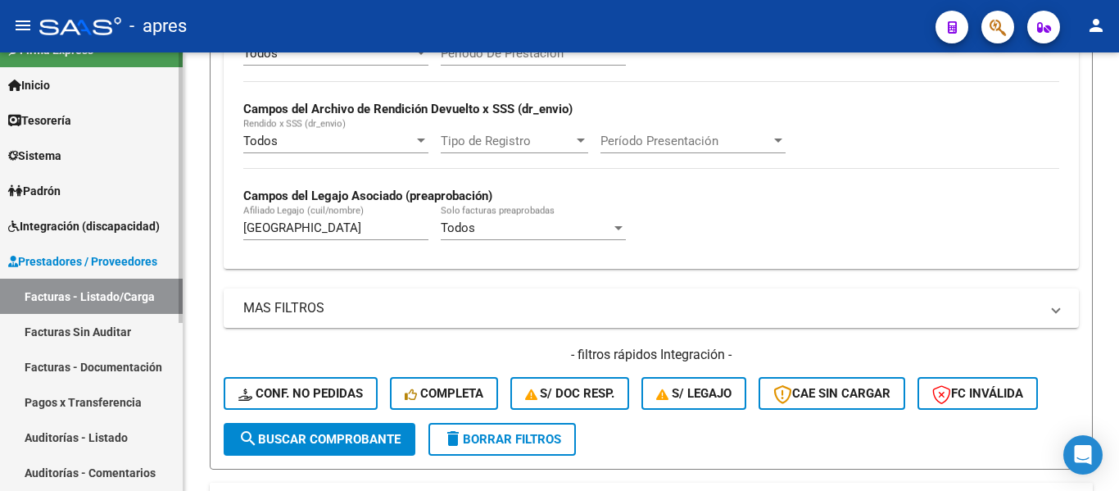
drag, startPoint x: 288, startPoint y: 227, endPoint x: 74, endPoint y: 252, distance: 215.3
click at [74, 250] on mat-sidenav-container "Firma Express Inicio Calendario SSS Instructivos Contacto OS Tesorería Extracto…" at bounding box center [559, 271] width 1119 height 438
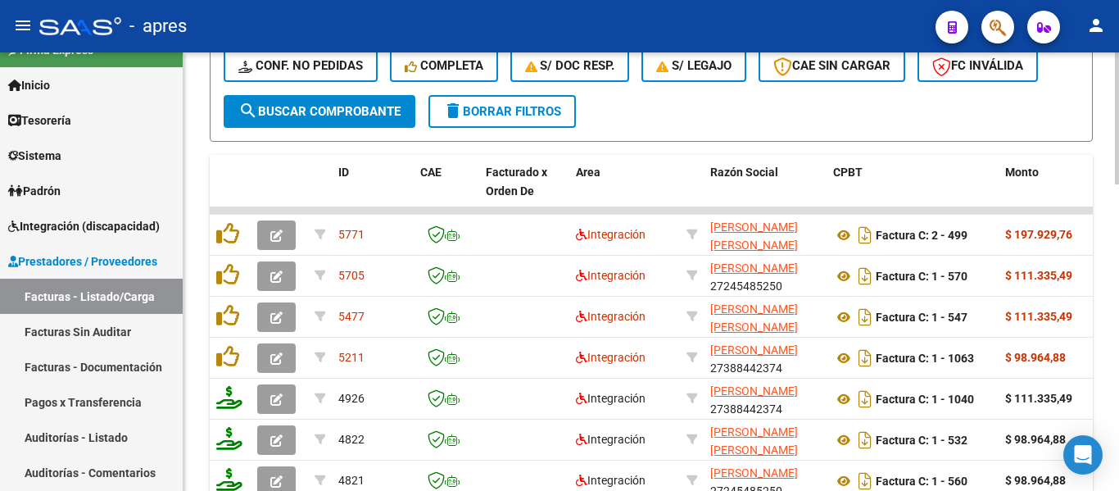
scroll to position [937, 0]
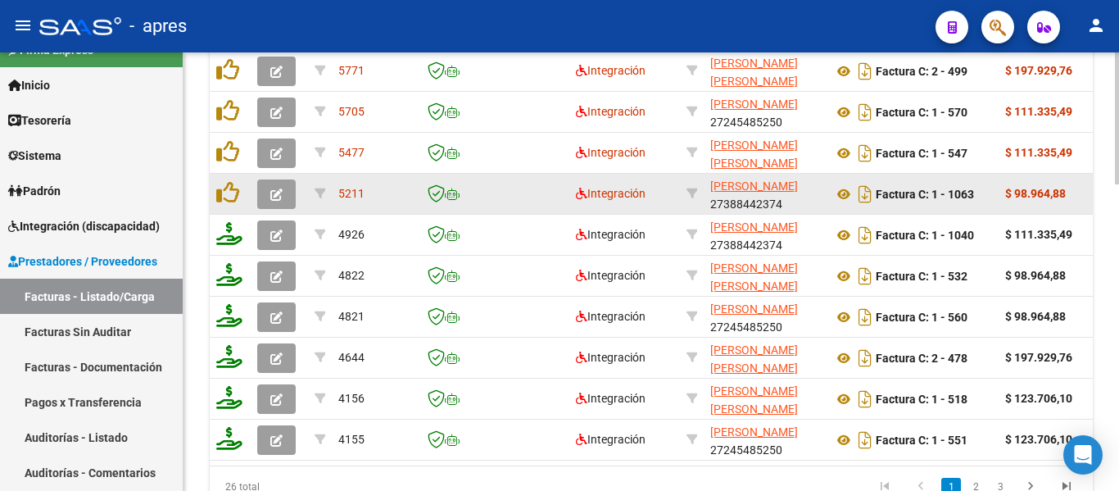
click at [261, 201] on button "button" at bounding box center [276, 193] width 39 height 29
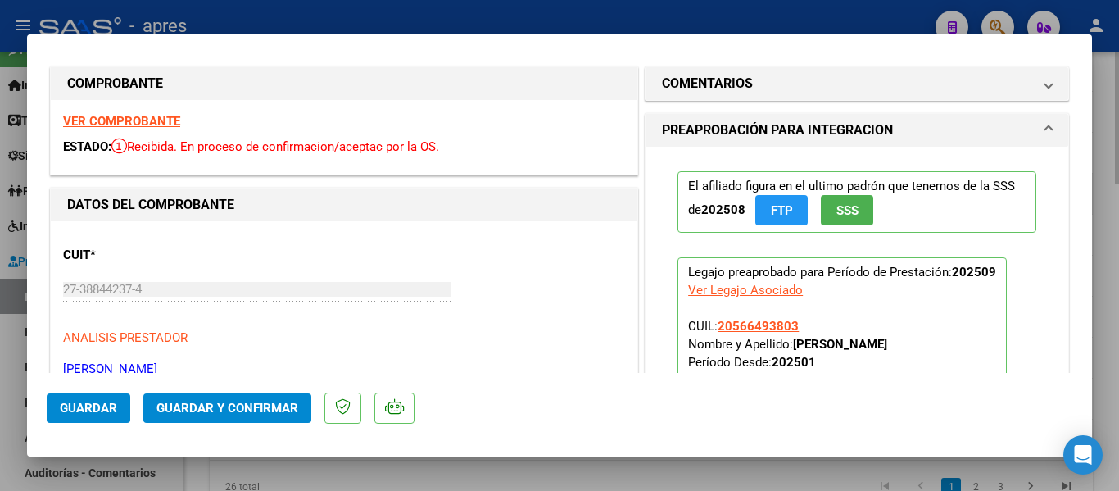
scroll to position [0, 0]
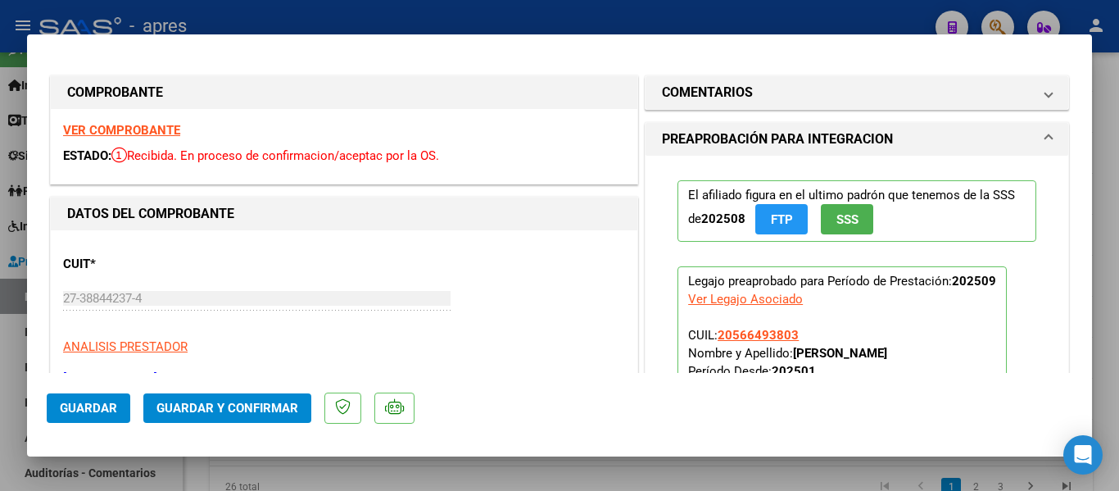
click at [169, 127] on strong "VER COMPROBANTE" at bounding box center [121, 130] width 117 height 15
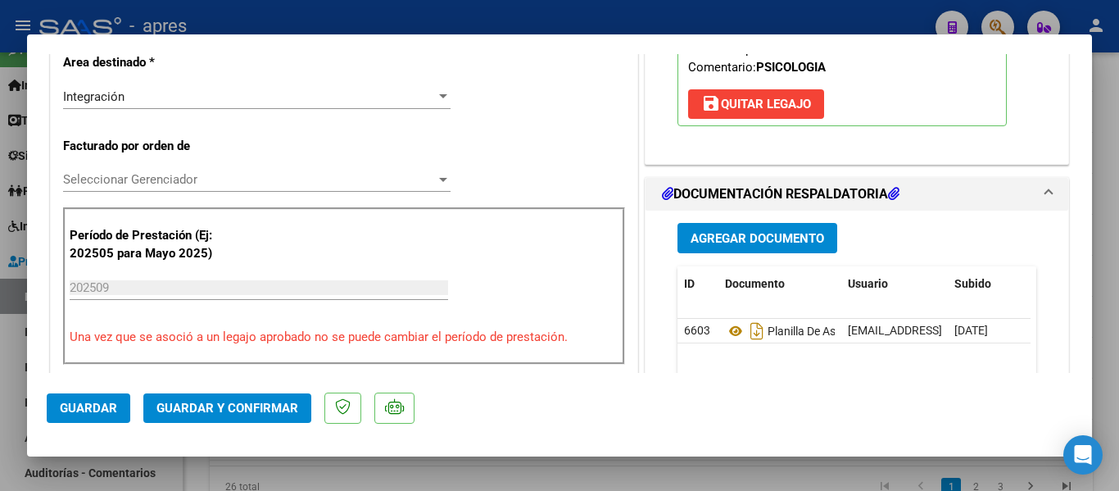
scroll to position [492, 0]
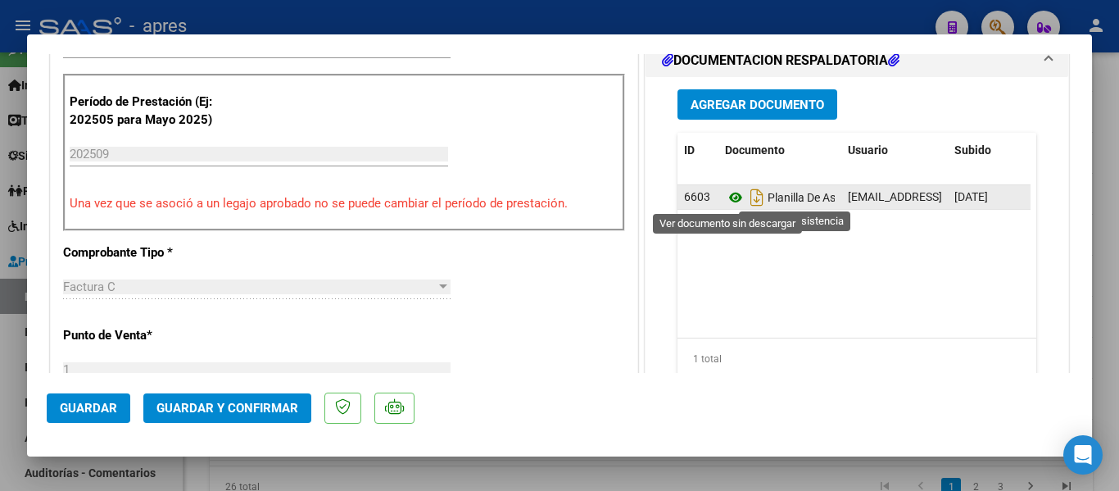
click at [736, 199] on icon at bounding box center [735, 198] width 21 height 20
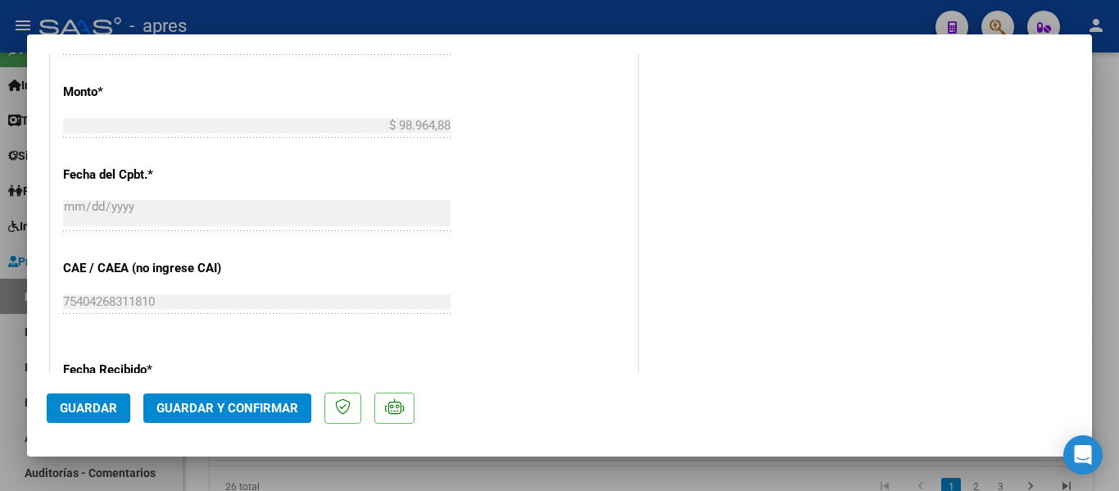
scroll to position [1147, 0]
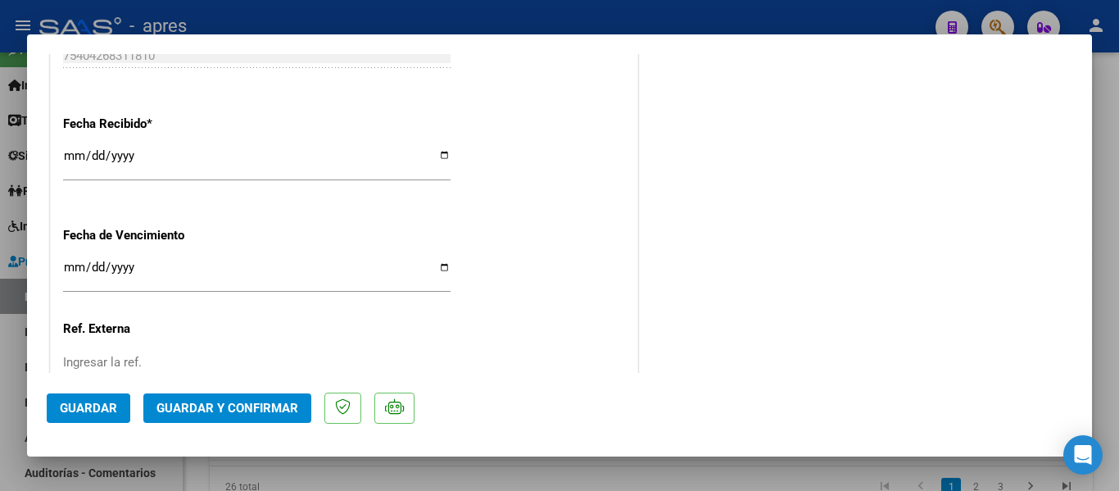
click at [266, 414] on span "Guardar y Confirmar" at bounding box center [228, 408] width 142 height 15
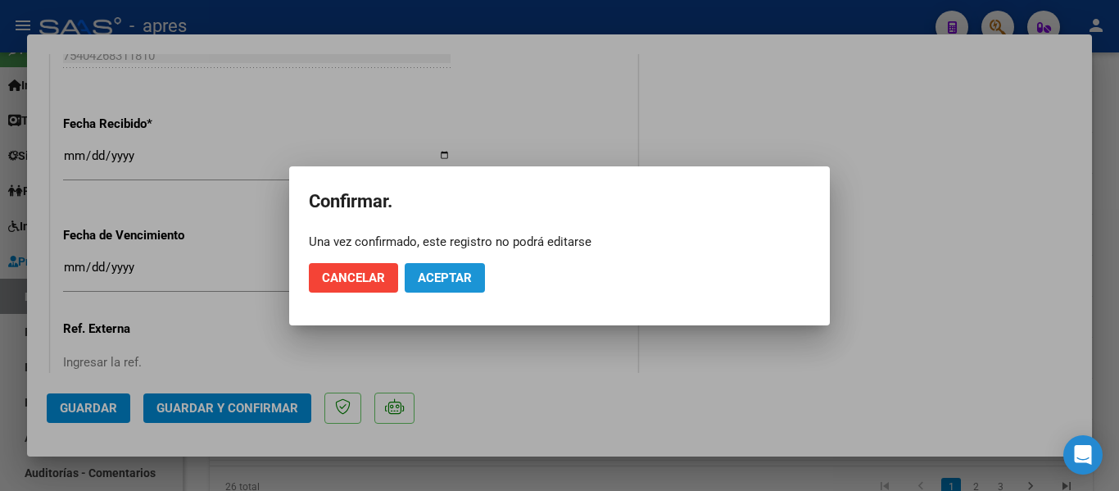
click at [473, 284] on button "Aceptar" at bounding box center [445, 277] width 80 height 29
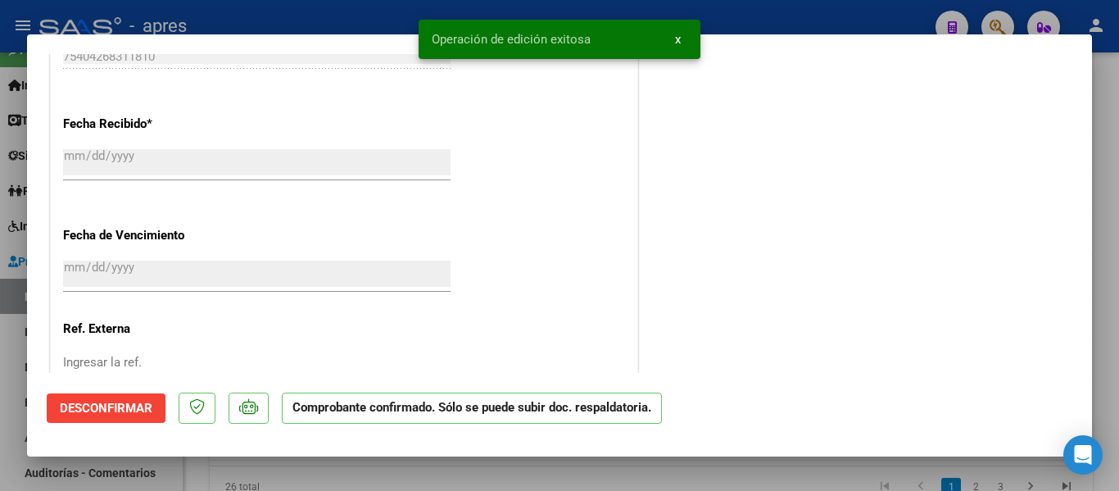
click at [744, 474] on div at bounding box center [559, 245] width 1119 height 491
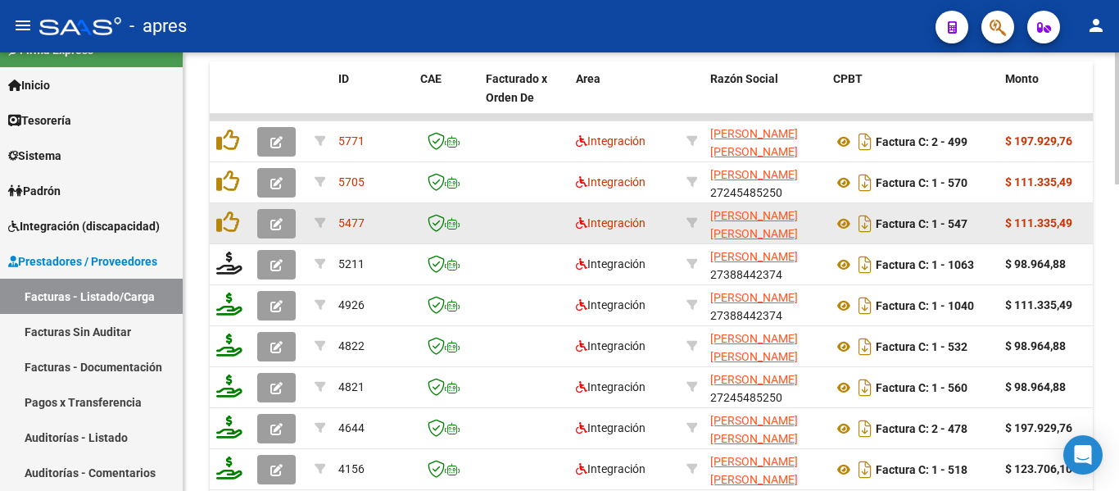
scroll to position [773, 0]
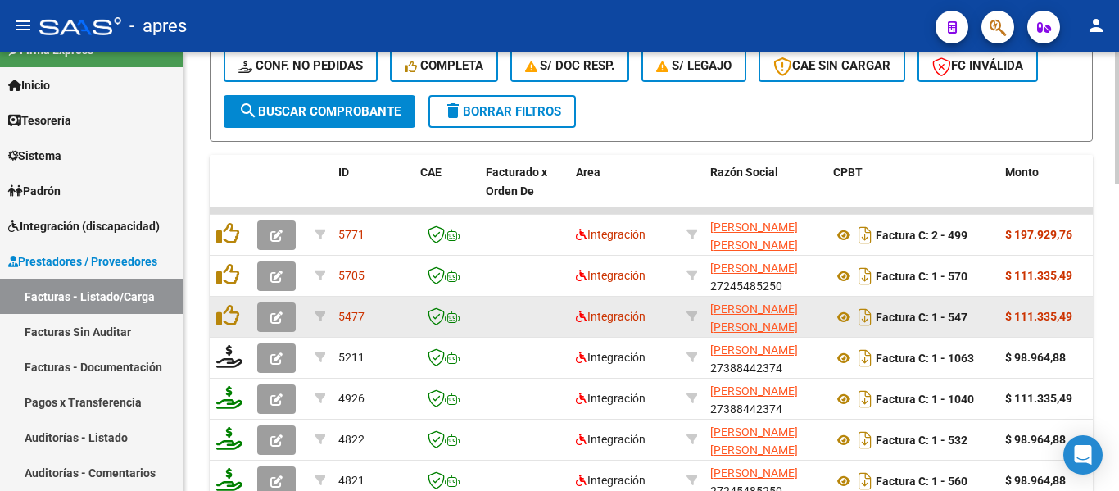
click at [287, 325] on button "button" at bounding box center [276, 316] width 39 height 29
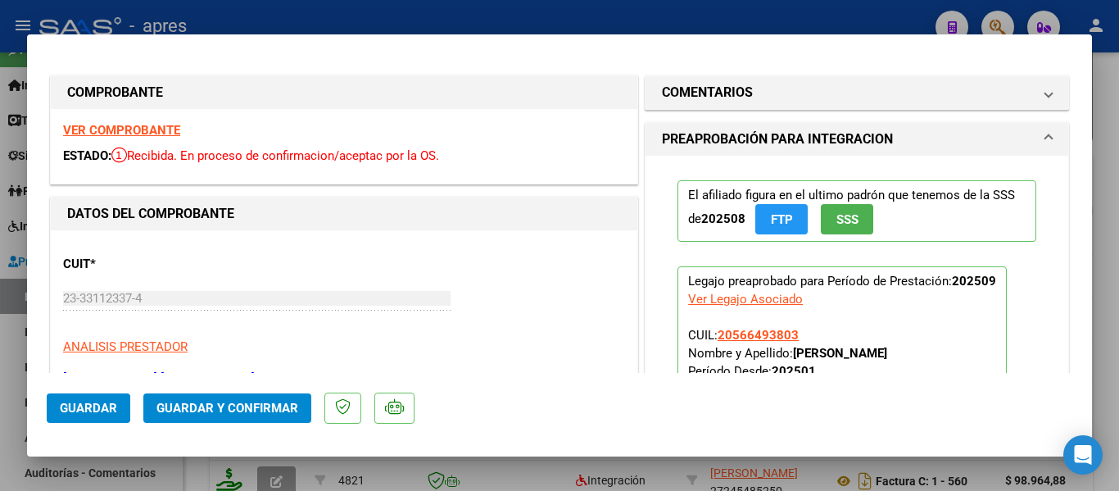
click at [152, 129] on strong "VER COMPROBANTE" at bounding box center [121, 130] width 117 height 15
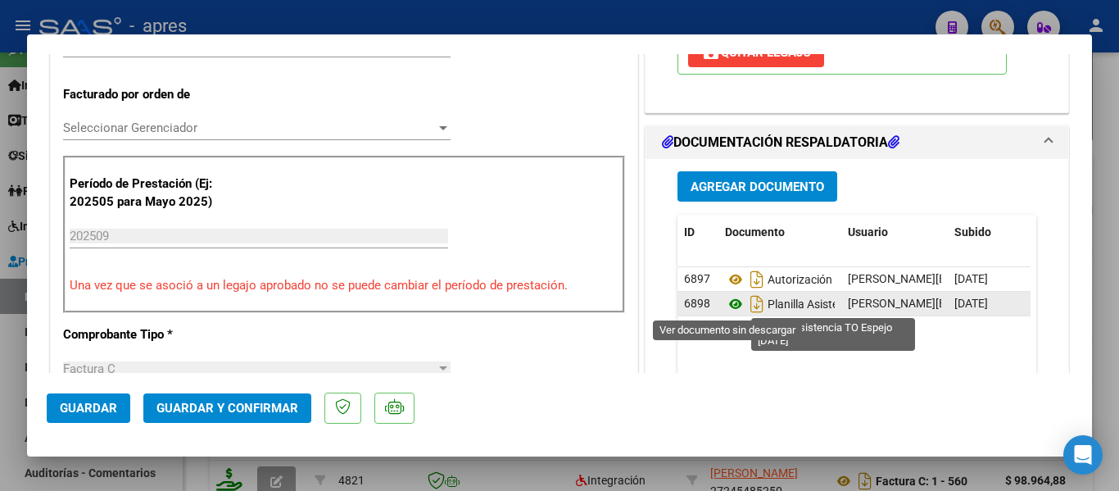
click at [733, 310] on icon at bounding box center [735, 304] width 21 height 20
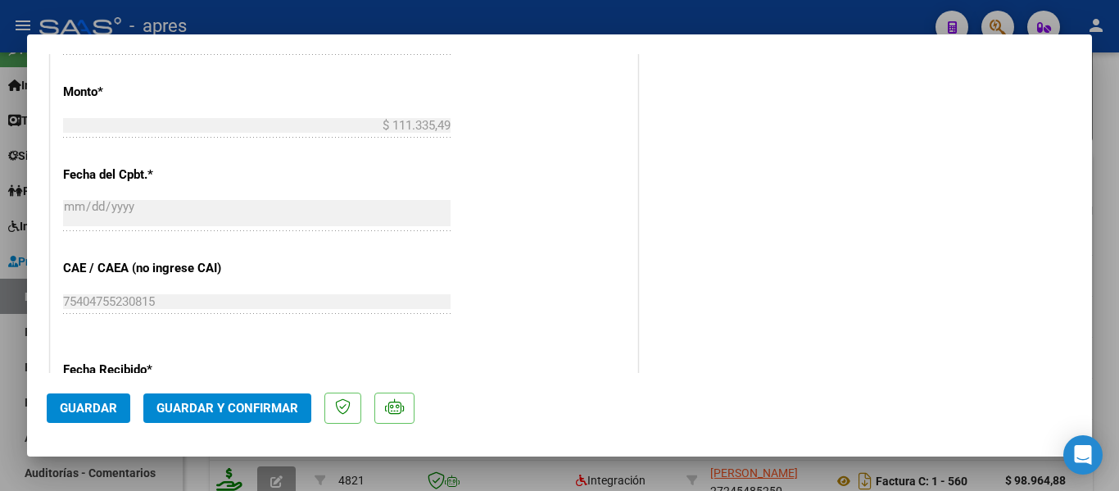
scroll to position [1147, 0]
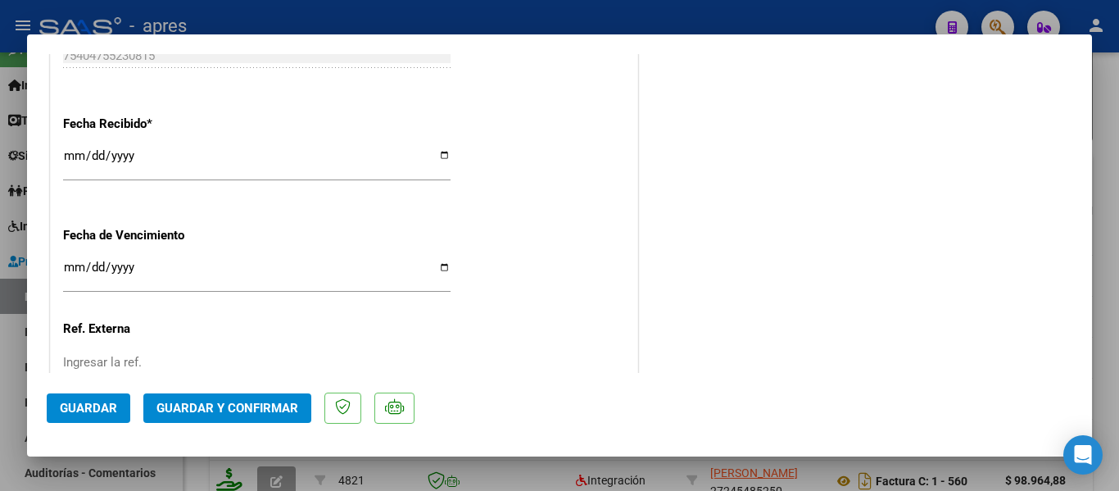
click at [75, 275] on input "Ingresar la fecha" at bounding box center [257, 274] width 388 height 26
click at [223, 411] on span "Guardar y Confirmar" at bounding box center [228, 408] width 142 height 15
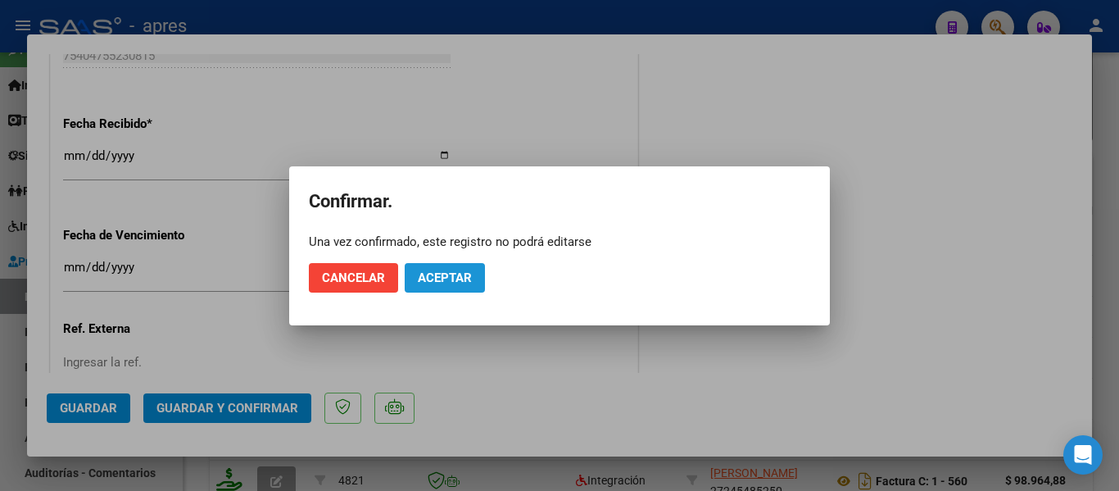
click at [477, 269] on button "Aceptar" at bounding box center [445, 277] width 80 height 29
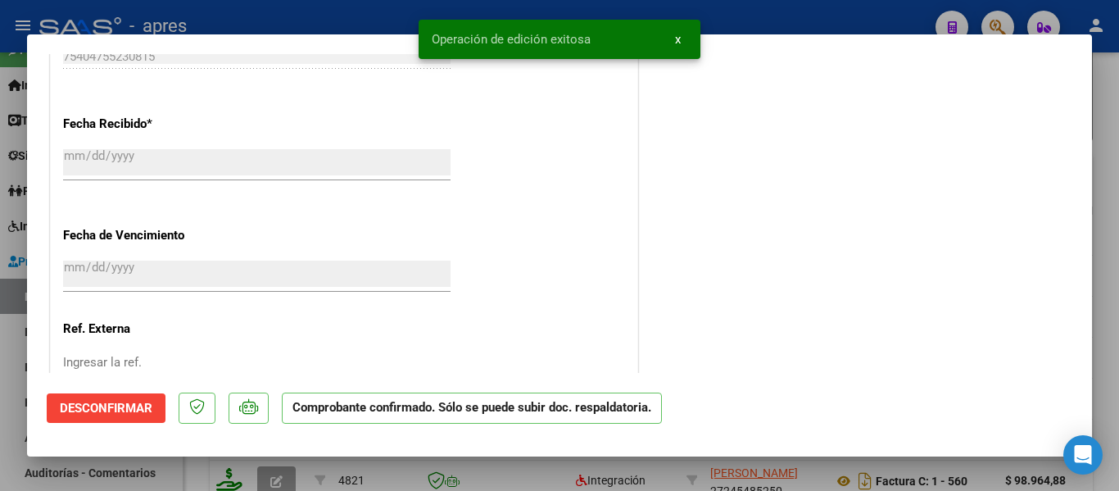
click at [408, 462] on div at bounding box center [559, 245] width 1119 height 491
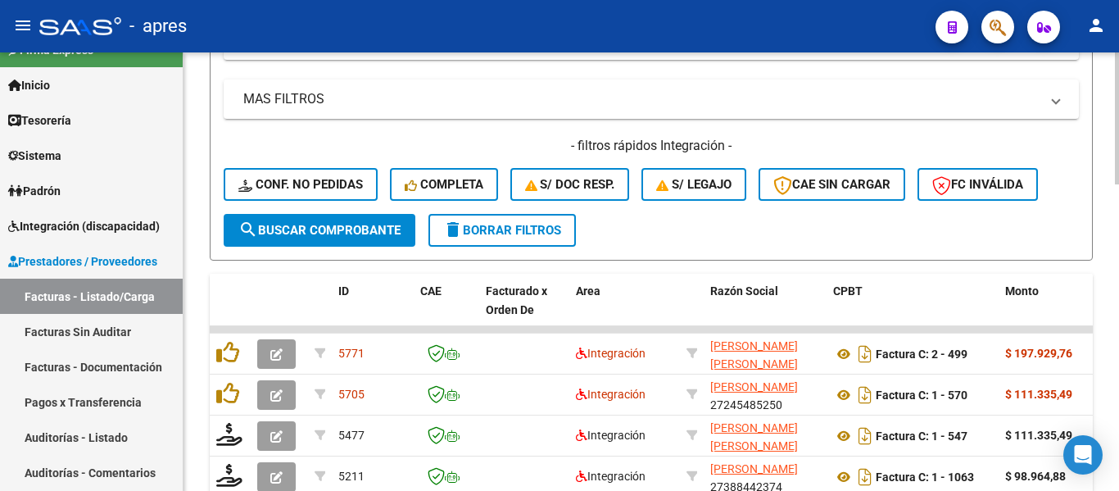
scroll to position [445, 0]
